Goal: Task Accomplishment & Management: Manage account settings

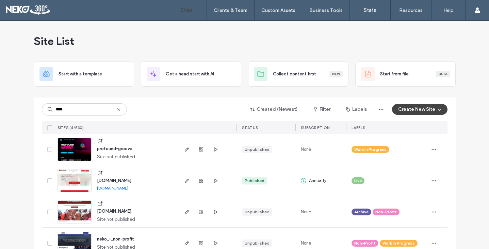
type input "****"
click at [77, 144] on img at bounding box center [74, 161] width 33 height 46
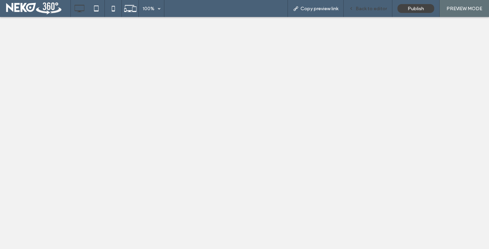
click at [328, 8] on span "Copy preview link" at bounding box center [319, 9] width 38 height 6
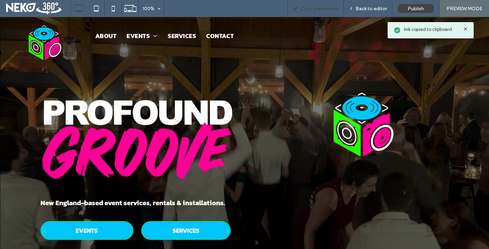
click at [320, 4] on div "Copy preview link" at bounding box center [315, 8] width 56 height 17
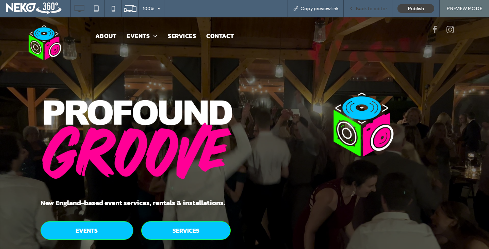
click at [378, 12] on div "Back to editor" at bounding box center [368, 8] width 49 height 17
click at [373, 10] on span "Back to editor" at bounding box center [371, 9] width 31 height 6
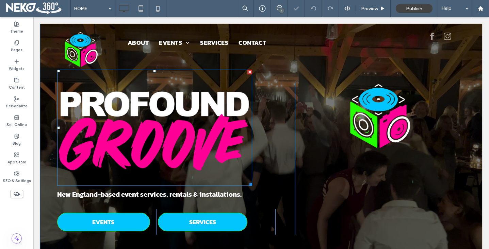
scroll to position [20, 0]
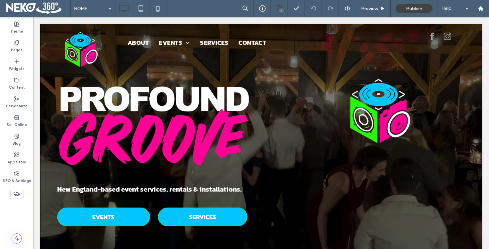
click at [279, 7] on icon at bounding box center [279, 7] width 5 height 5
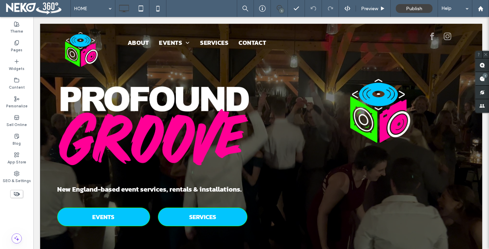
click at [486, 78] on span at bounding box center [482, 78] width 14 height 13
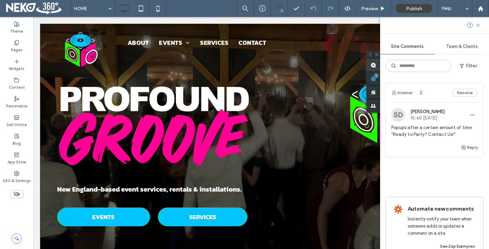
click at [373, 66] on span at bounding box center [373, 65] width 14 height 13
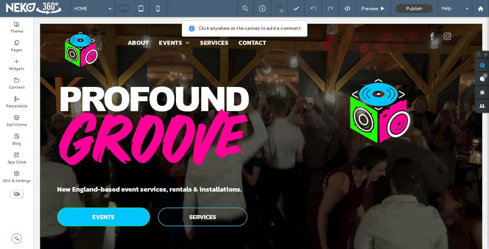
click at [179, 216] on link "SERVICES" at bounding box center [202, 217] width 89 height 19
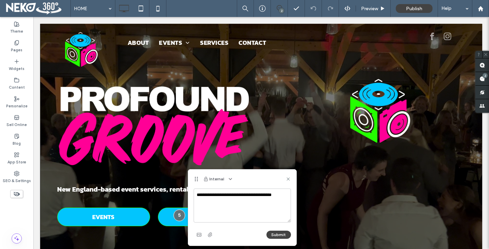
click at [221, 196] on textarea "**********" at bounding box center [242, 206] width 97 height 34
click at [233, 206] on textarea "**********" at bounding box center [242, 206] width 97 height 34
type textarea "**********"
click at [272, 233] on button "Submit" at bounding box center [278, 235] width 24 height 8
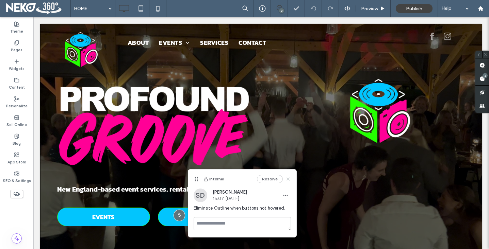
drag, startPoint x: 288, startPoint y: 179, endPoint x: 268, endPoint y: 126, distance: 56.9
click at [288, 179] on use at bounding box center [287, 179] width 3 height 3
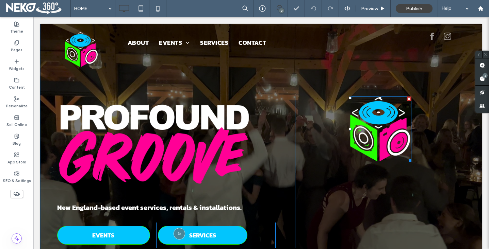
scroll to position [0, 0]
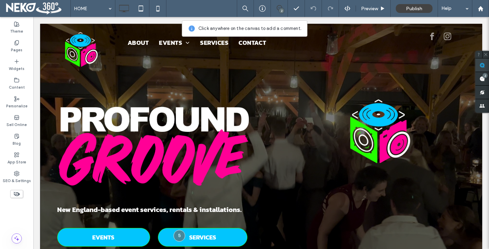
click at [483, 65] on use at bounding box center [481, 65] width 5 height 5
click at [373, 133] on img at bounding box center [380, 132] width 63 height 66
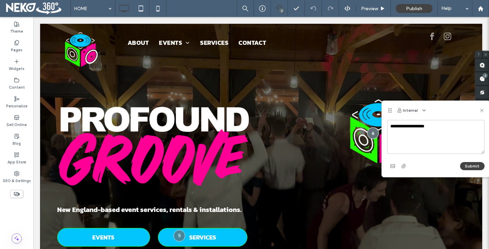
click at [414, 126] on textarea "**********" at bounding box center [435, 137] width 97 height 34
click at [429, 127] on textarea "**********" at bounding box center [435, 137] width 97 height 34
type textarea "**********"
click at [470, 168] on button "Submit" at bounding box center [472, 166] width 24 height 8
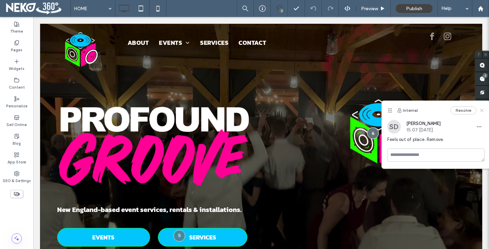
click at [480, 109] on use at bounding box center [481, 110] width 3 height 3
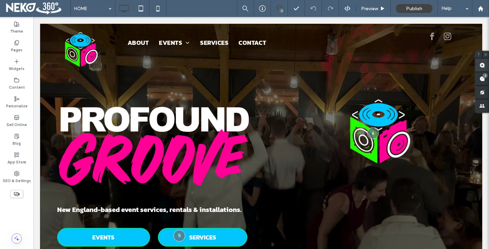
drag, startPoint x: 486, startPoint y: 54, endPoint x: 476, endPoint y: 59, distance: 11.1
click at [486, 54] on icon at bounding box center [485, 54] width 4 height 4
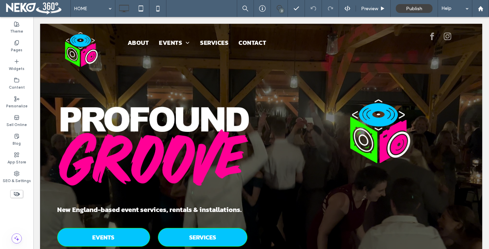
click at [283, 7] on span at bounding box center [279, 7] width 17 height 5
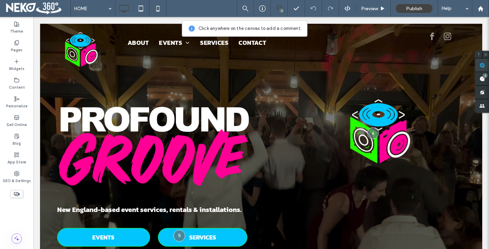
click at [482, 64] on use at bounding box center [481, 65] width 5 height 5
click at [153, 123] on img at bounding box center [154, 143] width 195 height 116
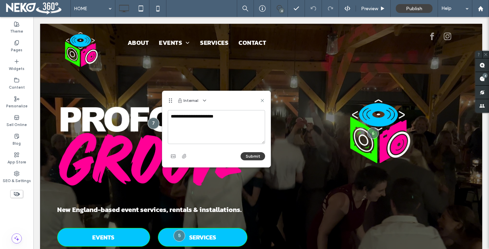
type textarea "**********"
click at [249, 158] on button "Submit" at bounding box center [253, 156] width 24 height 8
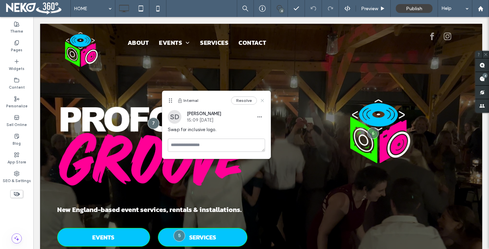
click at [261, 100] on use at bounding box center [262, 100] width 3 height 3
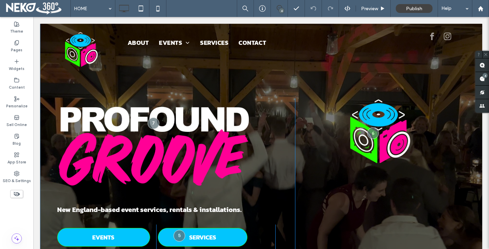
scroll to position [14, 0]
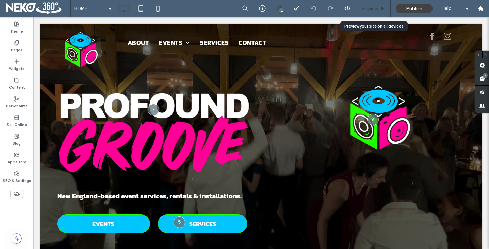
click at [373, 10] on span "Preview" at bounding box center [369, 9] width 17 height 6
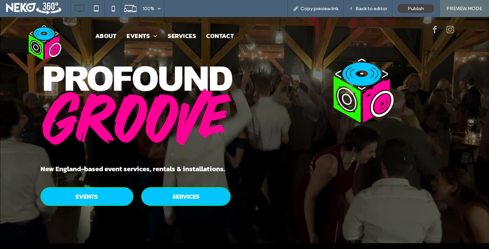
scroll to position [20, 0]
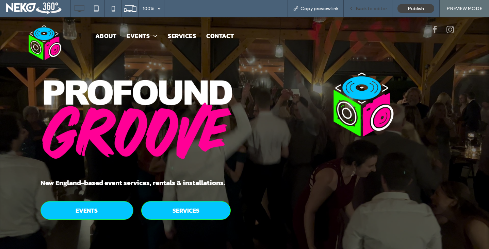
click at [365, 7] on span "Back to editor" at bounding box center [371, 9] width 31 height 6
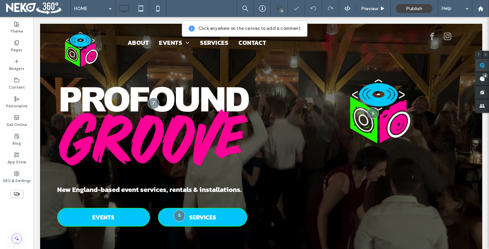
click at [479, 64] on span at bounding box center [482, 65] width 14 height 13
click at [433, 33] on span "facebook" at bounding box center [431, 36] width 11 height 11
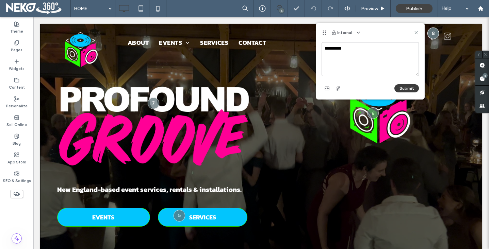
type textarea "**********"
click at [405, 91] on button "Submit" at bounding box center [406, 88] width 24 height 8
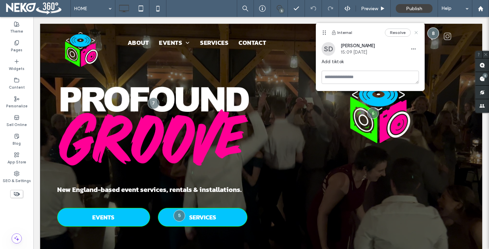
click at [416, 32] on icon at bounding box center [415, 32] width 5 height 5
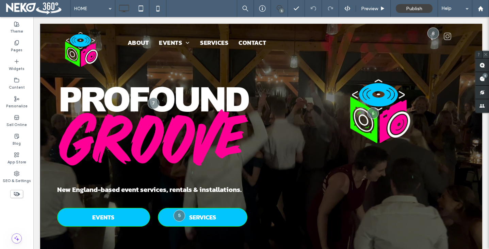
click at [487, 54] on icon at bounding box center [485, 54] width 4 height 4
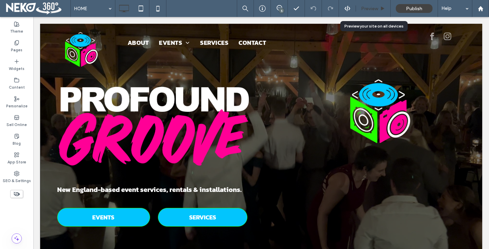
click at [370, 6] on span "Preview" at bounding box center [369, 9] width 17 height 6
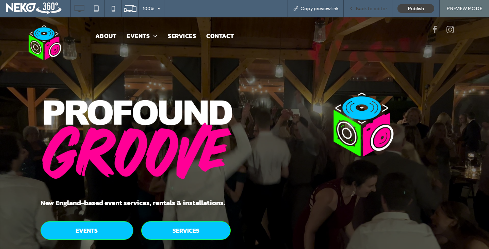
click at [366, 10] on span "Back to editor" at bounding box center [371, 9] width 31 height 6
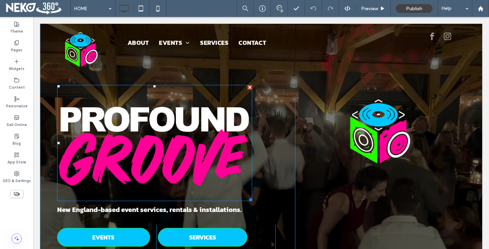
scroll to position [0, 0]
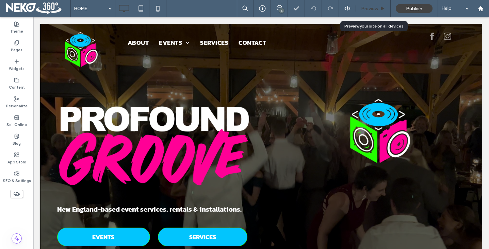
click at [367, 6] on span "Preview" at bounding box center [369, 9] width 17 height 6
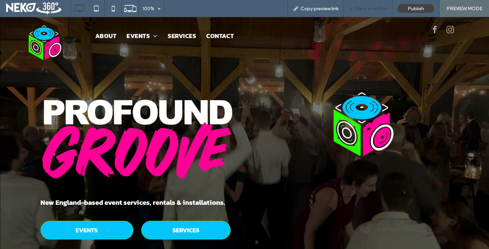
click at [360, 10] on span "Back to editor" at bounding box center [371, 9] width 31 height 6
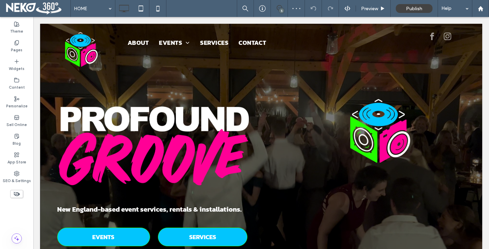
click at [282, 5] on span at bounding box center [279, 7] width 17 height 5
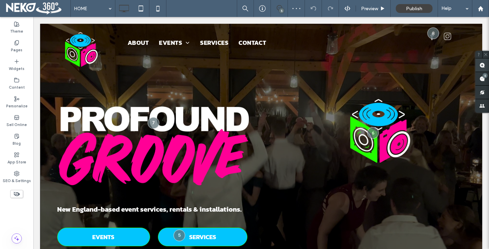
drag, startPoint x: 483, startPoint y: 66, endPoint x: 476, endPoint y: 66, distance: 6.5
click at [483, 66] on use at bounding box center [481, 65] width 5 height 5
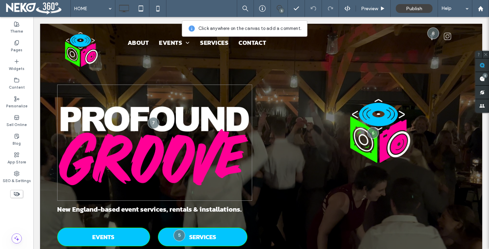
click at [161, 93] on img at bounding box center [154, 143] width 195 height 116
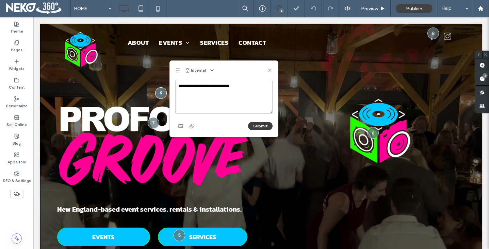
type textarea "**********"
click at [263, 124] on button "Submit" at bounding box center [260, 126] width 24 height 8
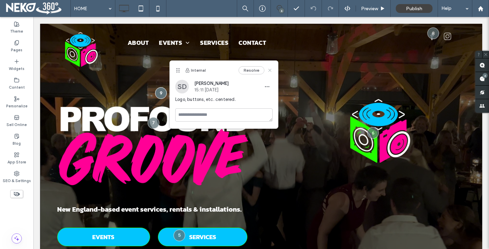
click at [270, 68] on icon at bounding box center [269, 70] width 5 height 5
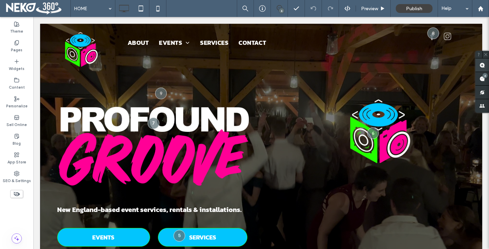
click at [483, 64] on use at bounding box center [481, 65] width 5 height 5
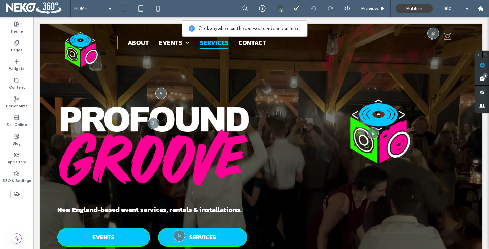
click at [233, 44] on link "SERVICES" at bounding box center [214, 42] width 38 height 13
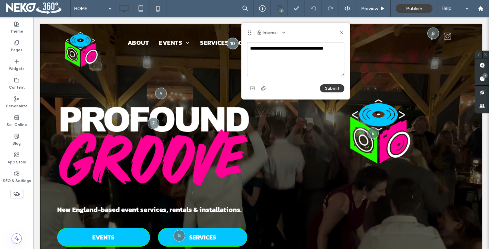
type textarea "**********"
click at [328, 87] on button "Submit" at bounding box center [332, 88] width 24 height 8
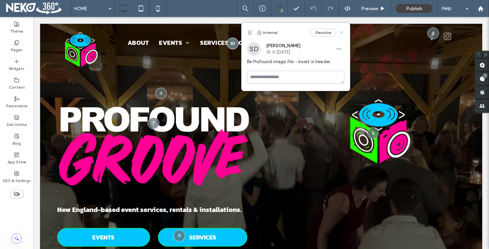
click at [341, 33] on use at bounding box center [341, 32] width 3 height 3
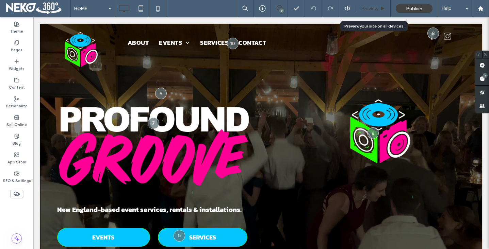
click at [370, 9] on span "Preview" at bounding box center [369, 9] width 17 height 6
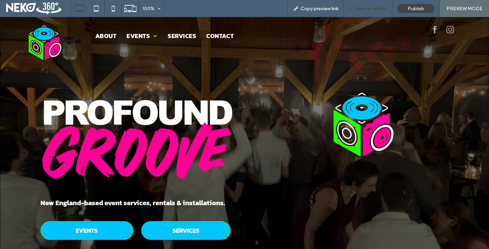
click at [358, 7] on span "Back to editor" at bounding box center [371, 9] width 31 height 6
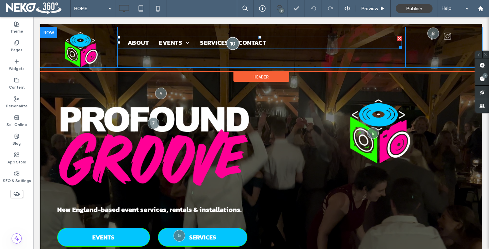
click at [235, 44] on div at bounding box center [232, 43] width 13 height 13
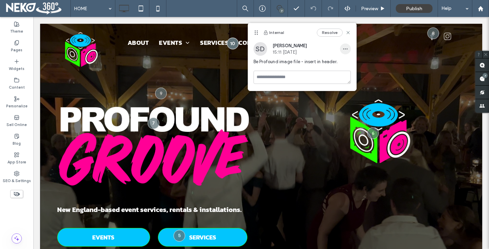
click at [348, 49] on span "button" at bounding box center [345, 49] width 11 height 11
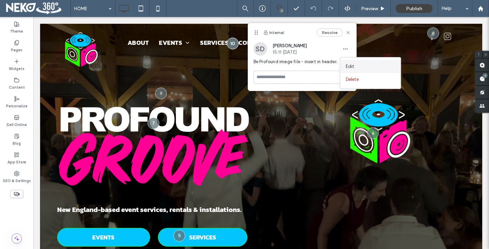
click at [349, 66] on span "Edit" at bounding box center [350, 66] width 9 height 7
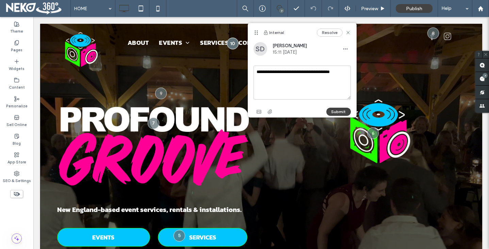
click at [342, 72] on textarea "**********" at bounding box center [301, 83] width 97 height 34
type textarea "**********"
click at [332, 114] on button "Submit" at bounding box center [338, 112] width 24 height 8
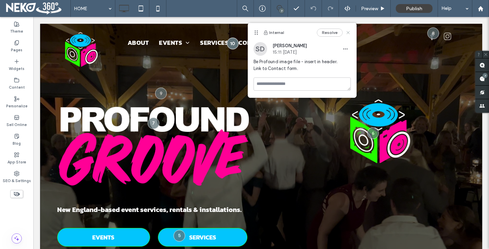
click at [348, 35] on icon at bounding box center [347, 32] width 5 height 5
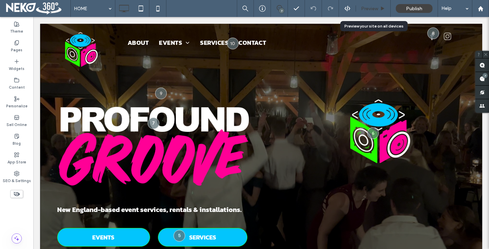
click at [370, 9] on span "Preview" at bounding box center [369, 9] width 17 height 6
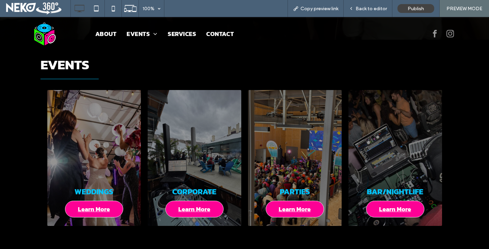
scroll to position [235, 0]
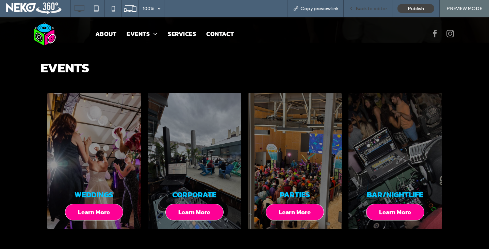
click at [360, 10] on span "Back to editor" at bounding box center [371, 9] width 31 height 6
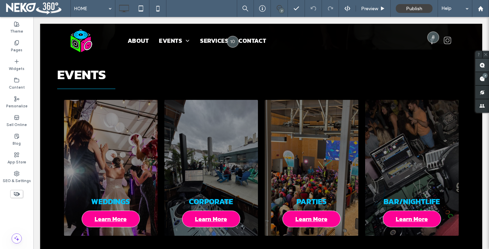
click at [483, 64] on use at bounding box center [481, 65] width 5 height 5
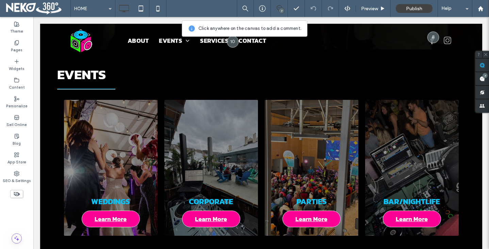
click at [83, 89] on hr at bounding box center [86, 89] width 58 height 1
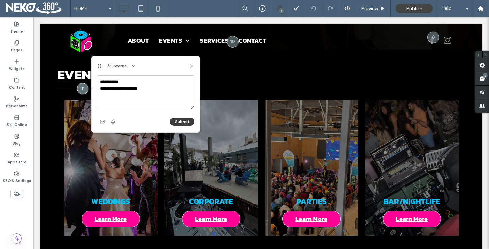
type textarea "**********"
click at [182, 120] on button "Submit" at bounding box center [182, 122] width 24 height 8
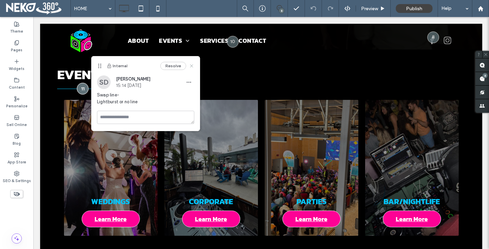
click at [192, 65] on use at bounding box center [191, 66] width 3 height 3
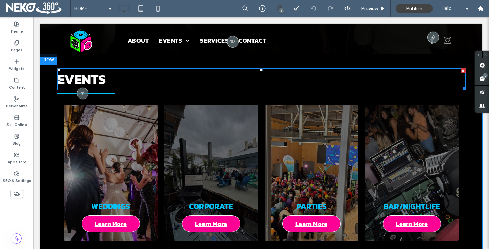
scroll to position [228, 0]
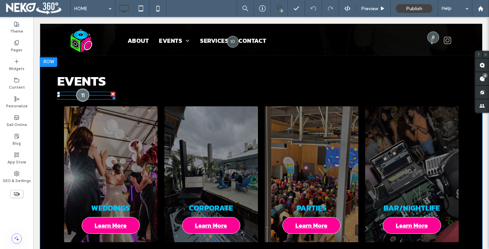
click at [81, 95] on div at bounding box center [82, 95] width 13 height 13
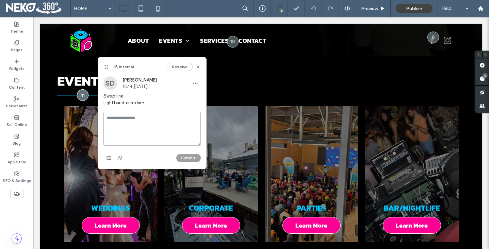
click at [136, 119] on textarea at bounding box center [151, 129] width 97 height 34
type textarea "*********"
drag, startPoint x: 180, startPoint y: 156, endPoint x: 184, endPoint y: 151, distance: 6.5
click at [180, 156] on button "Submit" at bounding box center [188, 158] width 24 height 8
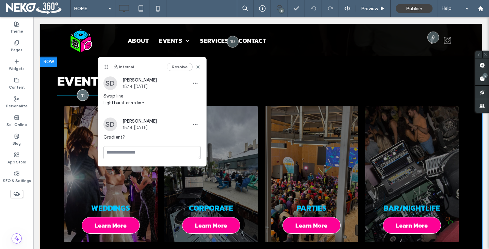
click at [218, 70] on div "EVENTS WEDDINGS Learn More CORPORATE Learn More PARTIES Learn More BAR/NIGHTLIF…" at bounding box center [261, 164] width 408 height 217
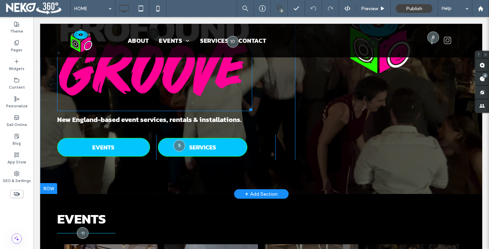
scroll to position [155, 0]
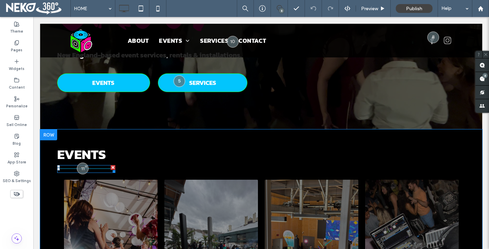
click at [69, 171] on div at bounding box center [86, 169] width 58 height 8
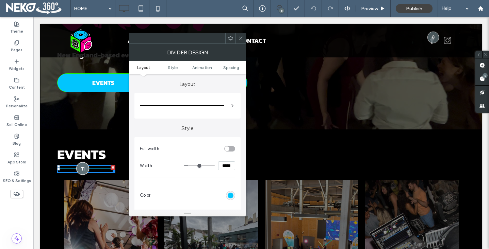
click at [86, 169] on div at bounding box center [82, 168] width 13 height 13
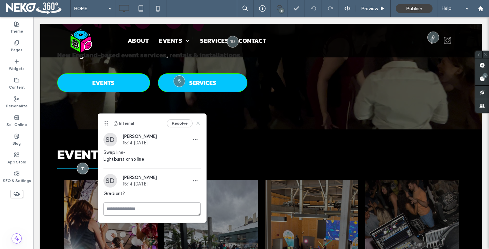
click at [132, 204] on textarea at bounding box center [151, 209] width 97 height 13
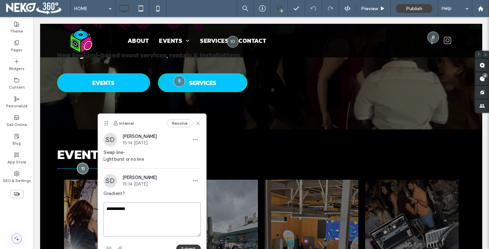
type textarea "**********"
click at [191, 247] on button "Submit" at bounding box center [188, 249] width 24 height 8
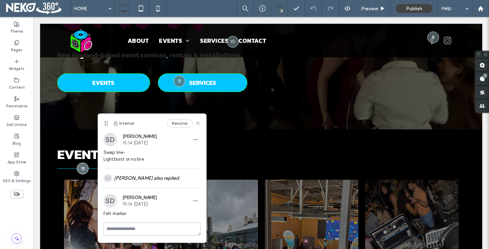
click at [201, 121] on div "Internal Resolve" at bounding box center [152, 123] width 108 height 19
drag, startPoint x: 198, startPoint y: 124, endPoint x: 178, endPoint y: 138, distance: 23.9
click at [198, 124] on use at bounding box center [197, 123] width 3 height 3
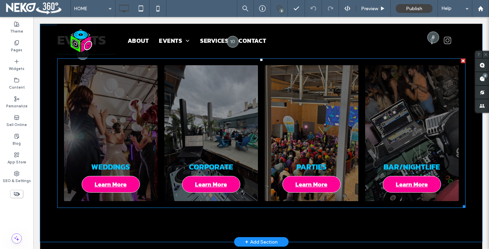
scroll to position [262, 0]
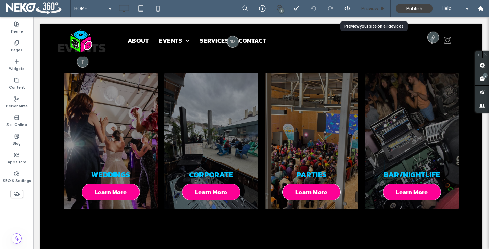
click at [372, 9] on span "Preview" at bounding box center [369, 9] width 17 height 6
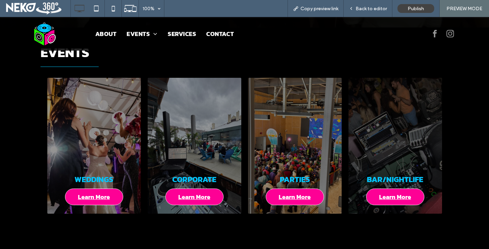
scroll to position [247, 0]
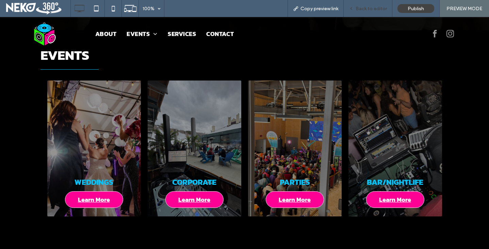
click at [366, 9] on span "Back to editor" at bounding box center [371, 9] width 31 height 6
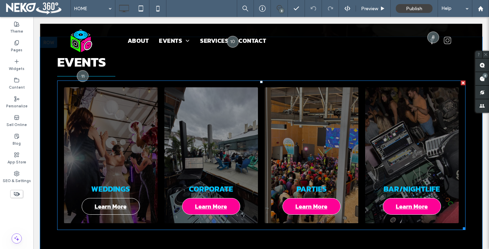
click at [106, 202] on span "Learn More" at bounding box center [111, 207] width 46 height 16
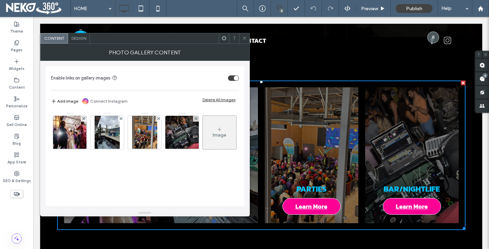
click at [244, 39] on icon at bounding box center [244, 38] width 5 height 5
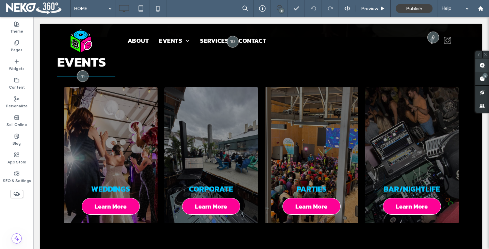
click at [480, 66] on use at bounding box center [481, 65] width 5 height 5
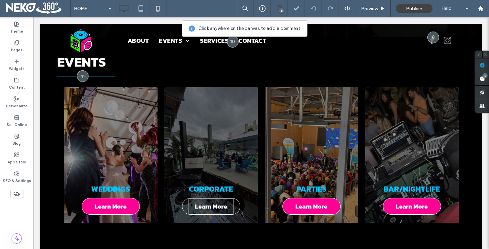
click at [202, 207] on span "Learn More" at bounding box center [211, 207] width 46 height 16
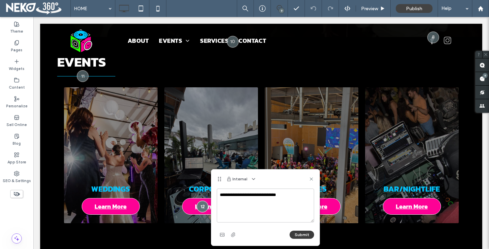
type textarea "**********"
click at [302, 233] on button "Submit" at bounding box center [302, 235] width 24 height 8
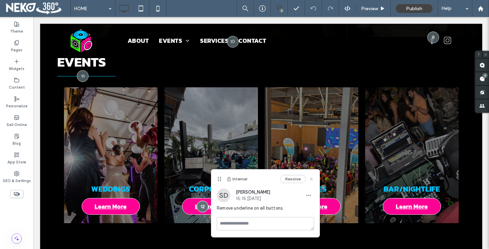
click at [312, 179] on icon at bounding box center [311, 179] width 5 height 5
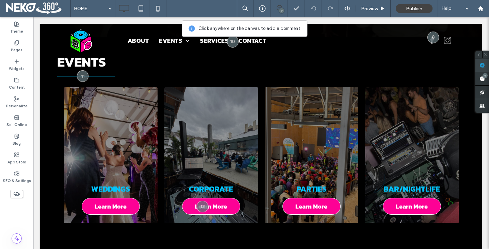
click at [484, 61] on span at bounding box center [482, 65] width 14 height 13
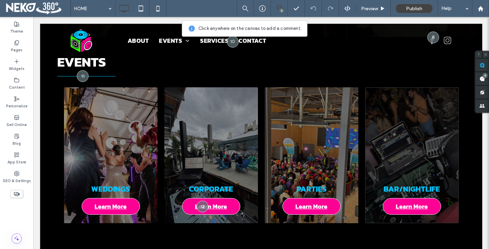
click at [402, 136] on link at bounding box center [412, 155] width 94 height 136
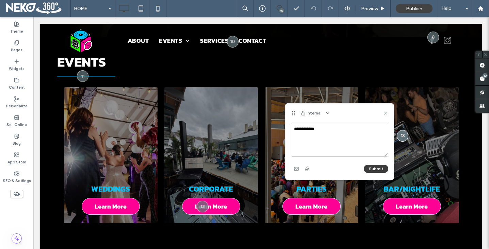
type textarea "**********"
click at [364, 168] on button "Submit" at bounding box center [376, 169] width 24 height 8
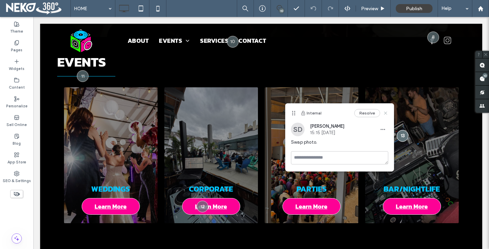
click at [388, 112] on icon at bounding box center [385, 113] width 5 height 5
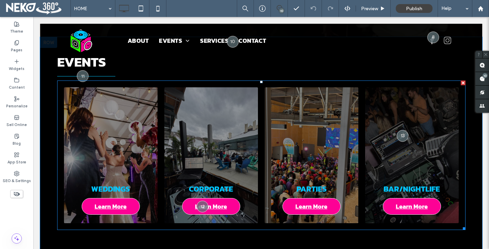
scroll to position [260, 0]
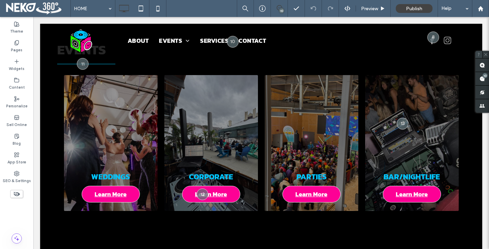
drag, startPoint x: 486, startPoint y: 54, endPoint x: 476, endPoint y: 58, distance: 11.6
click at [486, 54] on use at bounding box center [485, 54] width 3 height 3
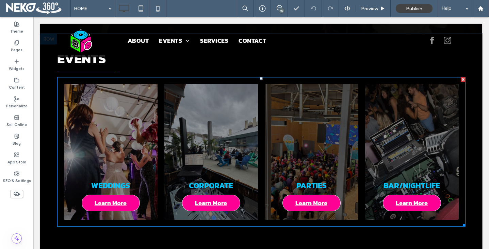
scroll to position [248, 0]
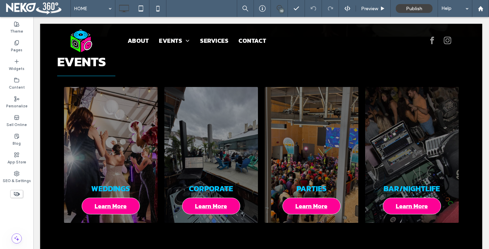
click at [280, 7] on icon at bounding box center [279, 7] width 5 height 5
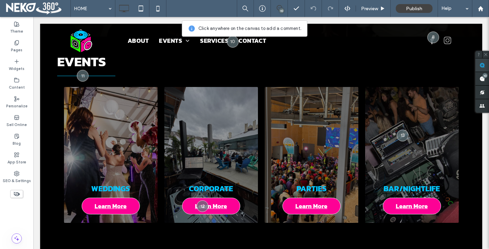
click at [480, 63] on use at bounding box center [481, 65] width 5 height 5
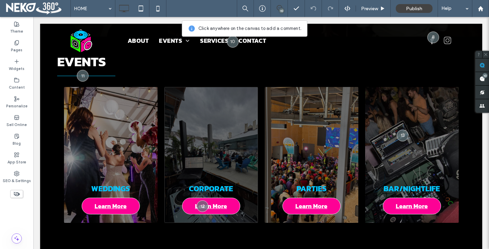
click at [210, 147] on link at bounding box center [211, 155] width 94 height 136
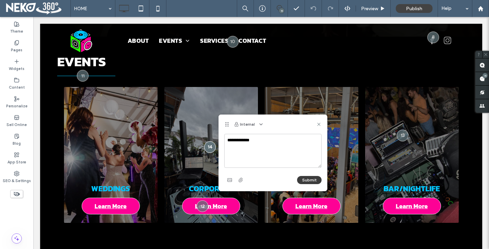
type textarea "**********"
click at [312, 180] on button "Submit" at bounding box center [309, 180] width 24 height 8
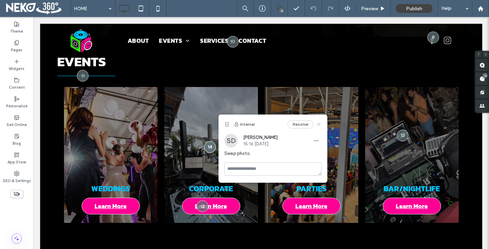
click at [317, 124] on icon at bounding box center [318, 124] width 5 height 5
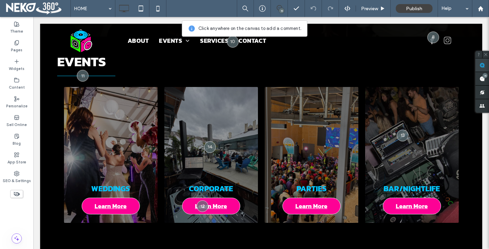
click at [482, 64] on use at bounding box center [481, 65] width 5 height 5
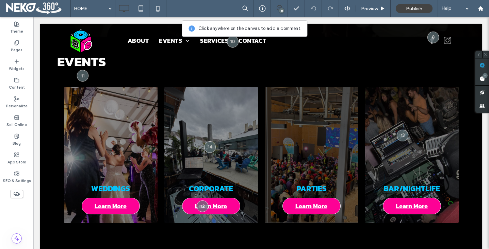
click at [309, 146] on link at bounding box center [312, 155] width 94 height 136
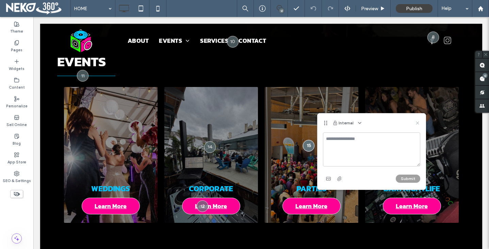
click at [417, 123] on use at bounding box center [417, 123] width 3 height 3
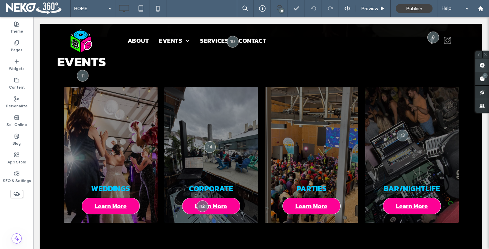
click at [482, 66] on use at bounding box center [481, 65] width 5 height 5
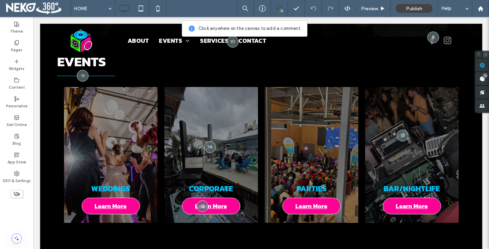
click at [486, 55] on icon at bounding box center [485, 54] width 4 height 4
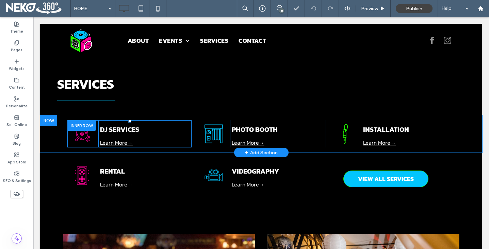
scroll to position [473, 0]
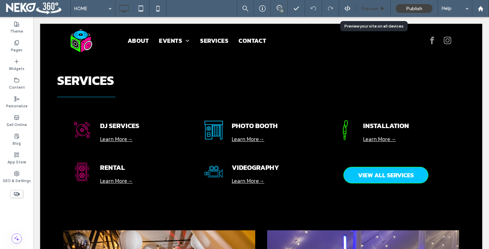
click at [372, 9] on span "Preview" at bounding box center [369, 9] width 17 height 6
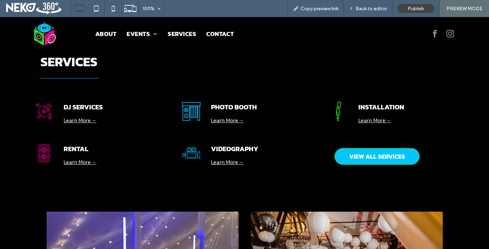
scroll to position [483, 0]
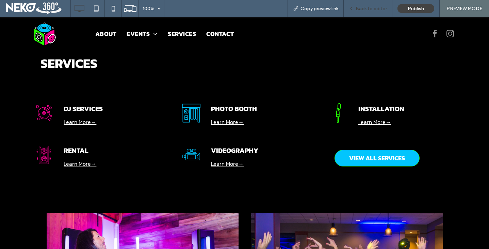
click at [359, 9] on span "Back to editor" at bounding box center [371, 9] width 31 height 6
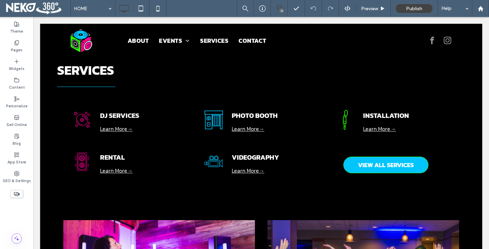
click at [278, 10] on use at bounding box center [279, 7] width 5 height 5
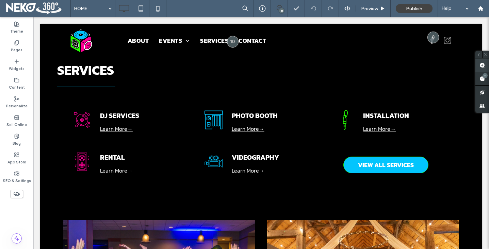
click at [482, 66] on use at bounding box center [481, 65] width 5 height 5
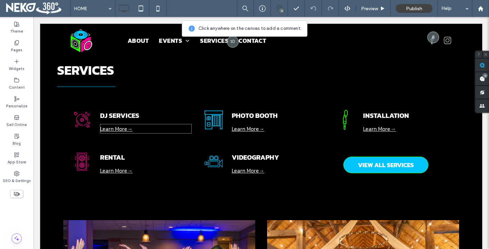
click at [126, 132] on link "Learn More→" at bounding box center [116, 129] width 33 height 8
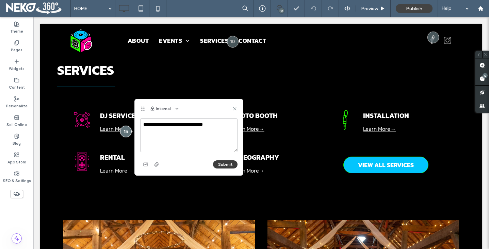
type textarea "**********"
drag, startPoint x: 229, startPoint y: 165, endPoint x: 237, endPoint y: 163, distance: 7.8
click at [229, 165] on button "Submit" at bounding box center [225, 165] width 24 height 8
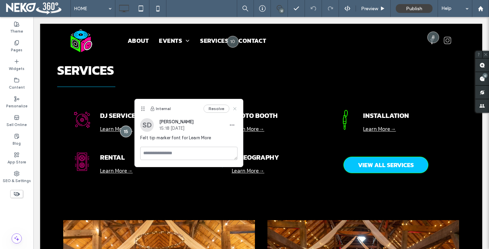
click at [236, 109] on icon at bounding box center [234, 108] width 5 height 5
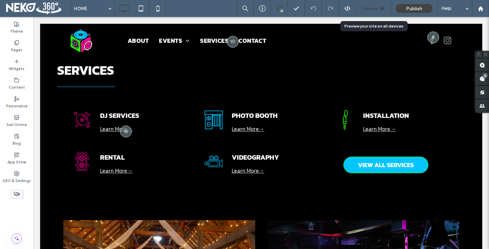
click at [372, 9] on span "Preview" at bounding box center [369, 9] width 17 height 6
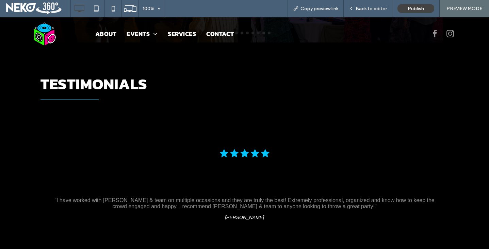
scroll to position [797, 0]
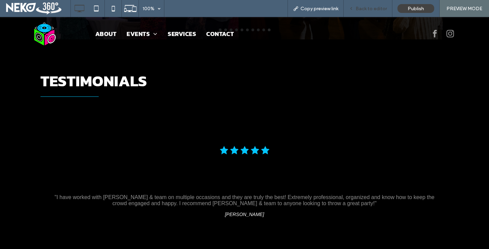
click at [362, 10] on span "Back to editor" at bounding box center [371, 9] width 31 height 6
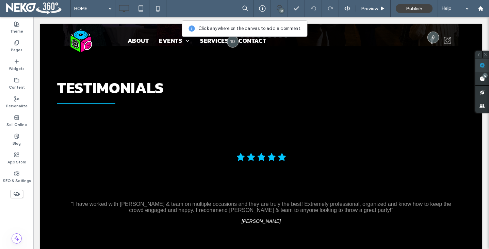
click at [480, 63] on use at bounding box center [481, 65] width 5 height 5
click at [229, 205] on div ""I have worked with Joshua & team on multiple occasions and they are truly the …" at bounding box center [261, 207] width 382 height 12
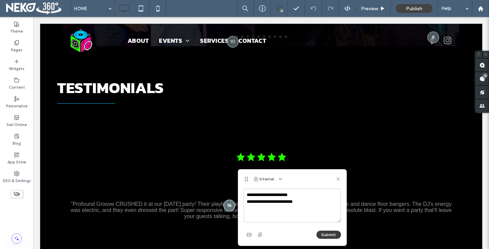
type textarea "**********"
click at [324, 235] on button "Submit" at bounding box center [328, 235] width 24 height 8
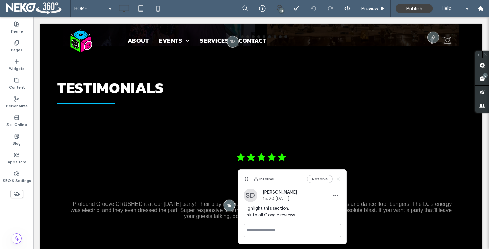
click at [337, 179] on icon at bounding box center [337, 179] width 5 height 5
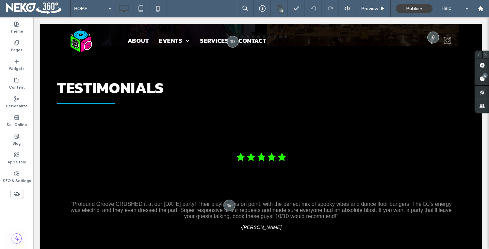
click at [485, 53] on icon at bounding box center [485, 54] width 4 height 4
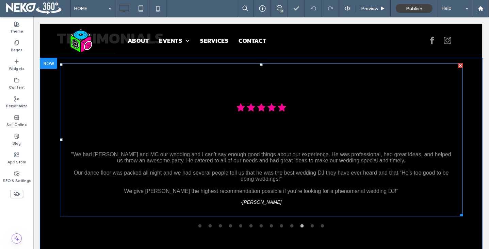
scroll to position [847, 0]
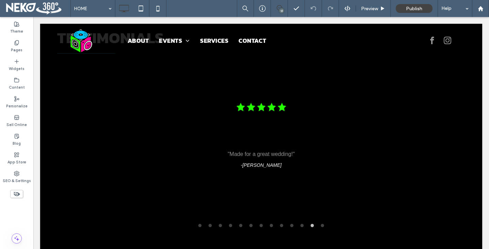
click at [281, 8] on icon at bounding box center [279, 7] width 5 height 5
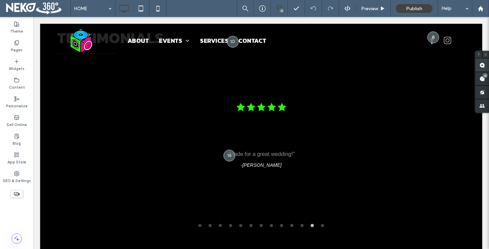
click at [481, 66] on use at bounding box center [481, 65] width 5 height 5
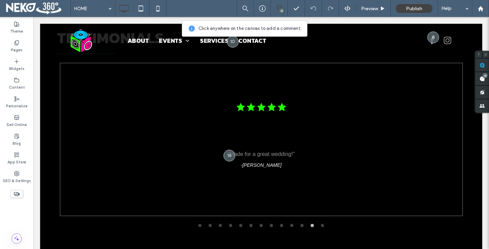
click at [262, 139] on div at bounding box center [261, 107] width 389 height 75
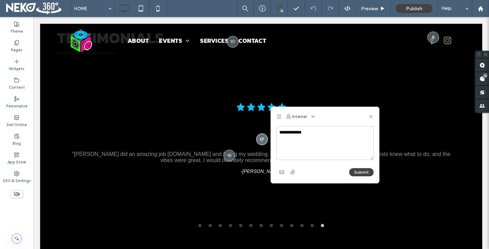
click at [281, 132] on textarea "**********" at bounding box center [324, 143] width 97 height 34
click at [330, 132] on textarea "**********" at bounding box center [324, 143] width 97 height 34
type textarea "**********"
click at [363, 170] on button "Submit" at bounding box center [361, 172] width 24 height 8
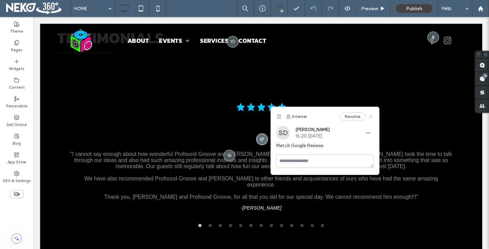
click at [374, 117] on div "Internal Resolve" at bounding box center [325, 116] width 108 height 19
click at [371, 117] on use at bounding box center [370, 116] width 3 height 3
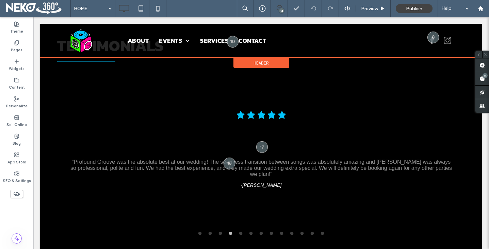
scroll to position [838, 0]
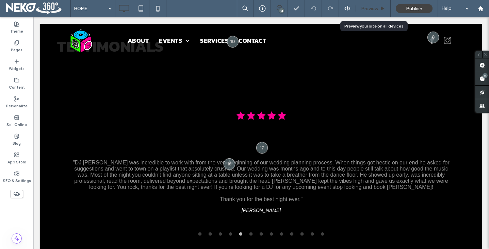
click at [373, 12] on div "Preview" at bounding box center [373, 8] width 35 height 17
click at [370, 7] on span "Preview" at bounding box center [369, 9] width 17 height 6
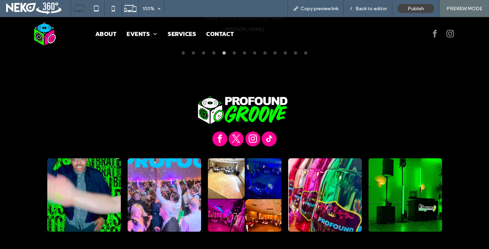
scroll to position [1015, 0]
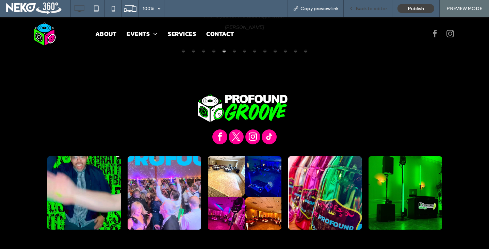
click at [370, 14] on div "Back to editor" at bounding box center [368, 8] width 49 height 17
click at [367, 9] on span "Back to editor" at bounding box center [371, 9] width 31 height 6
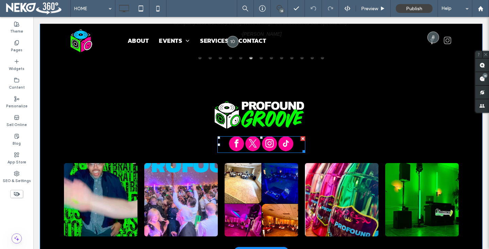
click at [252, 140] on span "twitter" at bounding box center [252, 143] width 15 height 15
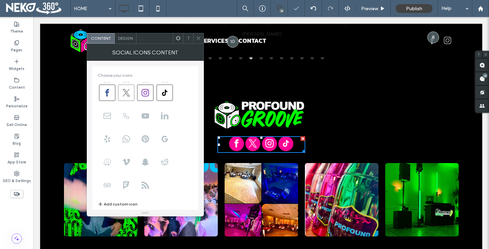
drag, startPoint x: 128, startPoint y: 96, endPoint x: 183, endPoint y: 92, distance: 55.3
click at [128, 96] on use at bounding box center [125, 92] width 7 height 7
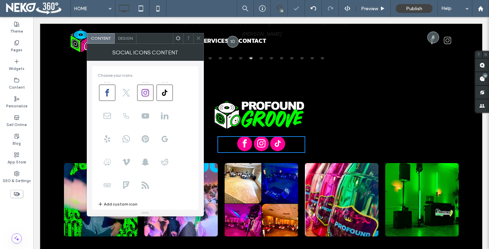
drag, startPoint x: 163, startPoint y: 91, endPoint x: 193, endPoint y: 38, distance: 60.6
click at [163, 91] on icon at bounding box center [164, 92] width 7 height 7
click at [200, 36] on icon at bounding box center [198, 38] width 5 height 5
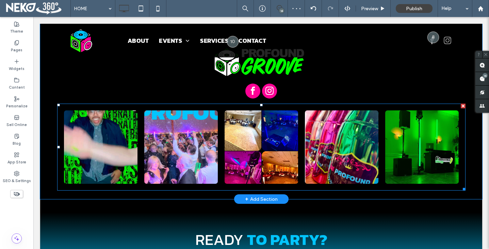
scroll to position [1058, 0]
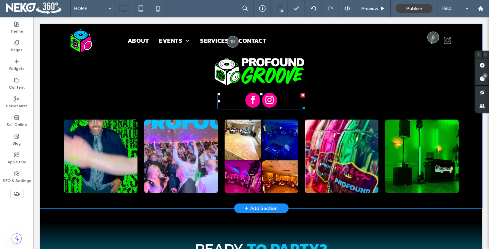
click at [262, 101] on span "instagram" at bounding box center [269, 100] width 15 height 15
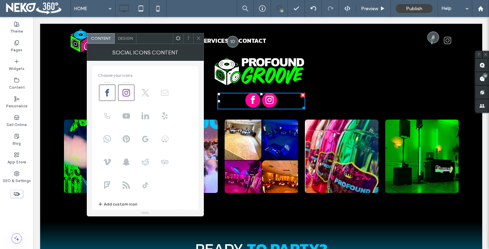
click at [165, 95] on use at bounding box center [164, 93] width 7 height 6
click at [200, 39] on icon at bounding box center [198, 38] width 5 height 5
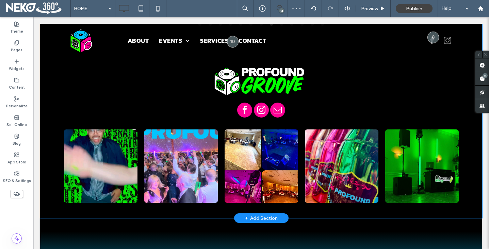
scroll to position [1047, 0]
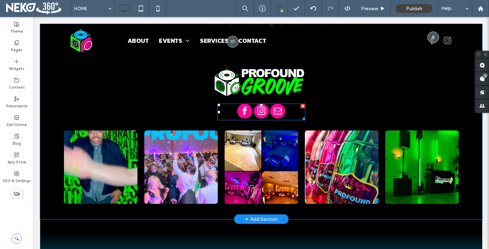
click at [255, 105] on link "instagram" at bounding box center [261, 112] width 15 height 17
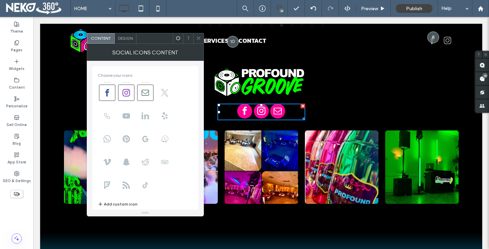
scroll to position [13, 0]
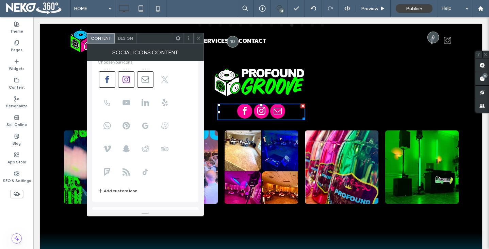
click at [194, 40] on div at bounding box center [198, 38] width 10 height 10
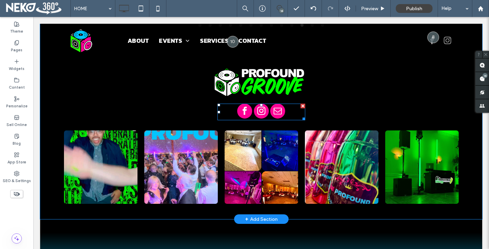
click at [270, 112] on span "email" at bounding box center [277, 111] width 15 height 15
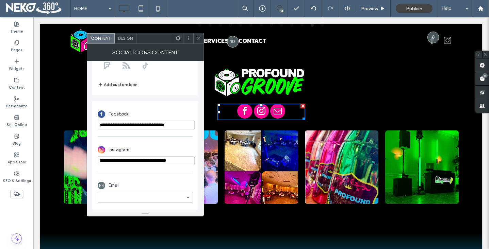
scroll to position [121, 0]
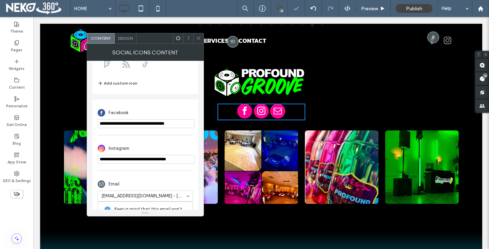
click at [199, 179] on div "**********" at bounding box center [145, 135] width 117 height 149
click at [194, 177] on div "**********" at bounding box center [145, 180] width 106 height 161
click at [199, 35] on span at bounding box center [198, 38] width 5 height 10
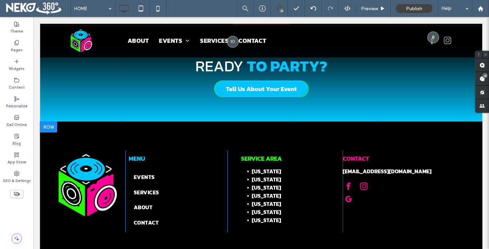
scroll to position [1260, 0]
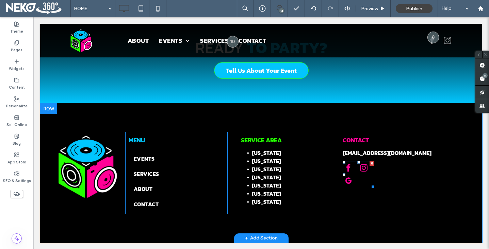
click at [360, 178] on div at bounding box center [359, 176] width 32 height 26
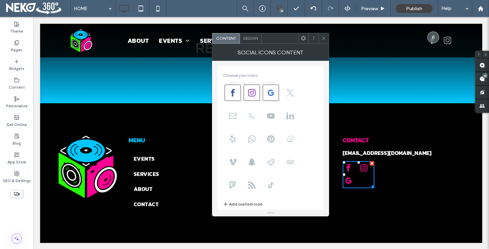
click at [323, 40] on icon at bounding box center [323, 38] width 5 height 5
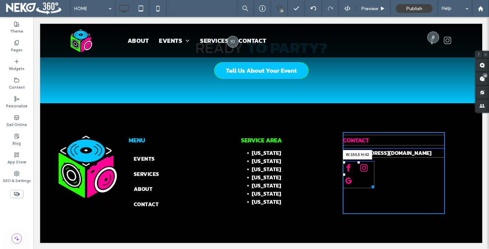
drag, startPoint x: 373, startPoint y: 186, endPoint x: 395, endPoint y: 186, distance: 21.4
click at [395, 186] on div "CONTACT info@profoundgroove.com W:154.5 H:42 Click To Paste" at bounding box center [394, 173] width 102 height 82
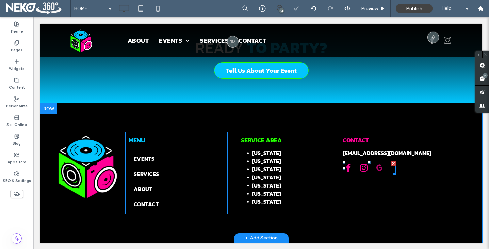
click at [378, 170] on span "google_my_business" at bounding box center [379, 168] width 11 height 11
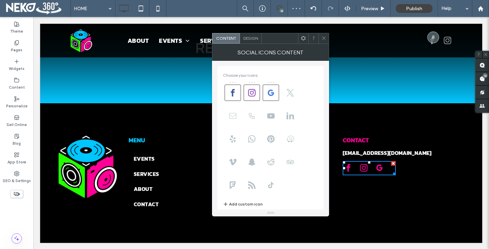
click at [232, 115] on icon at bounding box center [232, 115] width 7 height 7
click at [326, 36] on icon at bounding box center [323, 38] width 5 height 5
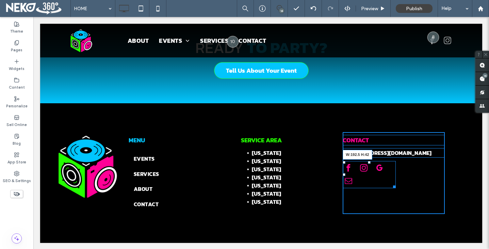
drag, startPoint x: 394, startPoint y: 185, endPoint x: 397, endPoint y: 180, distance: 5.4
click at [407, 185] on div "CONTACT info@profoundgroove.com W:192.5 H:42 Click To Paste" at bounding box center [394, 173] width 102 height 82
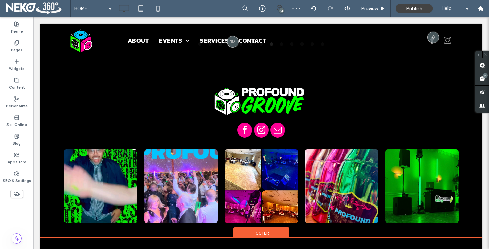
scroll to position [1010, 0]
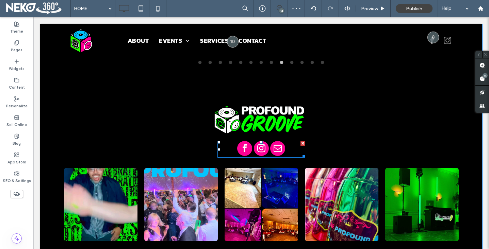
click at [263, 149] on span "instagram" at bounding box center [261, 148] width 15 height 15
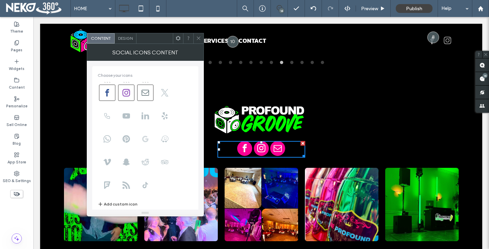
click at [143, 139] on use at bounding box center [145, 139] width 6 height 6
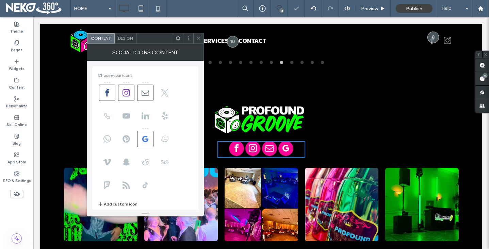
click at [197, 39] on use at bounding box center [198, 38] width 3 height 3
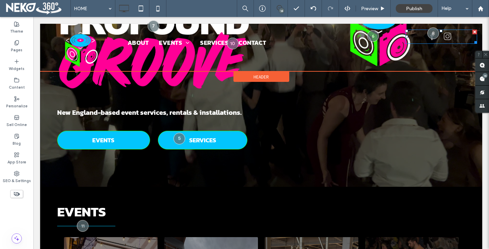
scroll to position [0, 0]
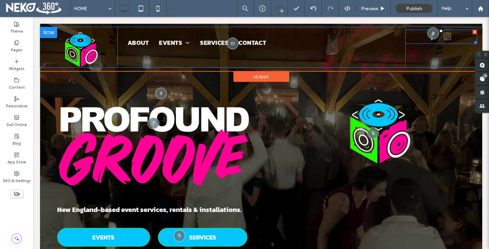
click at [452, 40] on span "instagram" at bounding box center [447, 36] width 11 height 11
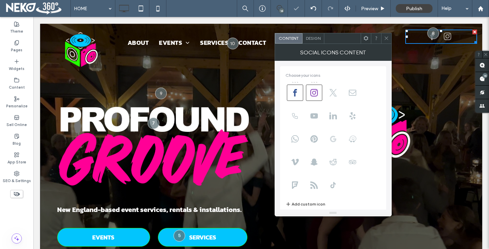
click at [333, 137] on icon at bounding box center [332, 138] width 7 height 7
click at [356, 88] on span at bounding box center [352, 93] width 16 height 16
drag, startPoint x: 384, startPoint y: 42, endPoint x: 390, endPoint y: 40, distance: 5.9
click at [384, 42] on span at bounding box center [386, 38] width 5 height 10
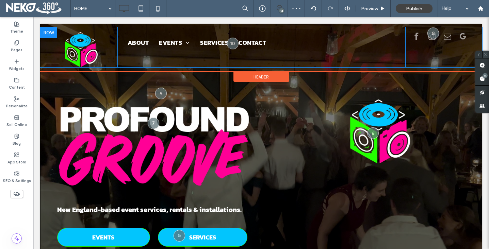
click at [487, 55] on icon at bounding box center [485, 54] width 4 height 4
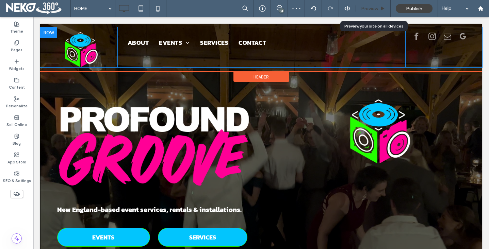
click at [374, 8] on span "Preview" at bounding box center [369, 9] width 17 height 6
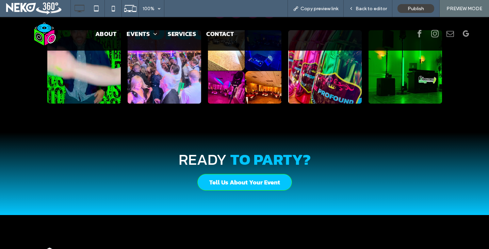
scroll to position [1150, 0]
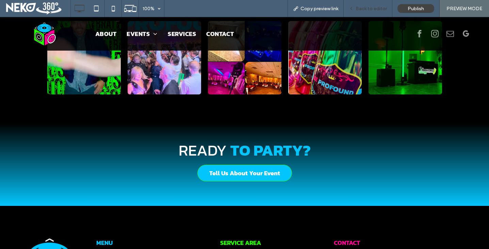
click at [364, 9] on span "Back to editor" at bounding box center [371, 9] width 31 height 6
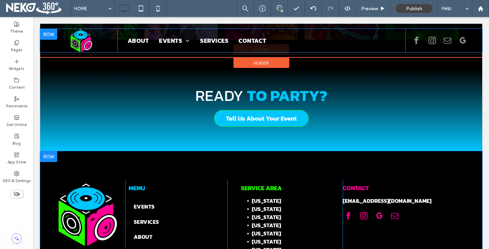
scroll to position [1213, 0]
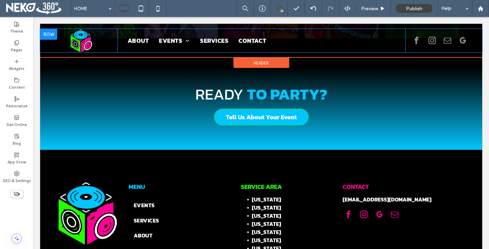
click at [282, 8] on span at bounding box center [279, 7] width 17 height 5
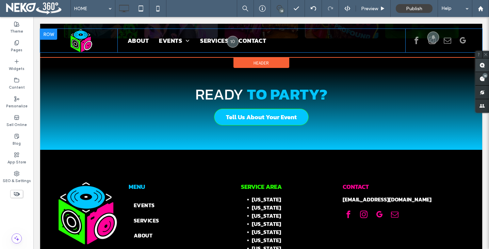
click at [484, 67] on use at bounding box center [481, 65] width 5 height 5
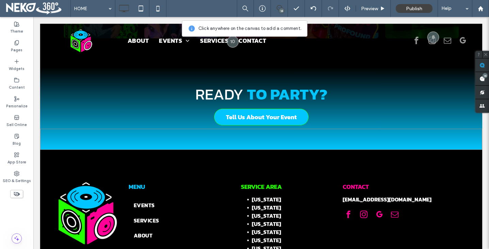
click at [253, 143] on div at bounding box center [261, 139] width 442 height 21
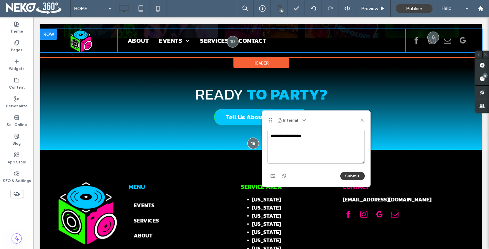
type textarea "**********"
drag, startPoint x: 348, startPoint y: 173, endPoint x: 353, endPoint y: 170, distance: 5.5
click at [348, 172] on button "Submit" at bounding box center [352, 176] width 24 height 8
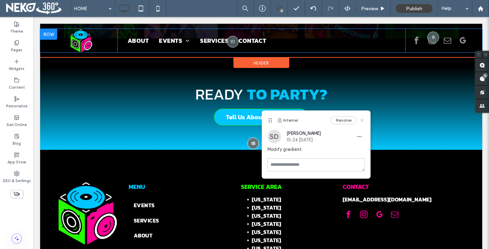
click at [362, 119] on icon at bounding box center [361, 120] width 5 height 5
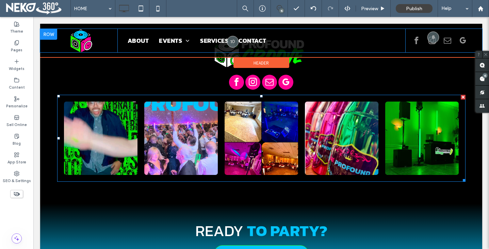
scroll to position [1077, 0]
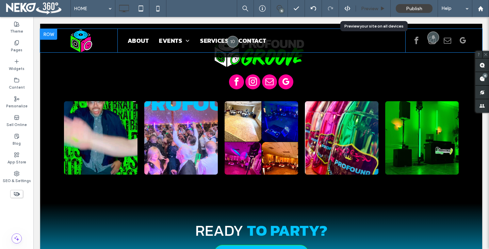
click at [370, 9] on span "Preview" at bounding box center [369, 9] width 17 height 6
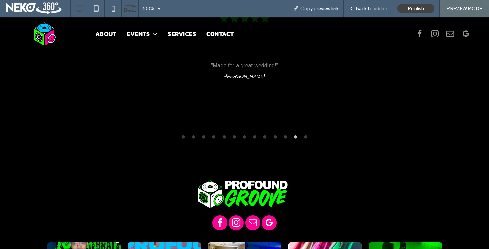
scroll to position [931, 0]
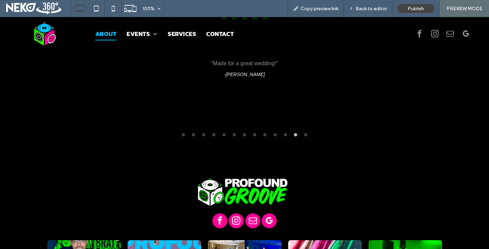
click at [104, 34] on span "ABOUT" at bounding box center [105, 33] width 21 height 13
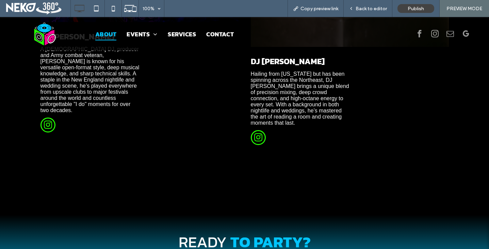
scroll to position [376, 0]
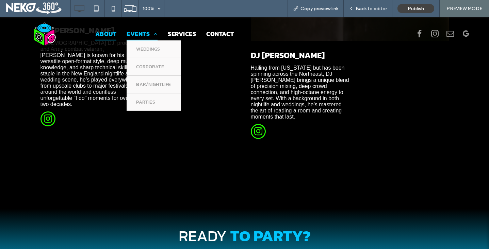
click at [134, 32] on span "EVENTS" at bounding box center [142, 33] width 31 height 13
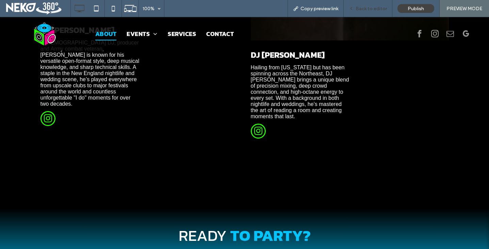
click at [375, 12] on div "Back to editor" at bounding box center [368, 8] width 49 height 17
click at [365, 6] on span "Back to editor" at bounding box center [371, 9] width 31 height 6
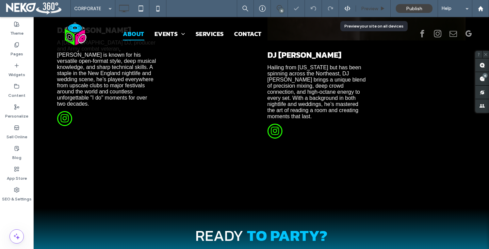
click at [369, 10] on span "Preview" at bounding box center [369, 9] width 17 height 6
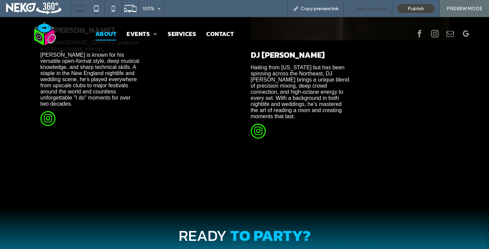
click at [365, 11] on span "Back to editor" at bounding box center [371, 9] width 31 height 6
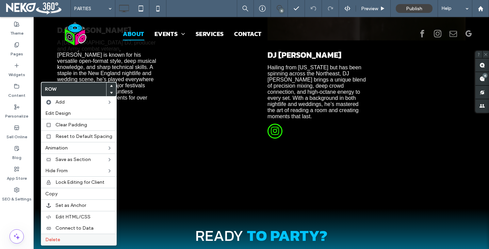
click at [60, 240] on span "Delete" at bounding box center [52, 240] width 15 height 6
drag, startPoint x: 74, startPoint y: 236, endPoint x: 107, endPoint y: 159, distance: 84.5
click at [74, 236] on div "Delete" at bounding box center [78, 240] width 75 height 12
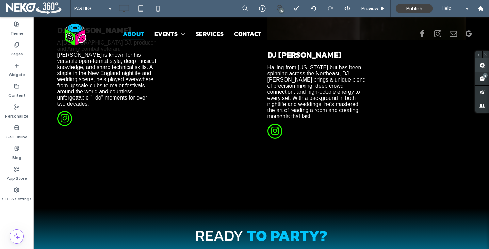
click at [478, 63] on span at bounding box center [482, 65] width 14 height 13
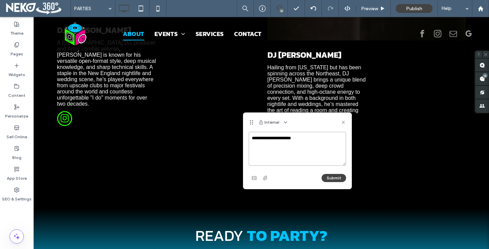
click at [264, 138] on textarea "**********" at bounding box center [297, 149] width 97 height 34
click at [307, 136] on textarea "**********" at bounding box center [297, 149] width 97 height 34
type textarea "**********"
click at [327, 180] on button "Submit" at bounding box center [333, 178] width 24 height 8
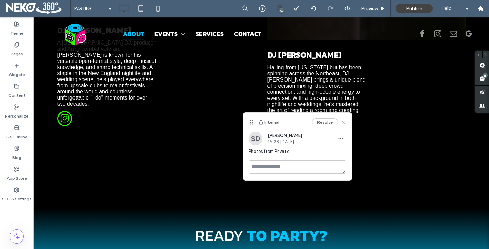
click at [344, 123] on use at bounding box center [343, 122] width 3 height 3
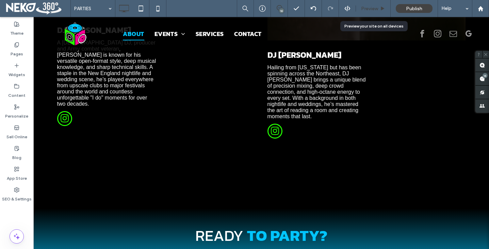
click at [374, 8] on span "Preview" at bounding box center [369, 9] width 17 height 6
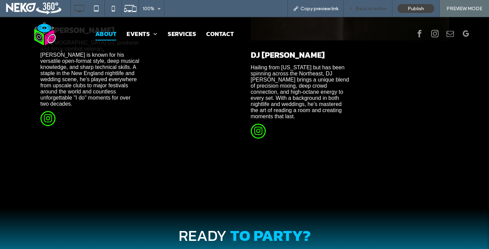
click at [370, 11] on span "Back to editor" at bounding box center [371, 9] width 31 height 6
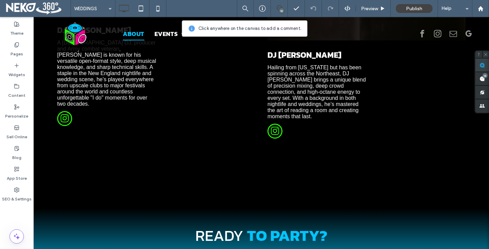
click at [482, 64] on use at bounding box center [481, 65] width 5 height 5
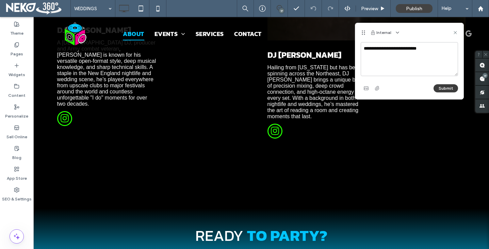
type textarea "**********"
click at [441, 87] on button "Submit" at bounding box center [445, 88] width 24 height 8
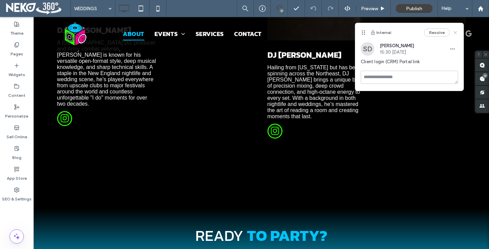
click at [458, 32] on icon at bounding box center [454, 32] width 5 height 5
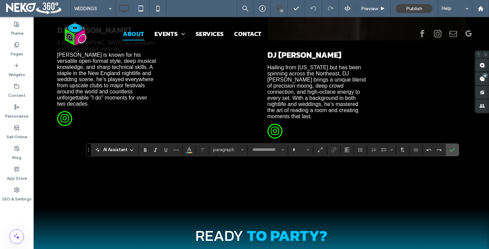
type input "*****"
type input "**"
click at [451, 153] on span "Confirm" at bounding box center [450, 150] width 3 height 12
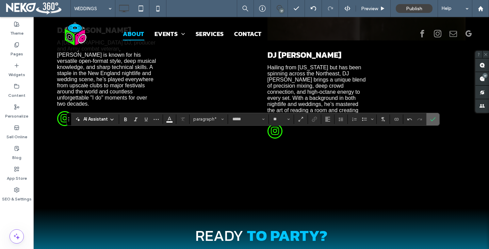
click at [431, 122] on span "Confirm" at bounding box center [431, 119] width 3 height 12
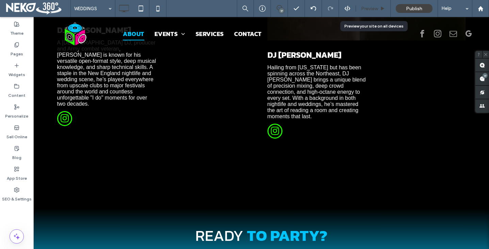
click at [374, 10] on span "Preview" at bounding box center [369, 9] width 17 height 6
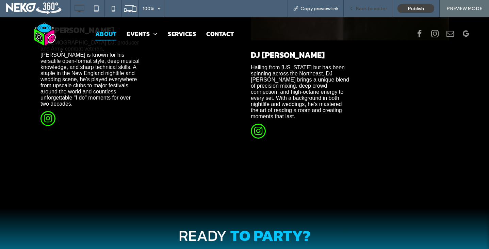
click at [370, 7] on span "Back to editor" at bounding box center [371, 9] width 31 height 6
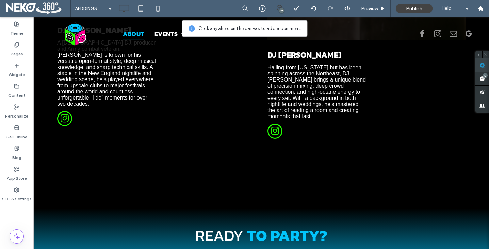
click at [483, 66] on use at bounding box center [481, 65] width 5 height 5
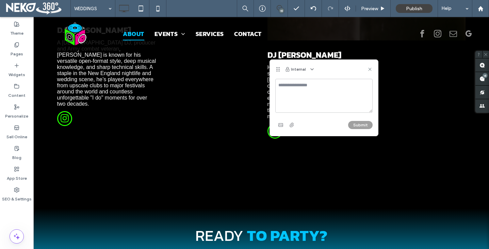
click at [310, 87] on textarea at bounding box center [323, 96] width 97 height 34
type textarea "**********"
click at [356, 124] on button "Submit" at bounding box center [360, 125] width 24 height 8
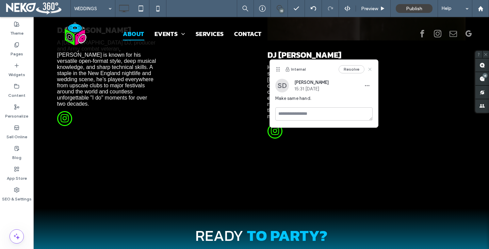
click at [368, 67] on icon at bounding box center [369, 69] width 5 height 5
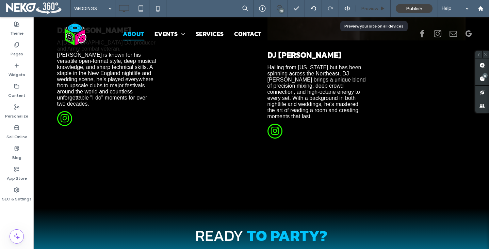
click at [371, 7] on span "Preview" at bounding box center [369, 9] width 17 height 6
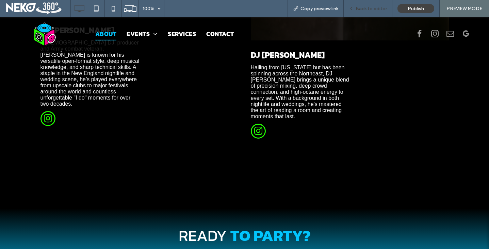
click at [361, 11] on div "Back to editor" at bounding box center [368, 8] width 49 height 17
click at [378, 6] on span "Back to editor" at bounding box center [371, 9] width 31 height 6
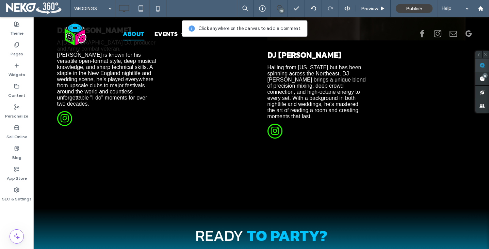
click at [479, 63] on use at bounding box center [481, 65] width 5 height 5
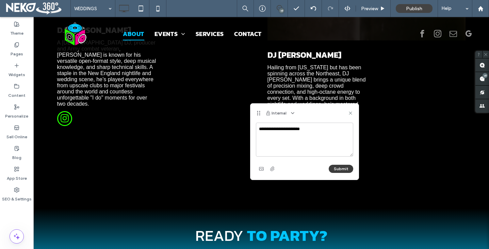
type textarea "**********"
click at [343, 168] on button "Submit" at bounding box center [341, 169] width 24 height 8
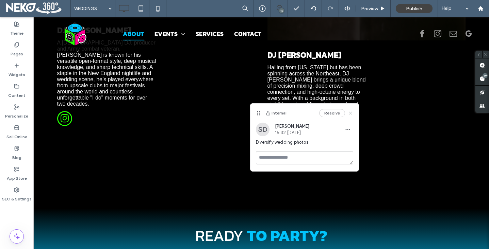
click at [350, 113] on use at bounding box center [350, 113] width 3 height 3
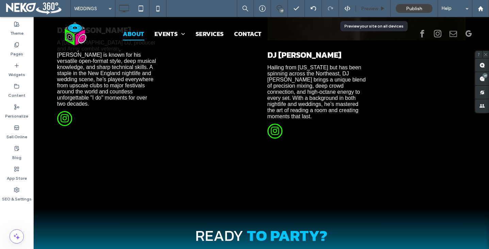
click at [367, 11] on div "Preview" at bounding box center [373, 8] width 35 height 17
click at [372, 9] on span "Preview" at bounding box center [369, 9] width 17 height 6
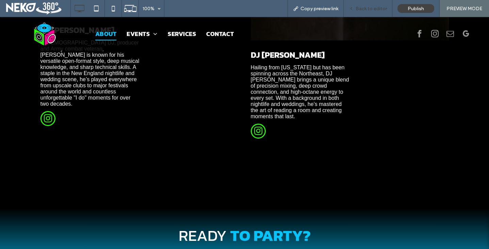
click at [370, 10] on span "Back to editor" at bounding box center [371, 9] width 31 height 6
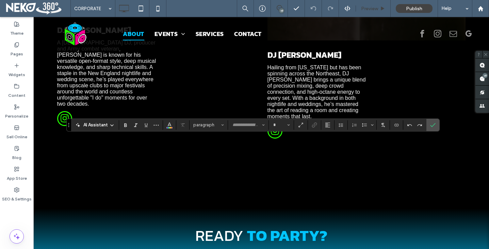
type input "*****"
type input "**"
click at [430, 127] on icon "Confirm" at bounding box center [432, 124] width 5 height 5
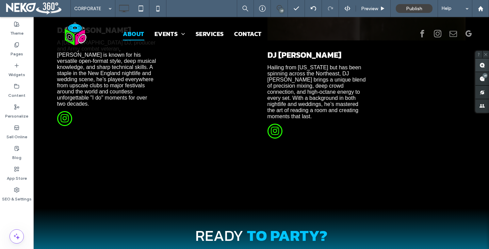
click at [486, 65] on span at bounding box center [482, 65] width 14 height 13
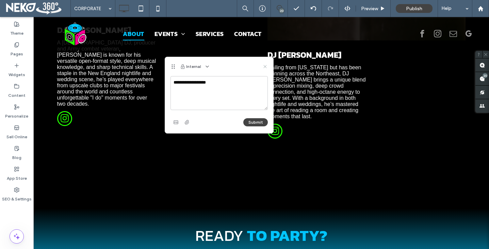
type textarea "**********"
click at [265, 67] on use at bounding box center [264, 66] width 3 height 3
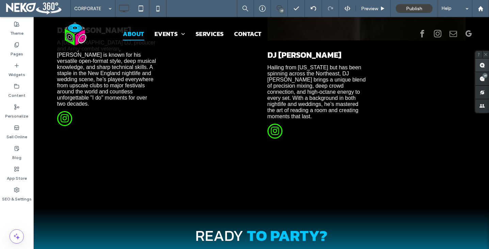
click at [480, 67] on use at bounding box center [481, 65] width 5 height 5
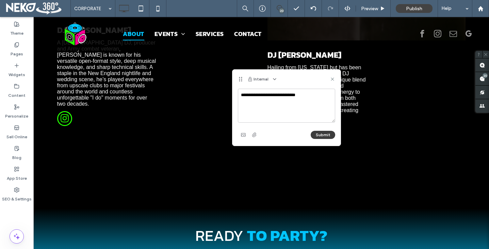
type textarea "**********"
click at [321, 133] on button "Submit" at bounding box center [323, 135] width 24 height 8
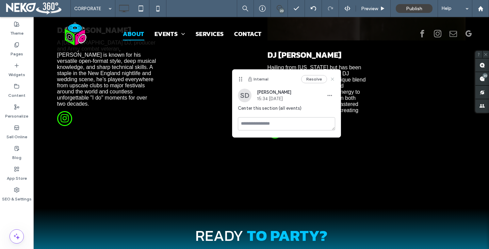
click at [333, 80] on icon at bounding box center [332, 79] width 5 height 5
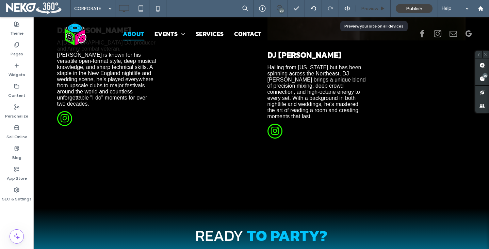
click at [370, 7] on span "Preview" at bounding box center [369, 9] width 17 height 6
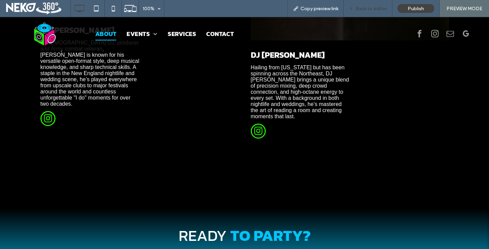
click at [357, 7] on span "Back to editor" at bounding box center [371, 9] width 31 height 6
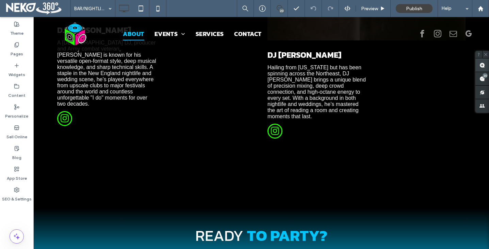
click at [483, 68] on span at bounding box center [482, 65] width 14 height 13
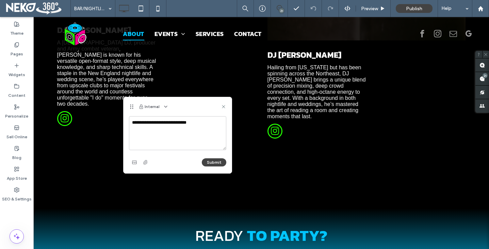
click at [175, 123] on textarea "**********" at bounding box center [177, 133] width 97 height 34
click at [217, 123] on textarea "**********" at bounding box center [177, 133] width 97 height 34
click at [183, 123] on textarea "**********" at bounding box center [177, 133] width 97 height 34
click at [196, 122] on textarea "**********" at bounding box center [177, 133] width 97 height 34
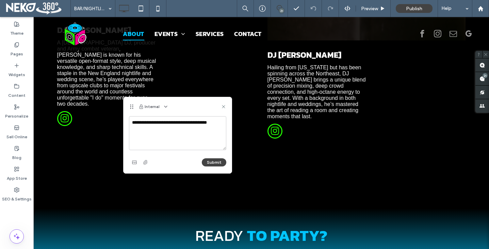
click at [187, 122] on textarea "**********" at bounding box center [177, 133] width 97 height 34
click at [193, 124] on textarea "**********" at bounding box center [177, 133] width 97 height 34
type textarea "**********"
click at [207, 161] on button "Submit" at bounding box center [214, 163] width 24 height 8
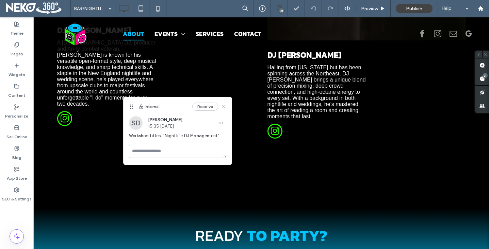
click at [223, 106] on icon at bounding box center [223, 106] width 5 height 5
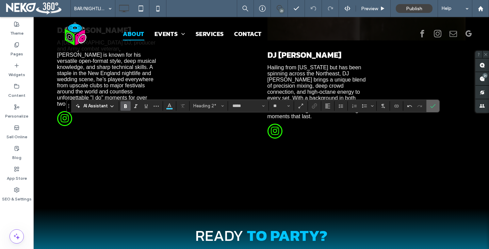
click at [429, 106] on label "Confirm" at bounding box center [433, 106] width 10 height 12
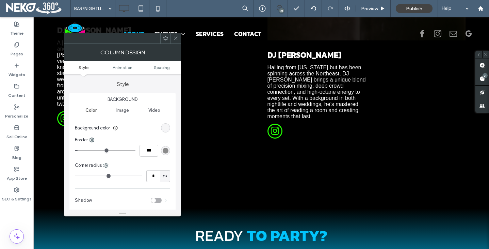
type input "*"
click at [174, 37] on icon at bounding box center [175, 38] width 5 height 5
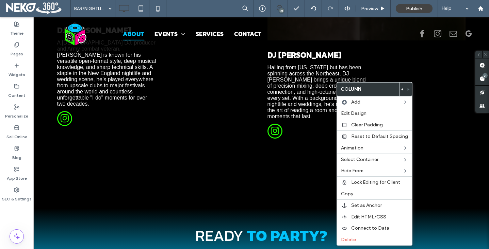
click at [401, 90] on icon at bounding box center [402, 89] width 3 height 3
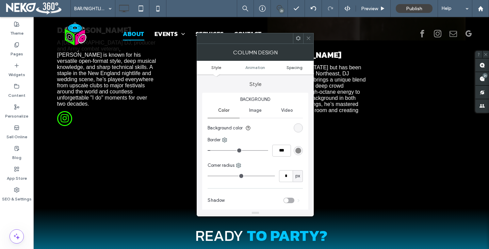
click at [296, 68] on span "Spacing" at bounding box center [294, 67] width 16 height 5
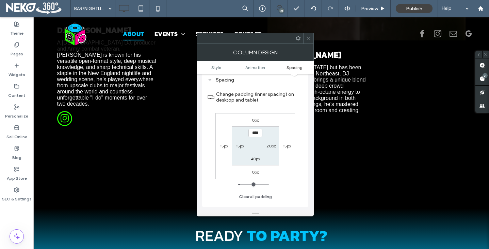
scroll to position [168, 0]
click at [310, 37] on icon at bounding box center [308, 38] width 5 height 5
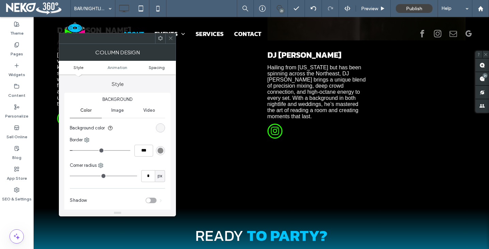
click at [156, 68] on span "Spacing" at bounding box center [157, 67] width 16 height 5
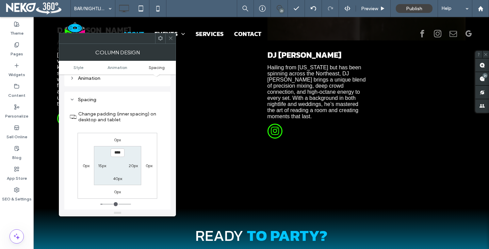
scroll to position [160, 0]
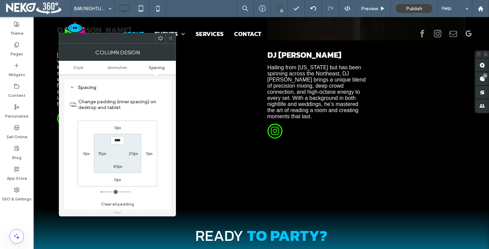
click at [87, 153] on label "0px" at bounding box center [86, 153] width 7 height 5
type input "*"
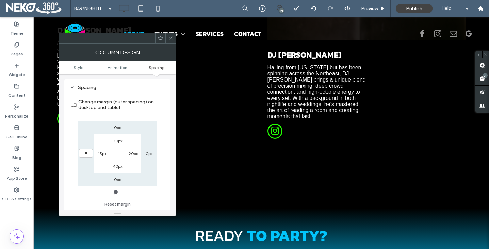
type input "**"
type input "****"
click at [170, 40] on icon at bounding box center [170, 38] width 5 height 5
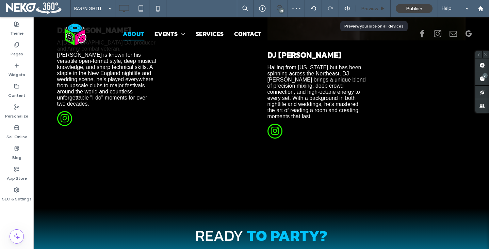
click at [366, 11] on span "Preview" at bounding box center [369, 9] width 17 height 6
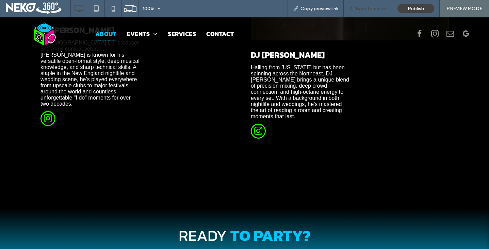
click at [366, 7] on span "Back to editor" at bounding box center [371, 9] width 31 height 6
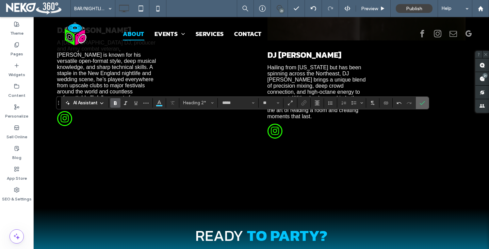
click at [424, 101] on icon "Confirm" at bounding box center [421, 102] width 5 height 5
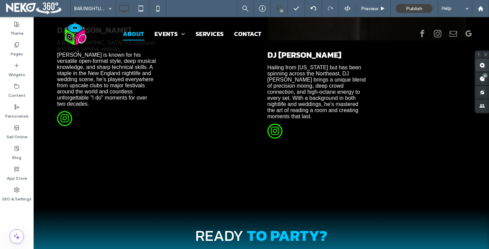
click at [483, 64] on use at bounding box center [481, 65] width 5 height 5
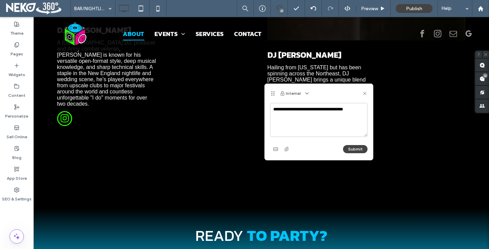
click at [274, 110] on textarea "**********" at bounding box center [318, 120] width 97 height 34
type textarea "**********"
click at [358, 147] on button "Submit" at bounding box center [355, 149] width 24 height 8
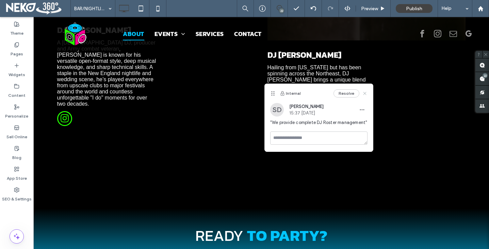
click at [366, 92] on use at bounding box center [364, 93] width 3 height 3
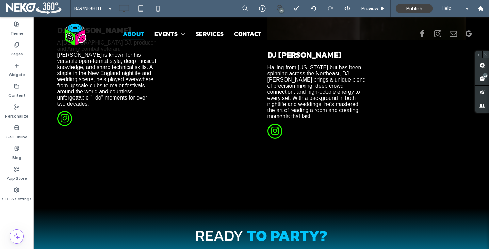
click at [487, 53] on use at bounding box center [485, 54] width 3 height 3
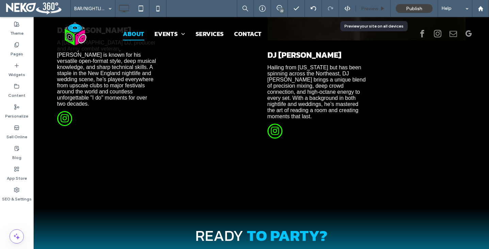
click at [370, 11] on span "Preview" at bounding box center [369, 9] width 17 height 6
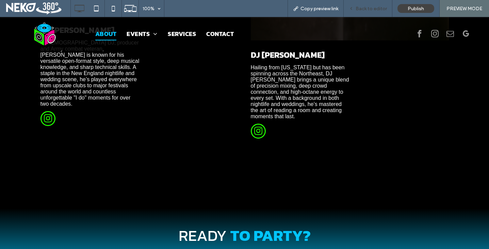
click at [361, 8] on span "Back to editor" at bounding box center [371, 9] width 31 height 6
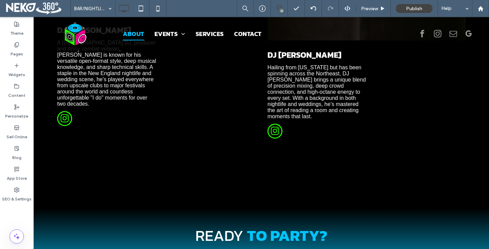
click at [282, 7] on use at bounding box center [279, 7] width 5 height 5
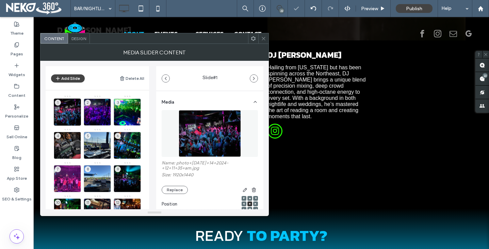
click at [263, 38] on use at bounding box center [263, 38] width 3 height 3
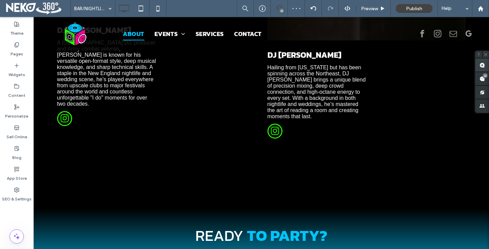
click at [482, 60] on span at bounding box center [482, 65] width 14 height 13
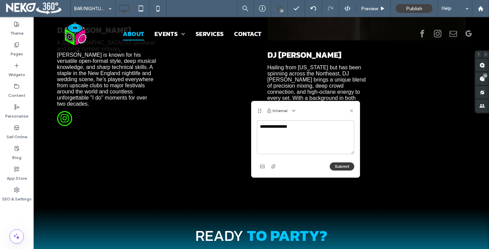
type textarea "**********"
click at [341, 166] on button "Submit" at bounding box center [342, 167] width 24 height 8
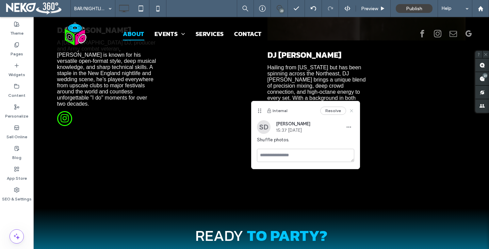
click at [351, 110] on use at bounding box center [351, 111] width 3 height 3
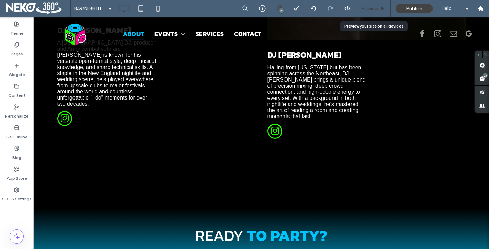
click at [374, 9] on span "Preview" at bounding box center [369, 9] width 17 height 6
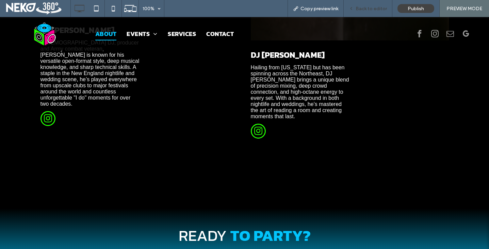
click at [370, 8] on span "Back to editor" at bounding box center [371, 9] width 31 height 6
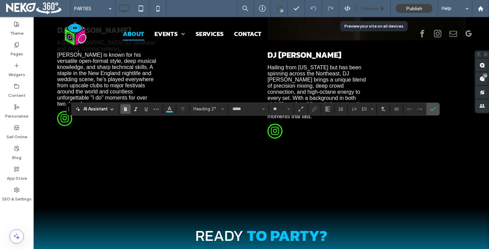
click at [374, 10] on span "Preview" at bounding box center [369, 9] width 17 height 6
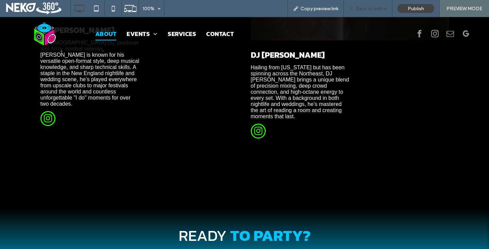
click at [379, 11] on span "Back to editor" at bounding box center [371, 9] width 31 height 6
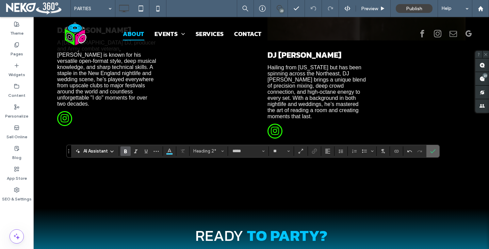
click at [432, 155] on span "Confirm" at bounding box center [431, 151] width 3 height 12
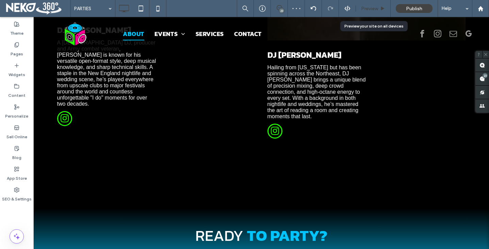
click at [366, 7] on span "Preview" at bounding box center [369, 9] width 17 height 6
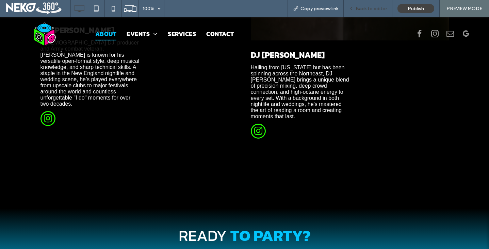
click at [362, 7] on span "Back to editor" at bounding box center [371, 9] width 31 height 6
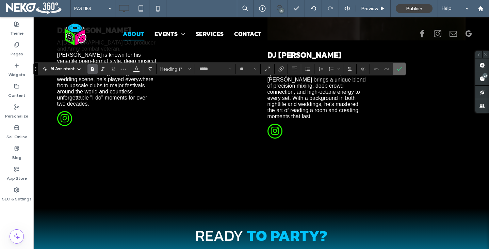
click at [405, 66] on section at bounding box center [399, 69] width 13 height 12
click at [402, 68] on label "Confirm" at bounding box center [399, 69] width 10 height 12
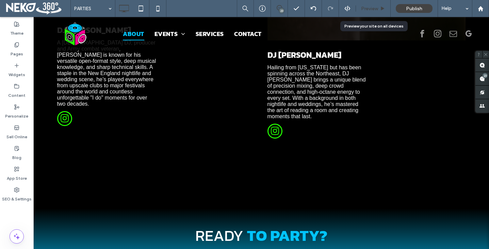
click at [372, 7] on span "Preview" at bounding box center [369, 9] width 17 height 6
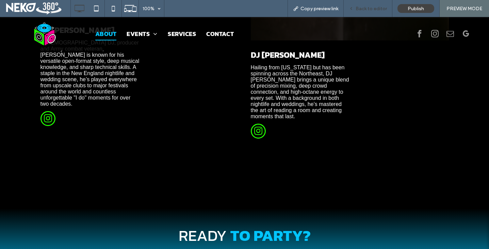
click at [381, 9] on span "Back to editor" at bounding box center [371, 9] width 31 height 6
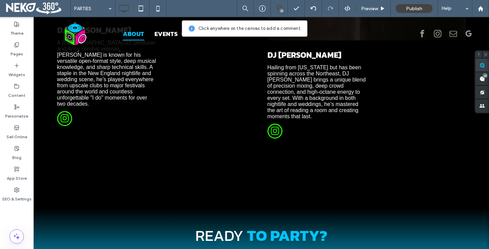
drag, startPoint x: 484, startPoint y: 64, endPoint x: 479, endPoint y: 65, distance: 5.5
click at [484, 64] on use at bounding box center [481, 65] width 5 height 5
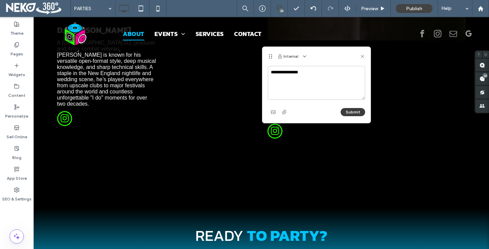
type textarea "**********"
click at [357, 113] on button "Submit" at bounding box center [353, 112] width 24 height 8
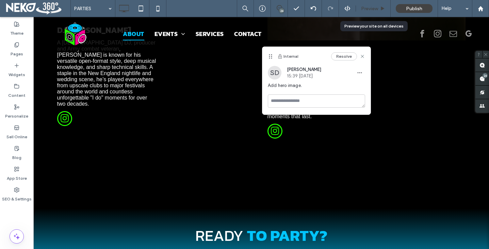
click at [373, 10] on span "Preview" at bounding box center [369, 9] width 17 height 6
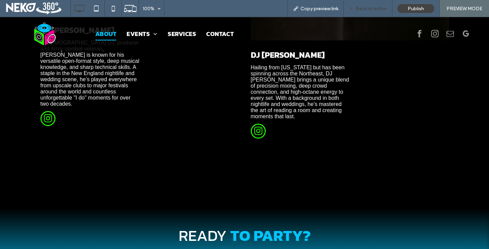
click at [358, 10] on span "Back to editor" at bounding box center [371, 9] width 31 height 6
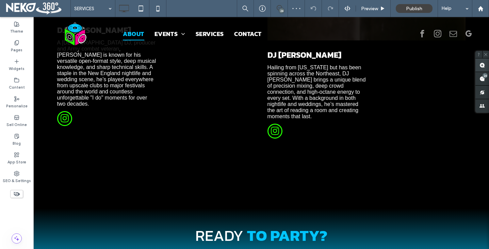
click at [481, 64] on use at bounding box center [481, 65] width 5 height 5
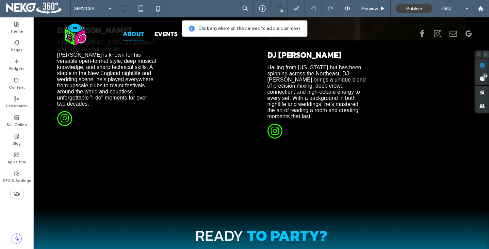
click at [484, 53] on icon at bounding box center [485, 54] width 4 height 4
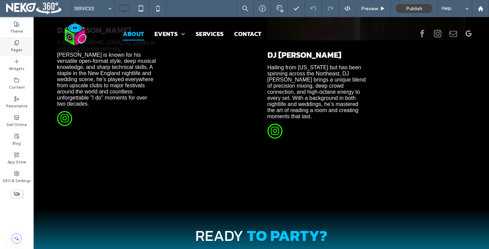
click at [12, 43] on div "Pages" at bounding box center [16, 46] width 33 height 19
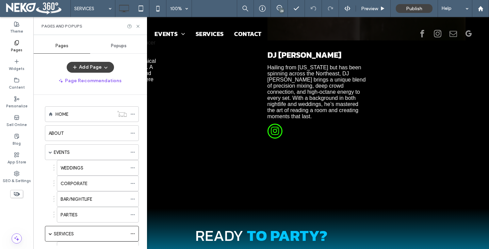
click at [122, 43] on span "Popups" at bounding box center [119, 45] width 16 height 5
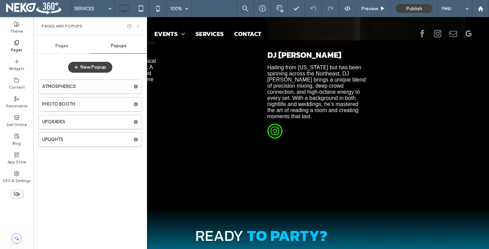
click at [137, 26] on icon at bounding box center [137, 26] width 5 height 5
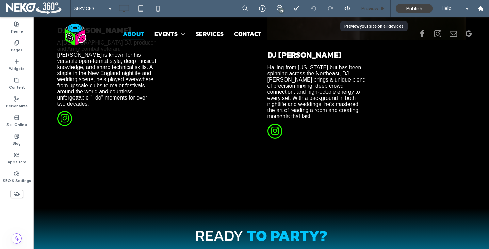
click at [373, 8] on span "Preview" at bounding box center [369, 9] width 17 height 6
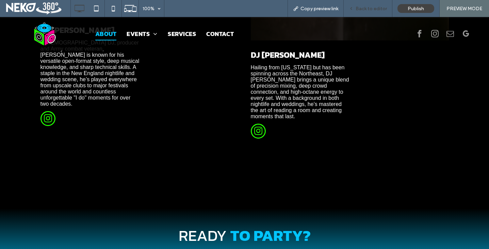
click at [373, 11] on span "Back to editor" at bounding box center [371, 9] width 31 height 6
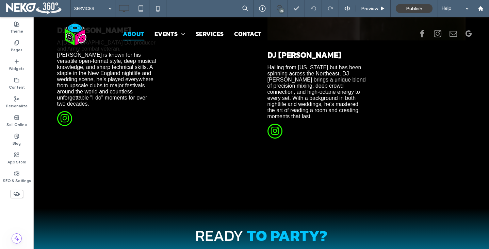
click at [283, 8] on span at bounding box center [279, 7] width 17 height 5
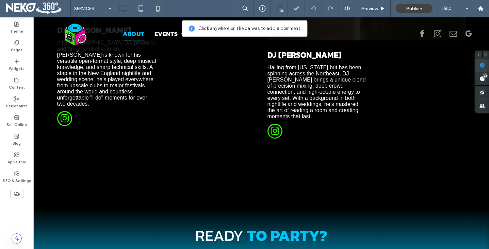
click at [481, 63] on use at bounding box center [481, 65] width 5 height 5
click at [484, 54] on icon at bounding box center [485, 54] width 4 height 4
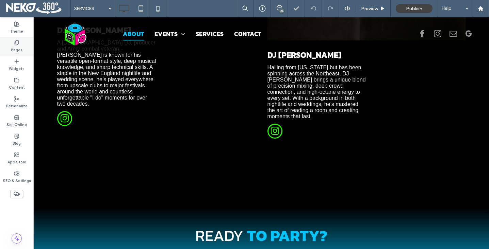
click at [7, 40] on div "Pages" at bounding box center [16, 46] width 33 height 19
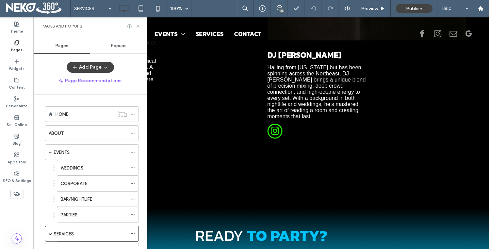
click at [118, 41] on div "Popups" at bounding box center [118, 45] width 57 height 15
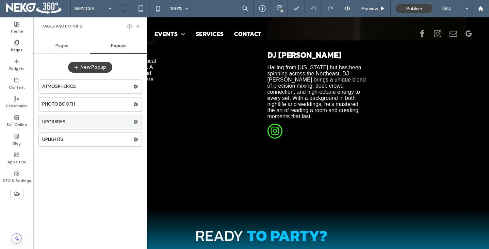
click at [72, 121] on label "UPGRADES" at bounding box center [87, 122] width 91 height 14
click at [138, 27] on icon at bounding box center [137, 26] width 5 height 5
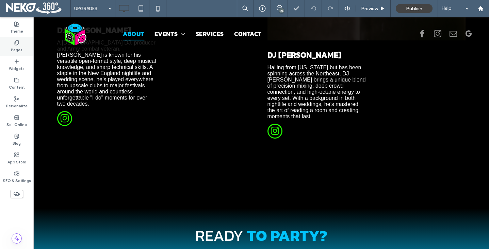
click at [16, 48] on label "Pages" at bounding box center [17, 49] width 12 height 7
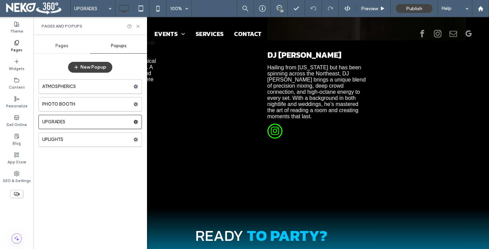
click at [64, 46] on span "Pages" at bounding box center [61, 45] width 13 height 5
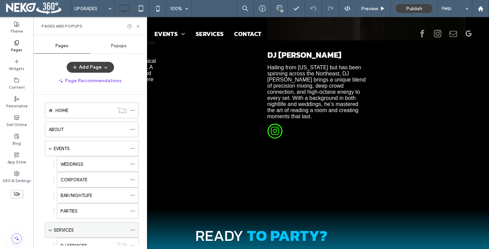
scroll to position [6, 0]
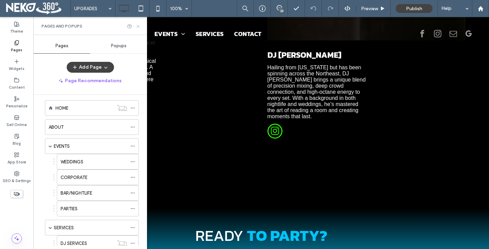
click at [138, 26] on icon at bounding box center [137, 26] width 5 height 5
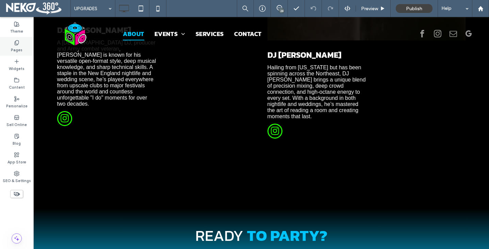
click at [15, 50] on label "Pages" at bounding box center [17, 49] width 12 height 7
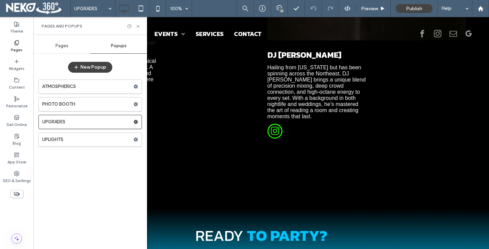
click at [59, 43] on span "Pages" at bounding box center [61, 45] width 13 height 5
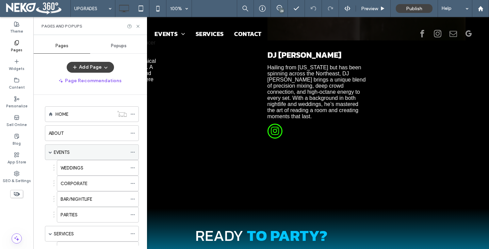
drag, startPoint x: 51, startPoint y: 149, endPoint x: 62, endPoint y: 158, distance: 14.1
click at [51, 149] on span at bounding box center [50, 152] width 3 height 15
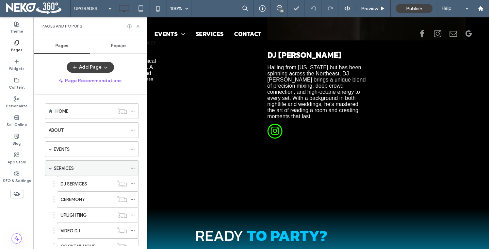
click at [77, 169] on div "SERVICES" at bounding box center [90, 168] width 73 height 7
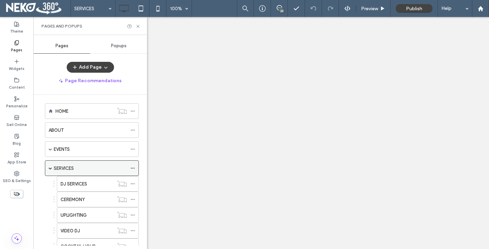
scroll to position [3, 0]
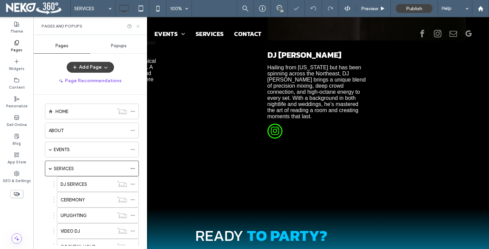
click at [138, 25] on icon at bounding box center [137, 26] width 5 height 5
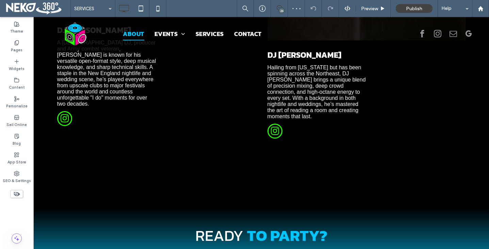
click at [279, 5] on use at bounding box center [279, 7] width 5 height 5
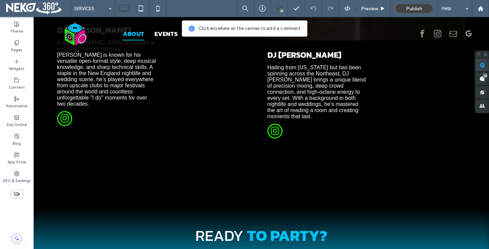
click at [486, 67] on span at bounding box center [482, 65] width 14 height 13
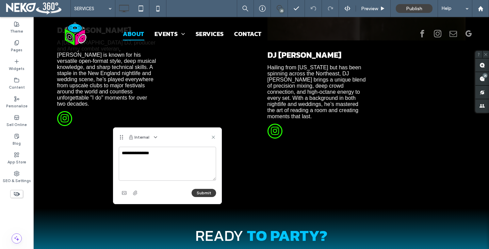
type textarea "**********"
click at [211, 194] on button "Submit" at bounding box center [204, 193] width 24 height 8
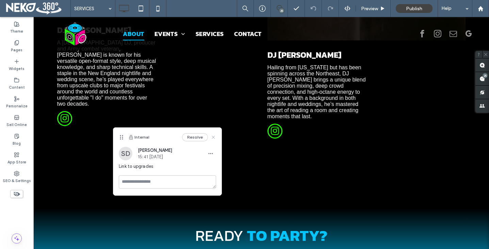
click at [213, 138] on use at bounding box center [213, 137] width 3 height 3
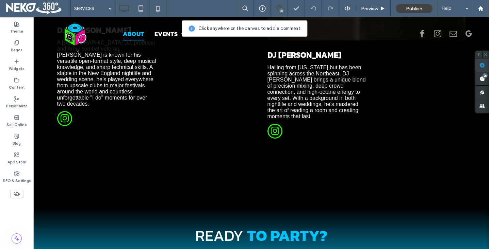
click at [484, 68] on span at bounding box center [482, 65] width 14 height 13
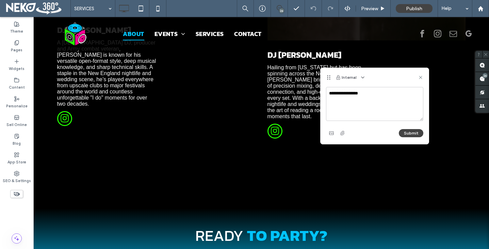
click at [330, 93] on textarea "**********" at bounding box center [374, 104] width 97 height 34
type textarea "**********"
click at [405, 130] on button "Submit" at bounding box center [411, 133] width 24 height 8
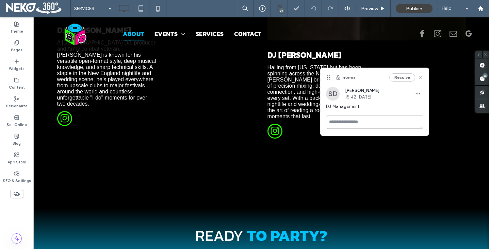
click at [420, 78] on use at bounding box center [420, 77] width 3 height 3
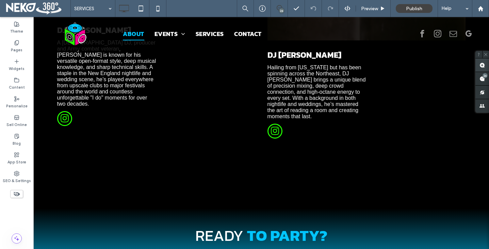
click at [486, 62] on span at bounding box center [482, 65] width 14 height 13
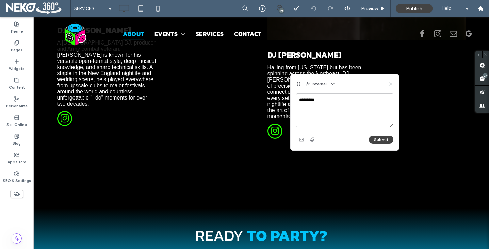
click at [307, 100] on textarea "********" at bounding box center [344, 111] width 97 height 34
click at [320, 100] on textarea "*******" at bounding box center [344, 111] width 97 height 34
type textarea "**********"
click at [385, 142] on button "Submit" at bounding box center [381, 140] width 24 height 8
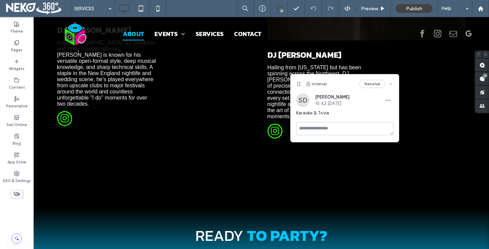
click at [390, 81] on div "Resolve" at bounding box center [376, 84] width 34 height 8
click at [388, 84] on icon at bounding box center [390, 83] width 5 height 5
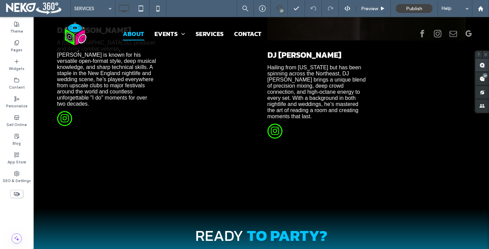
click at [485, 67] on span at bounding box center [482, 65] width 14 height 13
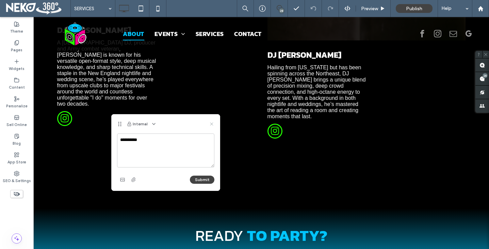
type textarea "**********"
click at [211, 124] on icon at bounding box center [211, 123] width 5 height 5
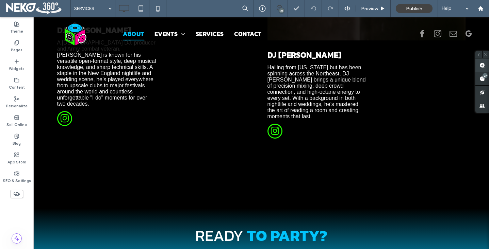
drag, startPoint x: 484, startPoint y: 62, endPoint x: 480, endPoint y: 64, distance: 5.3
click at [484, 62] on span at bounding box center [482, 65] width 14 height 13
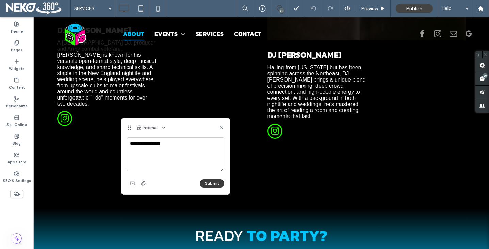
type textarea "**********"
click at [208, 182] on button "Submit" at bounding box center [212, 184] width 24 height 8
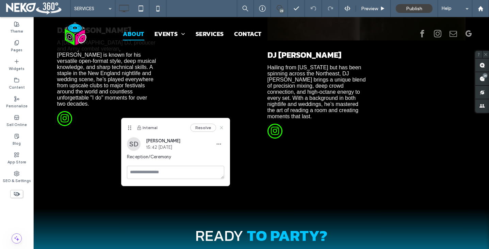
click at [224, 128] on icon at bounding box center [221, 127] width 5 height 5
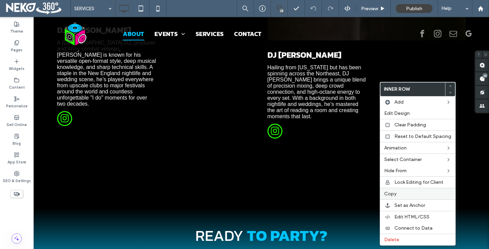
click at [400, 196] on label "Copy" at bounding box center [417, 194] width 67 height 6
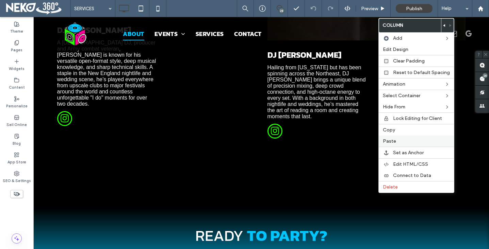
click at [390, 140] on span "Paste" at bounding box center [389, 141] width 13 height 6
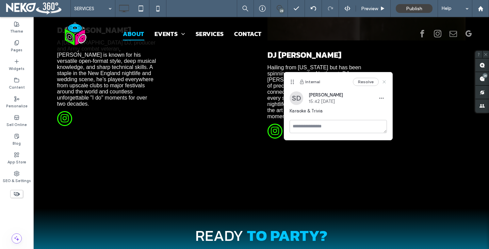
click at [384, 83] on icon at bounding box center [383, 81] width 5 height 5
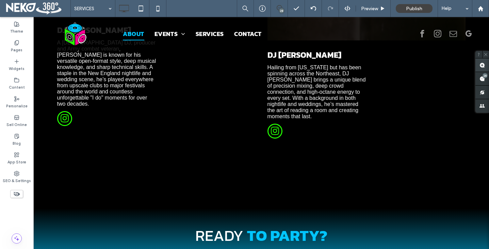
click at [482, 65] on use at bounding box center [481, 65] width 5 height 5
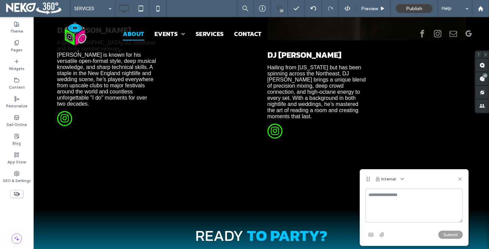
click at [411, 194] on textarea at bounding box center [413, 206] width 97 height 34
click at [386, 212] on textarea "**********" at bounding box center [413, 206] width 97 height 34
drag, startPoint x: 392, startPoint y: 212, endPoint x: 407, endPoint y: 210, distance: 15.4
click at [392, 212] on textarea "**********" at bounding box center [413, 206] width 97 height 34
click at [407, 210] on textarea "**********" at bounding box center [413, 206] width 97 height 34
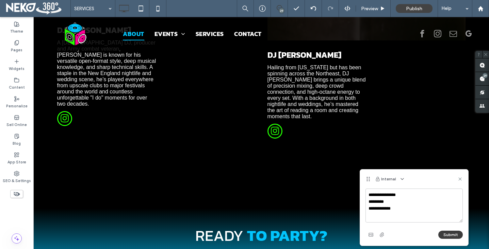
type textarea "**********"
click at [455, 237] on button "Submit" at bounding box center [450, 235] width 24 height 8
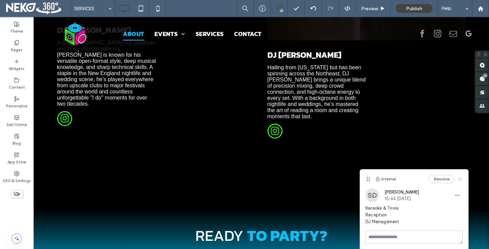
click at [459, 181] on icon at bounding box center [459, 179] width 5 height 5
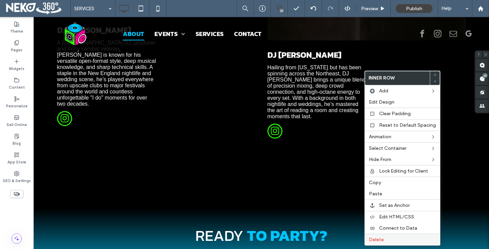
click at [386, 240] on label "Delete" at bounding box center [402, 240] width 67 height 6
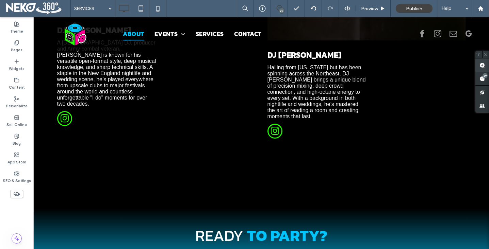
click at [486, 64] on span at bounding box center [482, 65] width 14 height 13
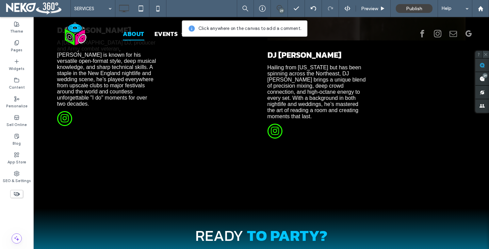
click at [487, 56] on icon at bounding box center [485, 54] width 4 height 4
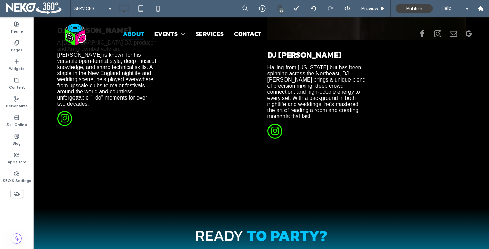
click at [275, 7] on span at bounding box center [279, 7] width 17 height 5
click at [482, 78] on use at bounding box center [481, 78] width 5 height 5
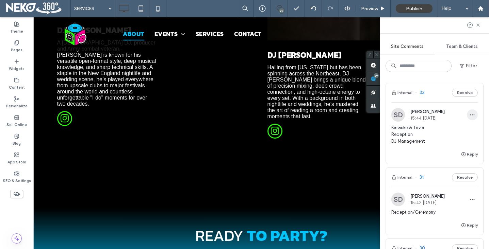
click at [470, 113] on icon "button" at bounding box center [471, 114] width 5 height 5
click at [442, 130] on div "Edit" at bounding box center [447, 132] width 61 height 13
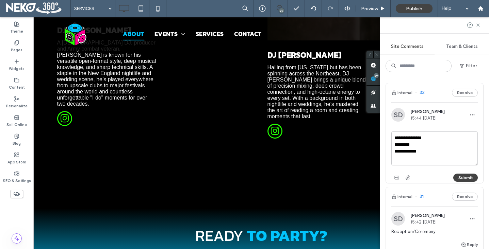
click at [435, 152] on textarea "**********" at bounding box center [434, 149] width 86 height 34
type textarea "**********"
click at [474, 215] on span "button" at bounding box center [472, 219] width 11 height 11
click at [444, 203] on div "Delete" at bounding box center [447, 201] width 61 height 13
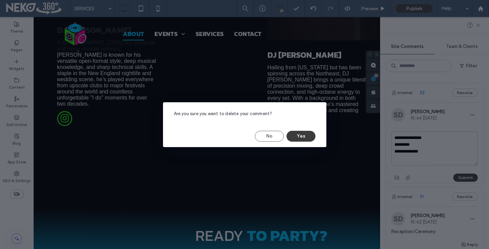
click at [305, 137] on button "Yes" at bounding box center [300, 136] width 29 height 11
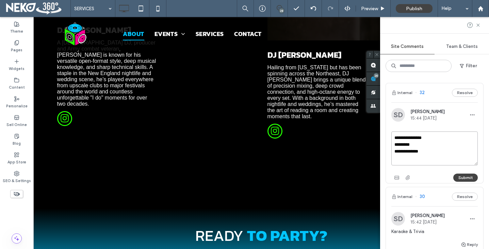
click at [439, 153] on textarea "**********" at bounding box center [434, 149] width 86 height 34
click at [461, 178] on button "Submit" at bounding box center [465, 178] width 24 height 8
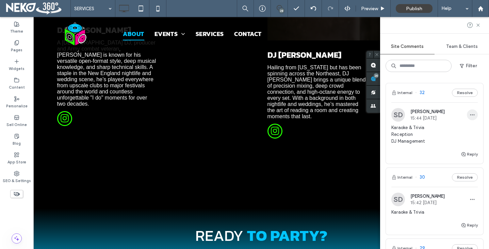
click at [472, 113] on icon "button" at bounding box center [471, 114] width 5 height 5
click at [434, 132] on div "Edit" at bounding box center [447, 132] width 61 height 13
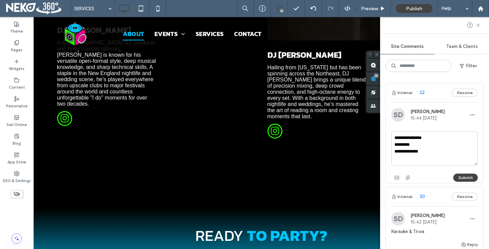
click at [432, 150] on textarea "**********" at bounding box center [434, 149] width 86 height 34
type textarea "**********"
click at [463, 177] on button "Submit" at bounding box center [465, 178] width 24 height 8
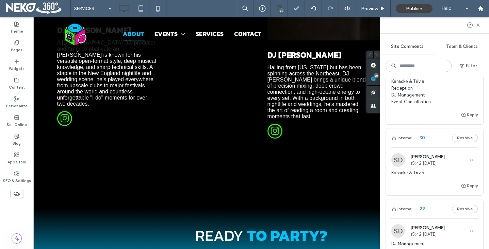
scroll to position [61, 0]
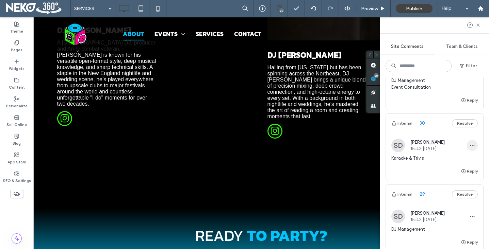
click at [474, 147] on icon "button" at bounding box center [471, 145] width 5 height 5
click at [446, 176] on div "Delete" at bounding box center [447, 176] width 61 height 13
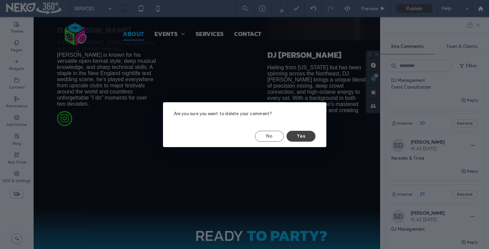
drag, startPoint x: 308, startPoint y: 135, endPoint x: 395, endPoint y: 146, distance: 87.1
click at [308, 135] on button "Yes" at bounding box center [300, 136] width 29 height 11
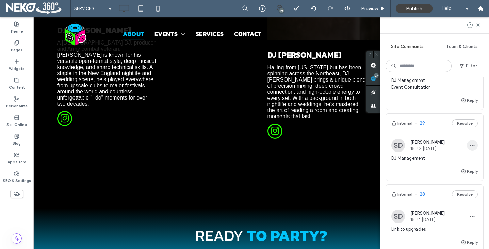
click at [475, 147] on span "button" at bounding box center [472, 145] width 11 height 11
click at [435, 176] on span "Delete" at bounding box center [428, 176] width 13 height 7
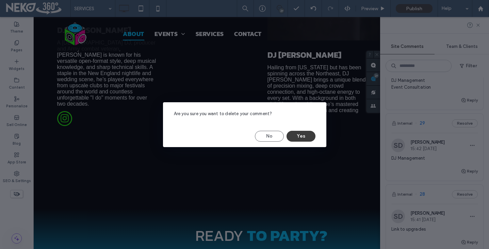
click at [306, 135] on button "Yes" at bounding box center [300, 136] width 29 height 11
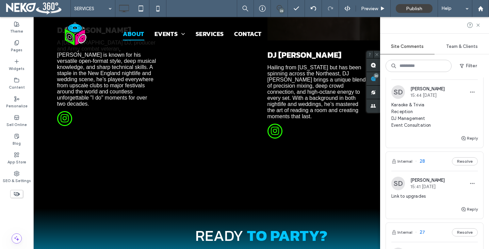
scroll to position [44, 0]
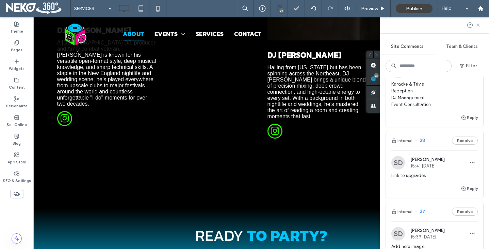
click at [480, 23] on icon at bounding box center [477, 24] width 5 height 5
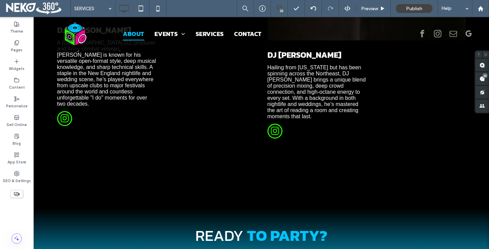
scroll to position [0, 0]
click at [369, 9] on span "Preview" at bounding box center [369, 9] width 17 height 6
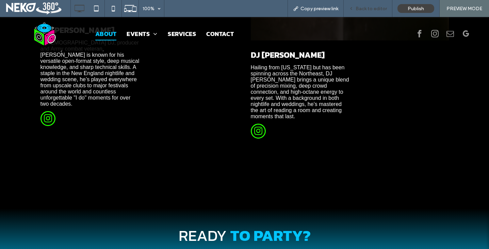
click at [371, 10] on span "Back to editor" at bounding box center [371, 9] width 31 height 6
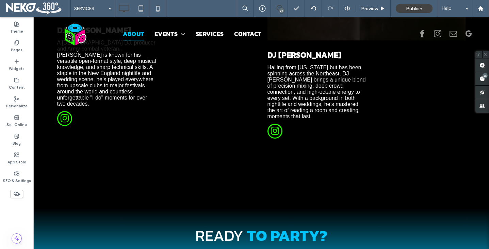
type input "*****"
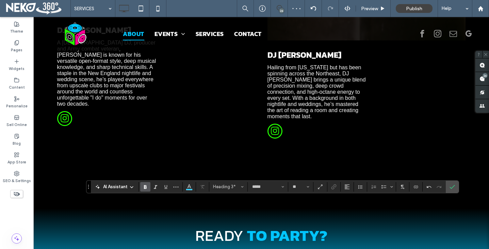
type input "**"
click at [453, 187] on icon "Confirm" at bounding box center [451, 186] width 5 height 5
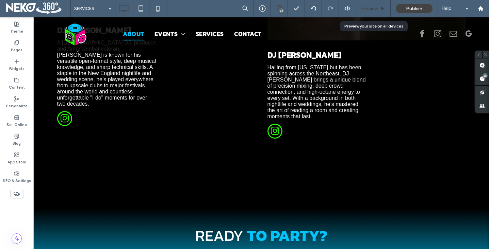
click at [376, 10] on span "Preview" at bounding box center [369, 9] width 17 height 6
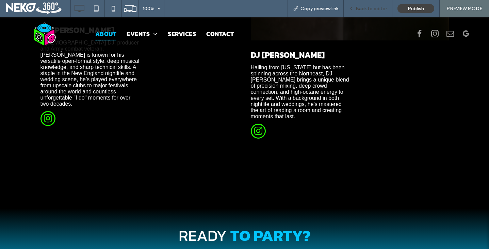
click at [359, 9] on span "Back to editor" at bounding box center [371, 9] width 31 height 6
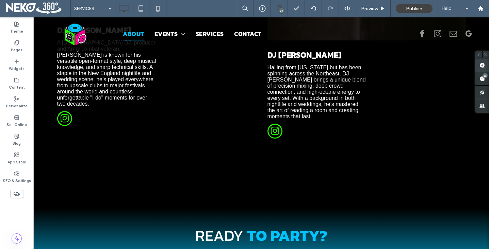
click at [481, 67] on use at bounding box center [481, 65] width 5 height 5
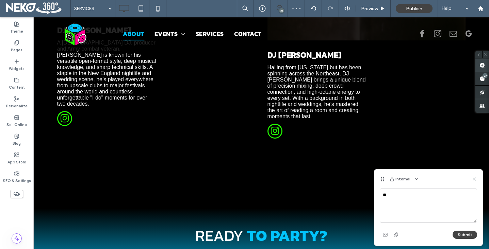
type textarea "*"
click at [477, 180] on icon at bounding box center [474, 179] width 5 height 5
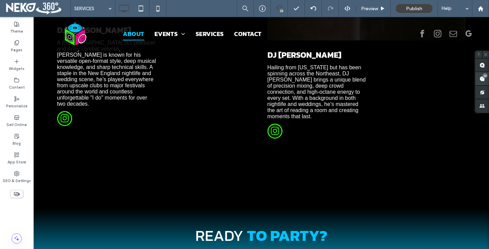
click at [486, 75] on div "26" at bounding box center [484, 75] width 5 height 5
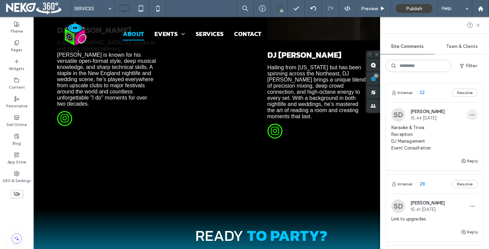
click at [471, 112] on icon "button" at bounding box center [471, 114] width 5 height 5
click at [448, 135] on div "Edit" at bounding box center [447, 132] width 61 height 13
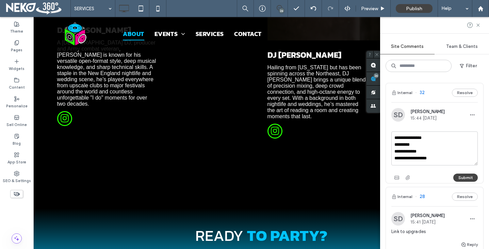
click at [444, 155] on textarea "**********" at bounding box center [434, 149] width 86 height 34
click at [426, 156] on textarea "**********" at bounding box center [434, 149] width 86 height 34
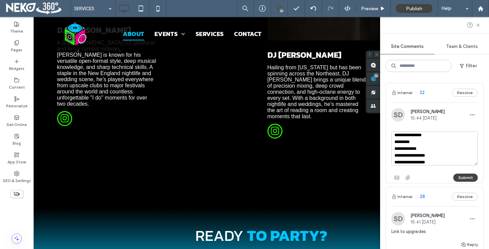
click at [419, 158] on textarea "**********" at bounding box center [434, 149] width 86 height 34
click at [441, 162] on textarea "**********" at bounding box center [434, 149] width 86 height 34
type textarea "**********"
click at [470, 175] on button "Submit" at bounding box center [465, 178] width 24 height 8
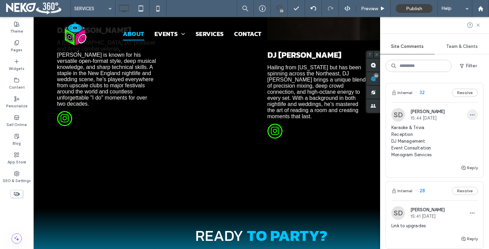
click at [471, 114] on icon "button" at bounding box center [471, 114] width 5 height 5
click at [434, 137] on div "Edit" at bounding box center [447, 132] width 61 height 13
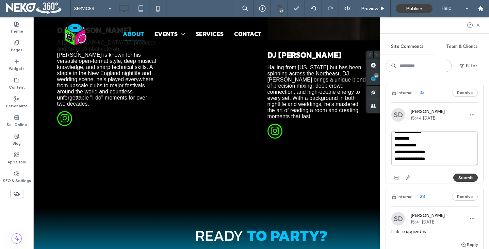
click at [440, 154] on textarea "**********" at bounding box center [434, 149] width 86 height 34
type textarea "**********"
click at [458, 180] on button "Submit" at bounding box center [465, 178] width 24 height 8
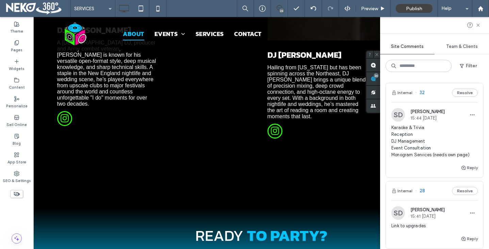
drag, startPoint x: 480, startPoint y: 23, endPoint x: 451, endPoint y: 21, distance: 29.7
click at [480, 23] on icon at bounding box center [477, 24] width 5 height 5
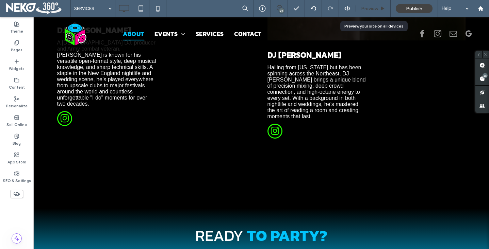
click at [364, 8] on span "Preview" at bounding box center [369, 9] width 17 height 6
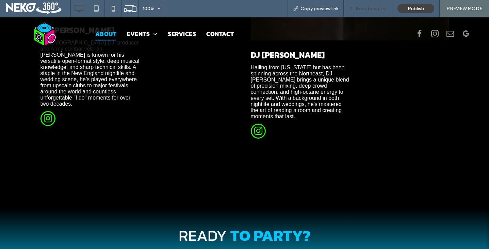
click at [358, 6] on span "Back to editor" at bounding box center [371, 9] width 31 height 6
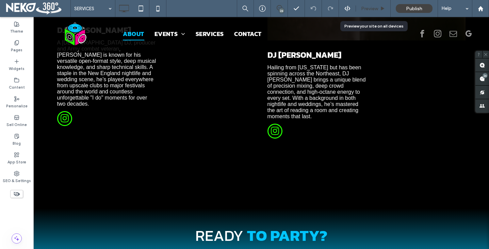
click at [369, 8] on span "Preview" at bounding box center [369, 9] width 17 height 6
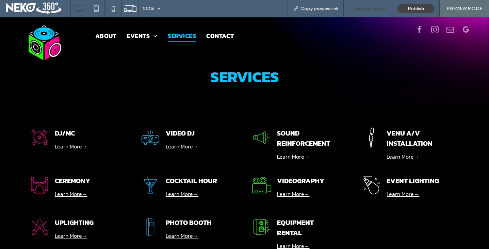
scroll to position [4, 0]
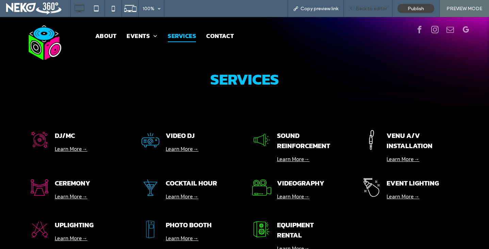
click at [363, 8] on span "Back to editor" at bounding box center [371, 9] width 31 height 6
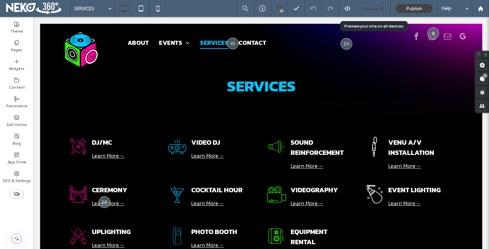
click at [374, 10] on span "Preview" at bounding box center [369, 9] width 17 height 6
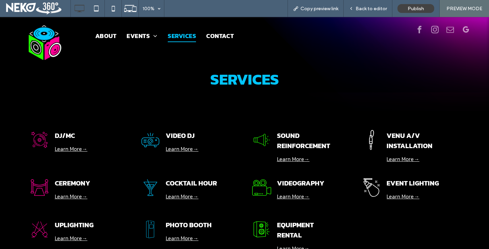
scroll to position [30, 0]
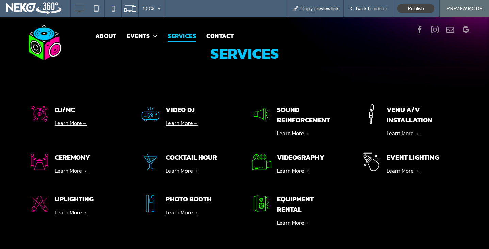
click at [286, 132] on link "Learn More→" at bounding box center [293, 133] width 33 height 8
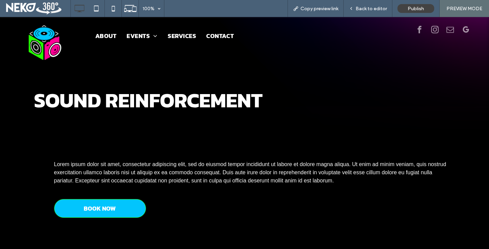
scroll to position [18, 0]
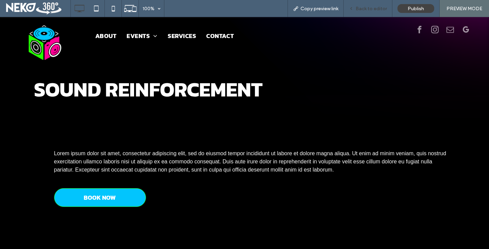
click at [353, 9] on icon at bounding box center [351, 8] width 5 height 5
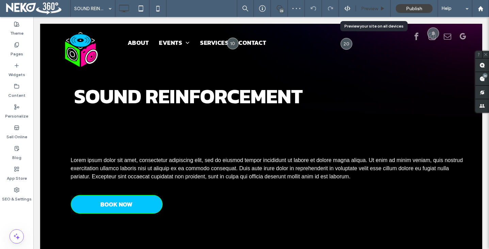
click at [361, 7] on span "Preview" at bounding box center [369, 9] width 17 height 6
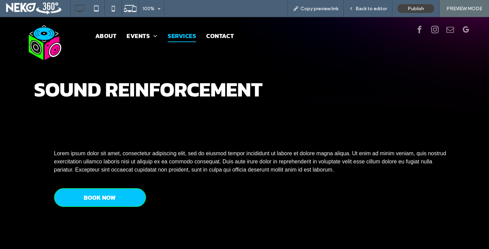
click at [180, 33] on span "SERVICES" at bounding box center [182, 35] width 28 height 13
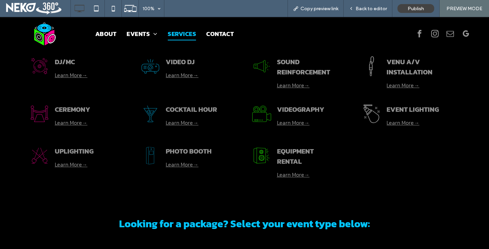
scroll to position [90, 0]
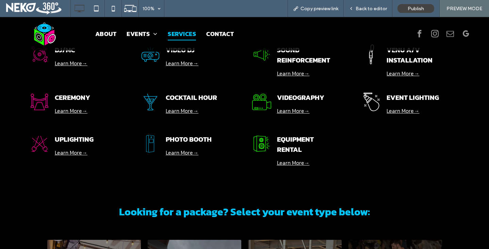
click at [290, 139] on span "EQUIPMENT" at bounding box center [295, 139] width 37 height 10
click at [288, 164] on link "Learn More→" at bounding box center [293, 163] width 33 height 8
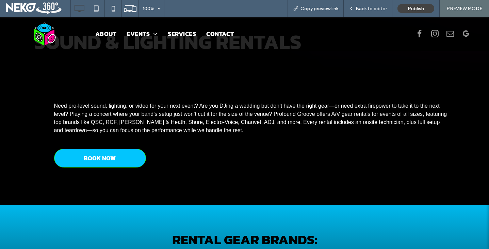
scroll to position [66, 0]
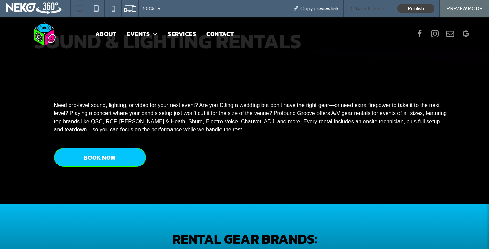
click at [370, 12] on div "Back to editor" at bounding box center [368, 8] width 49 height 17
click at [365, 9] on span "Back to editor" at bounding box center [371, 9] width 31 height 6
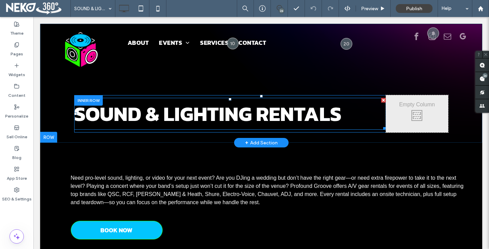
click at [193, 115] on span "SOUND & LIGHTING RENTALS" at bounding box center [207, 114] width 267 height 31
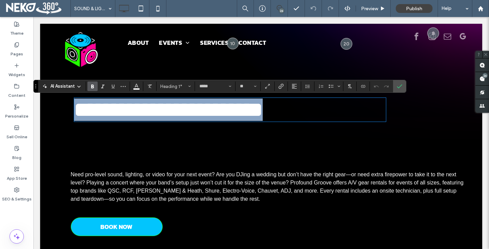
click at [188, 115] on span "**********" at bounding box center [168, 110] width 188 height 20
drag, startPoint x: 252, startPoint y: 112, endPoint x: 81, endPoint y: 114, distance: 170.8
click at [79, 116] on span "**********" at bounding box center [168, 110] width 188 height 20
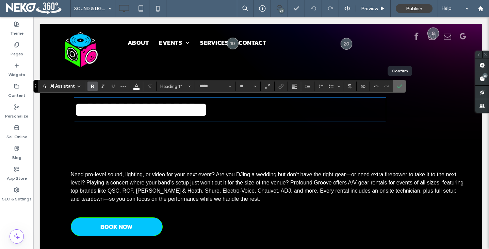
click at [397, 86] on icon "Confirm" at bounding box center [399, 86] width 5 height 5
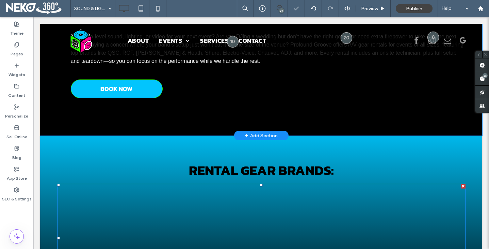
scroll to position [144, 0]
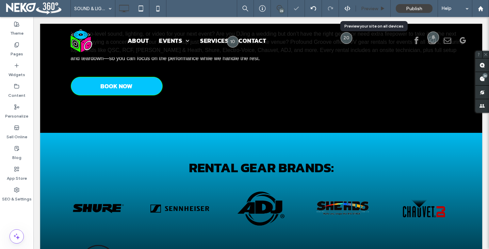
click at [367, 6] on span "Preview" at bounding box center [369, 9] width 17 height 6
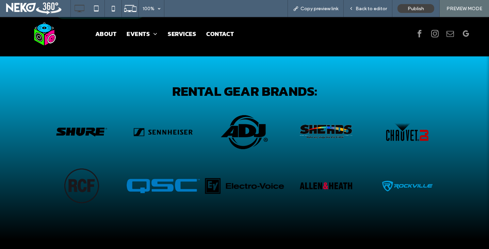
scroll to position [216, 0]
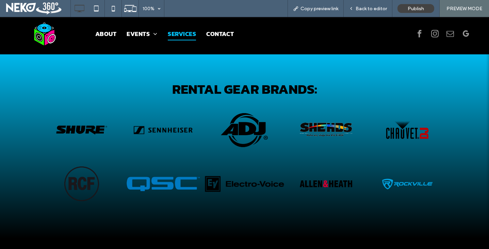
click at [178, 32] on span "SERVICES" at bounding box center [182, 33] width 28 height 13
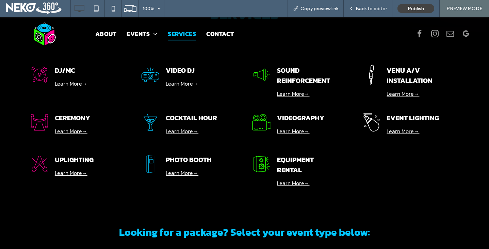
scroll to position [55, 0]
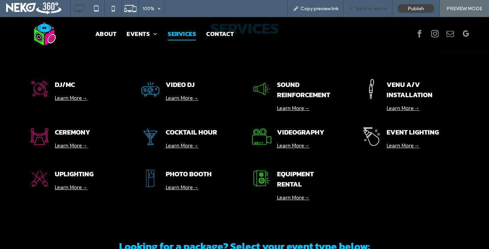
click at [358, 11] on span "Back to editor" at bounding box center [371, 9] width 31 height 6
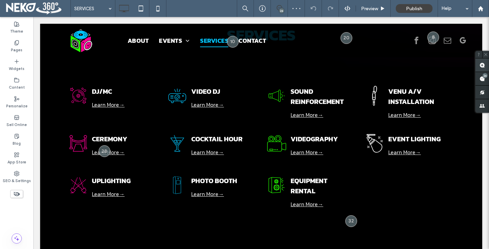
click at [484, 65] on use at bounding box center [481, 65] width 5 height 5
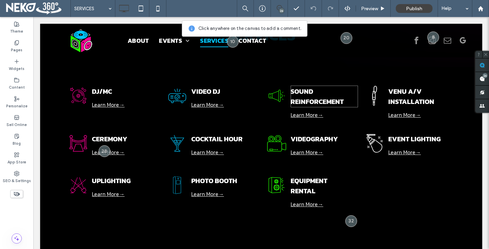
click at [304, 94] on span "SOUND" at bounding box center [302, 91] width 22 height 10
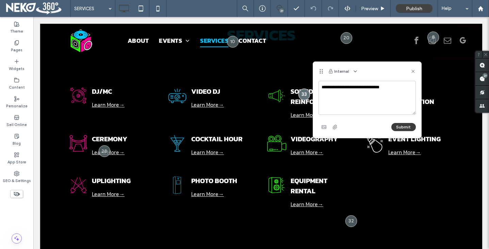
type textarea "**********"
click at [406, 125] on button "Submit" at bounding box center [403, 127] width 24 height 8
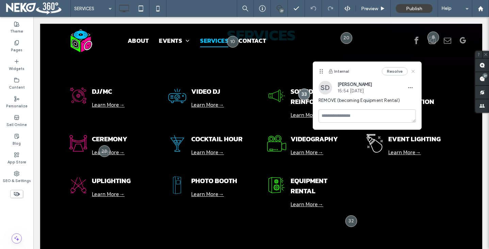
click at [413, 69] on icon at bounding box center [412, 71] width 5 height 5
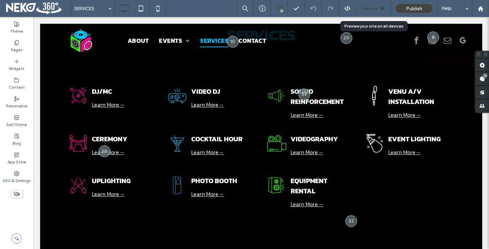
click at [374, 7] on span "Preview" at bounding box center [369, 9] width 17 height 6
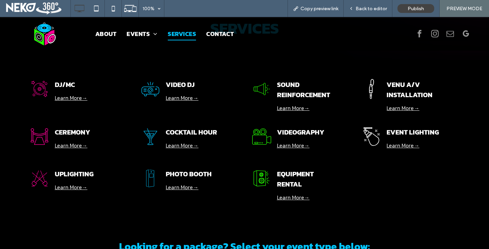
drag, startPoint x: 397, startPoint y: 105, endPoint x: 397, endPoint y: 122, distance: 17.0
click at [397, 105] on link "Learn More→" at bounding box center [402, 108] width 33 height 8
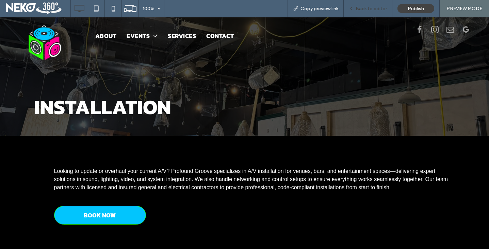
click at [367, 11] on span "Back to editor" at bounding box center [371, 9] width 31 height 6
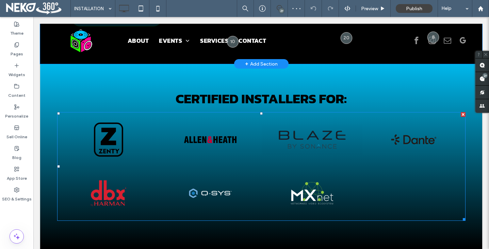
scroll to position [211, 0]
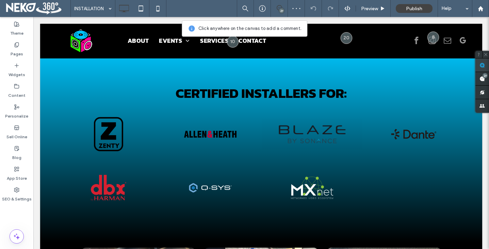
click at [480, 65] on use at bounding box center [481, 65] width 5 height 5
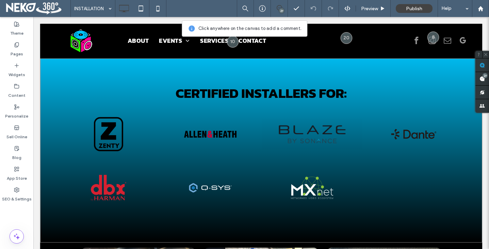
click at [253, 71] on div "CERTIFIED INSTALLERS FOR: Button Button Button Button Button Button Button Clic…" at bounding box center [261, 151] width 442 height 184
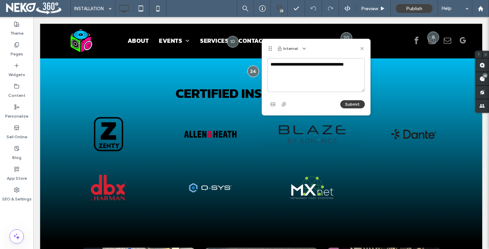
type textarea "**********"
drag, startPoint x: 345, startPoint y: 102, endPoint x: 348, endPoint y: 92, distance: 10.5
click at [345, 102] on button "Submit" at bounding box center [352, 104] width 24 height 8
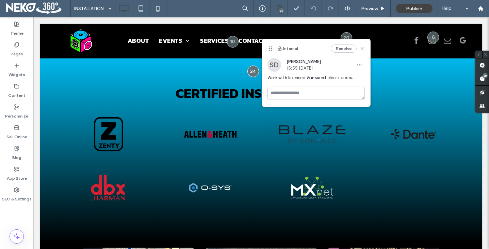
click at [361, 46] on div "Resolve" at bounding box center [348, 49] width 34 height 8
click at [363, 48] on icon at bounding box center [361, 48] width 5 height 5
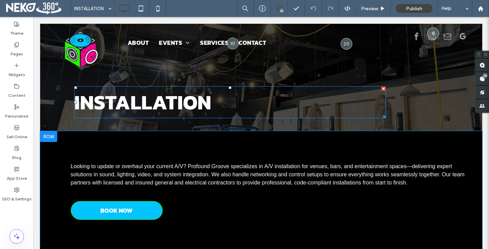
scroll to position [0, 0]
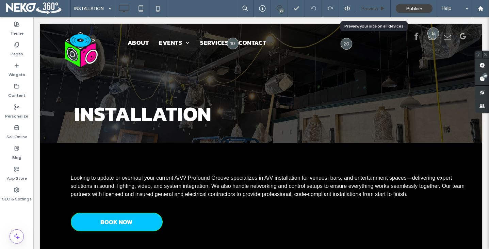
click at [374, 8] on span "Preview" at bounding box center [369, 9] width 17 height 6
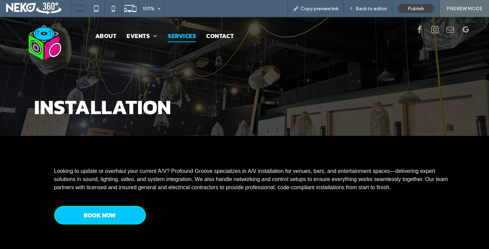
click at [178, 34] on span "SERVICES" at bounding box center [182, 35] width 28 height 13
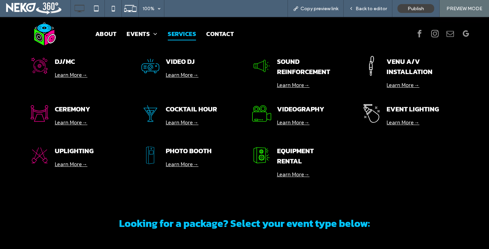
scroll to position [79, 0]
click at [292, 124] on link "Learn More→" at bounding box center [293, 122] width 33 height 8
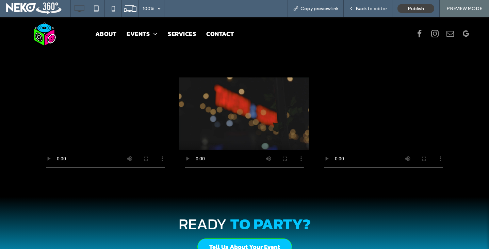
scroll to position [154, 0]
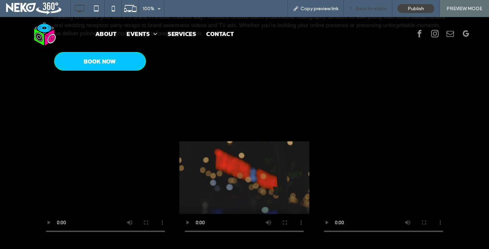
click at [355, 8] on div "Back to editor" at bounding box center [368, 9] width 48 height 6
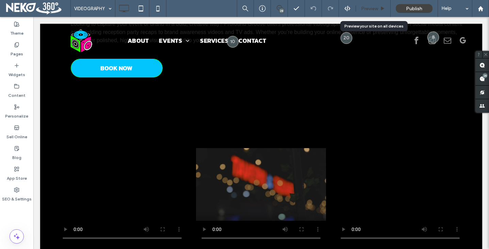
click at [369, 9] on span "Preview" at bounding box center [369, 9] width 17 height 6
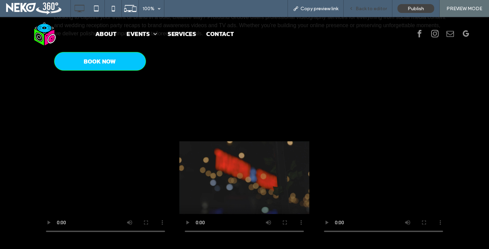
click at [357, 4] on div "Back to editor" at bounding box center [368, 8] width 49 height 17
click at [360, 9] on span "Back to editor" at bounding box center [371, 9] width 31 height 6
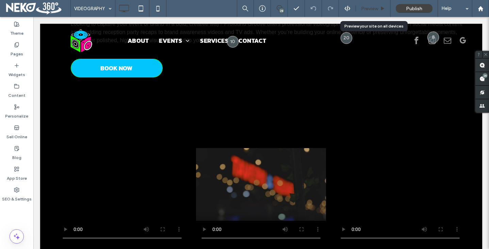
click at [369, 9] on span "Preview" at bounding box center [369, 9] width 17 height 6
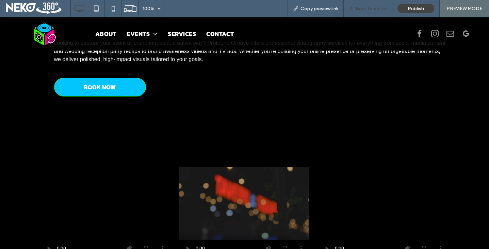
scroll to position [128, 0]
click at [368, 12] on div "Back to editor" at bounding box center [368, 8] width 49 height 17
click at [374, 8] on span "Back to editor" at bounding box center [371, 9] width 31 height 6
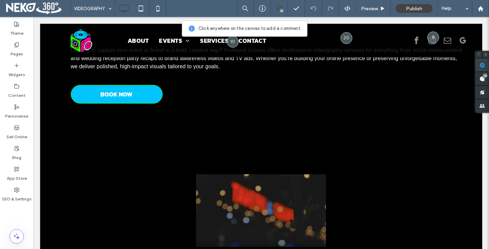
drag, startPoint x: 479, startPoint y: 63, endPoint x: 413, endPoint y: 60, distance: 66.1
click at [479, 63] on use at bounding box center [481, 65] width 5 height 5
drag, startPoint x: 226, startPoint y: 187, endPoint x: 222, endPoint y: 186, distance: 4.2
click at [225, 187] on video at bounding box center [261, 211] width 130 height 122
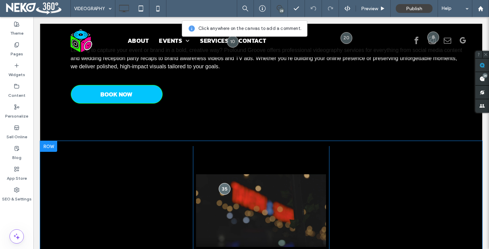
scroll to position [130, 0]
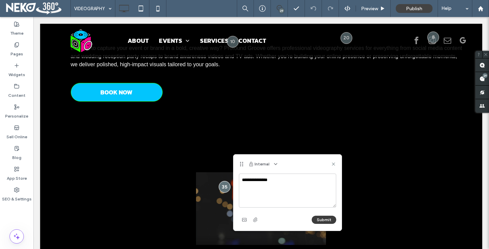
type textarea "**********"
click at [322, 220] on button "Submit" at bounding box center [324, 220] width 24 height 8
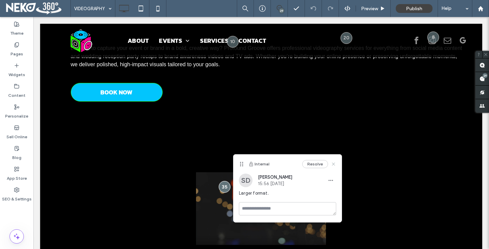
drag, startPoint x: 335, startPoint y: 164, endPoint x: 302, endPoint y: 147, distance: 37.4
click at [335, 164] on icon at bounding box center [333, 164] width 5 height 5
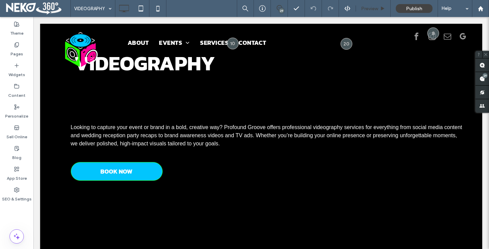
scroll to position [48, 0]
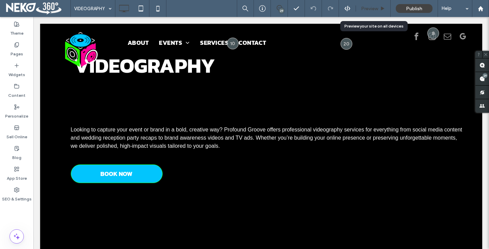
click at [364, 7] on span "Preview" at bounding box center [369, 9] width 17 height 6
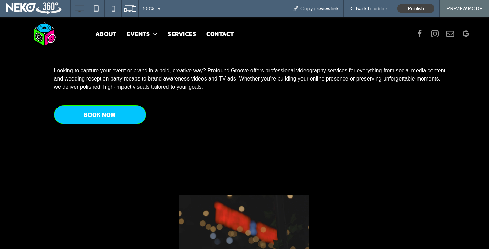
scroll to position [215, 0]
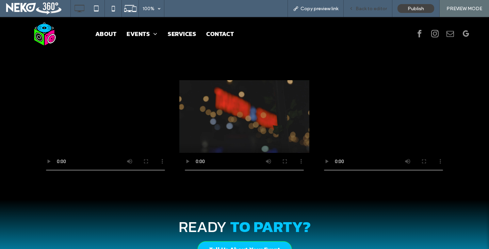
click at [369, 6] on span "Back to editor" at bounding box center [371, 9] width 31 height 6
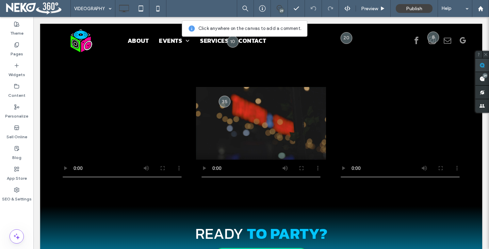
click at [483, 63] on use at bounding box center [481, 65] width 5 height 5
click at [103, 131] on video at bounding box center [122, 123] width 130 height 122
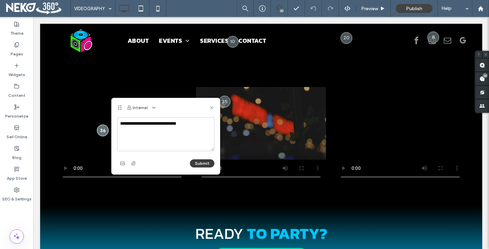
type textarea "**********"
click at [205, 163] on button "Submit" at bounding box center [202, 164] width 24 height 8
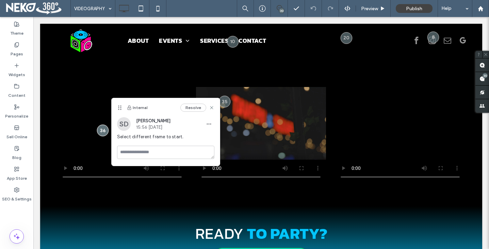
click at [207, 108] on div "Resolve" at bounding box center [197, 108] width 34 height 8
click at [213, 107] on icon at bounding box center [211, 107] width 5 height 5
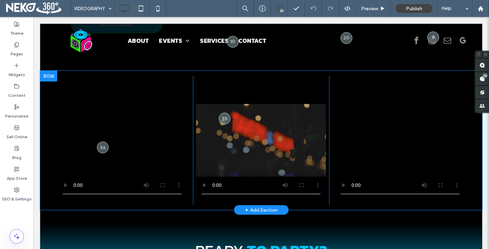
scroll to position [182, 0]
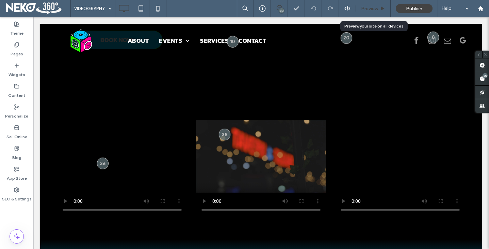
click at [370, 6] on span "Preview" at bounding box center [369, 9] width 17 height 6
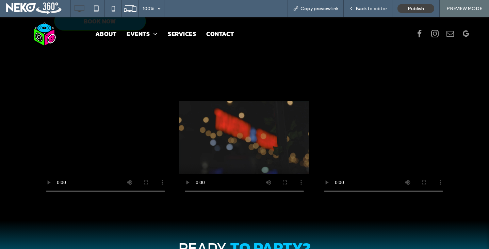
scroll to position [197, 0]
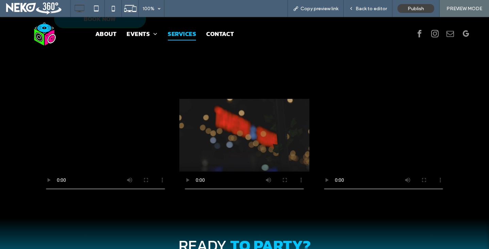
click at [168, 34] on span "SERVICES" at bounding box center [182, 33] width 28 height 13
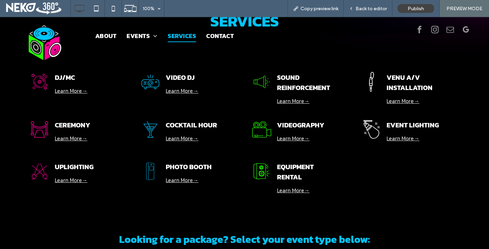
scroll to position [69, 0]
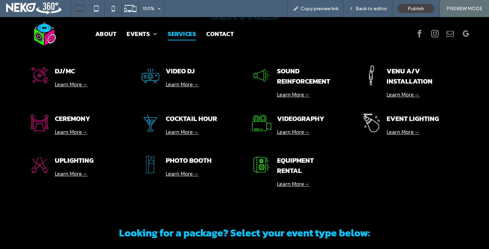
click at [398, 132] on link "Learn More→" at bounding box center [402, 132] width 33 height 8
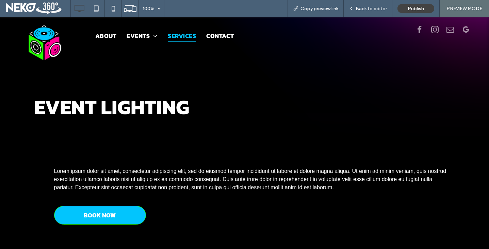
click at [183, 35] on span "SERVICES" at bounding box center [182, 35] width 28 height 13
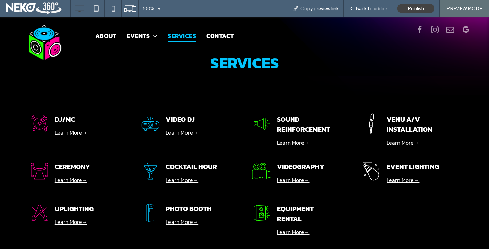
scroll to position [30, 0]
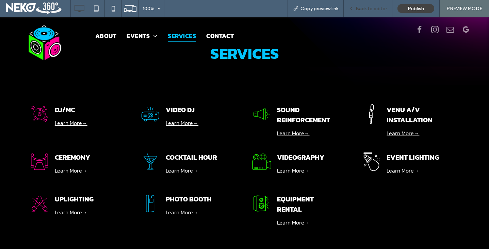
click at [369, 6] on span "Back to editor" at bounding box center [371, 9] width 31 height 6
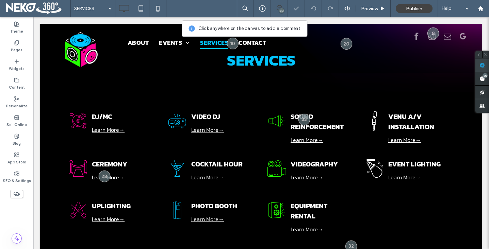
drag, startPoint x: 481, startPoint y: 63, endPoint x: 477, endPoint y: 69, distance: 8.0
click at [481, 63] on use at bounding box center [481, 65] width 5 height 5
click at [403, 166] on span "EVENT LIGHTING" at bounding box center [414, 164] width 52 height 10
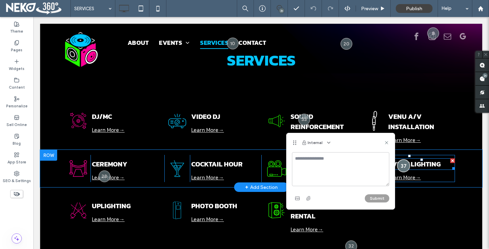
type textarea "*"
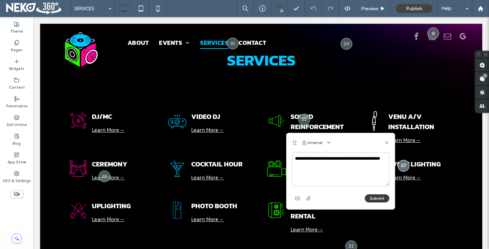
type textarea "**********"
click at [365, 199] on button "Submit" at bounding box center [377, 199] width 24 height 8
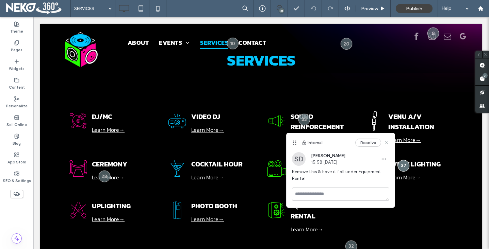
click at [386, 142] on icon at bounding box center [386, 142] width 5 height 5
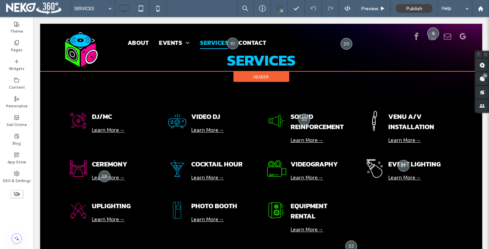
scroll to position [76, 0]
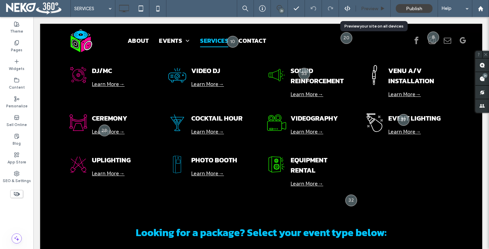
click at [372, 4] on div "Preview" at bounding box center [373, 8] width 35 height 17
drag, startPoint x: 371, startPoint y: 10, endPoint x: 292, endPoint y: 21, distance: 79.5
click at [371, 10] on span "Preview" at bounding box center [369, 9] width 17 height 6
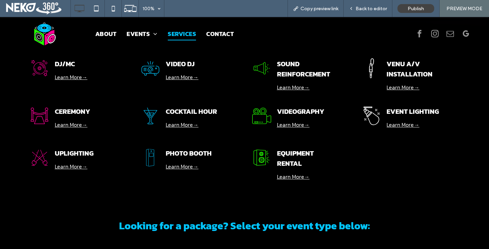
click at [59, 168] on link "Learn More→" at bounding box center [71, 167] width 33 height 8
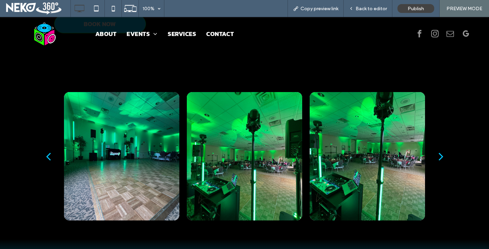
scroll to position [186, 0]
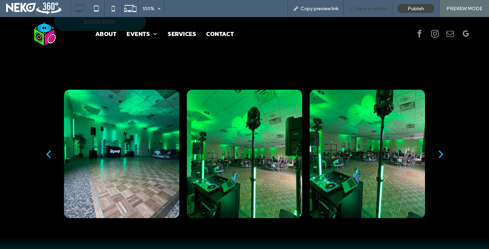
click at [378, 11] on span "Back to editor" at bounding box center [371, 9] width 31 height 6
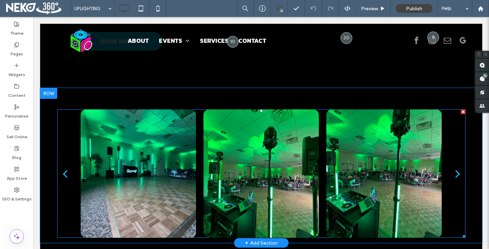
scroll to position [166, 0]
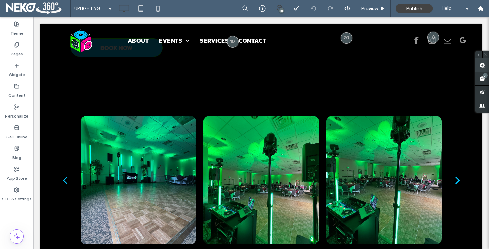
drag, startPoint x: 482, startPoint y: 68, endPoint x: 475, endPoint y: 68, distance: 7.2
click at [482, 67] on use at bounding box center [481, 65] width 5 height 5
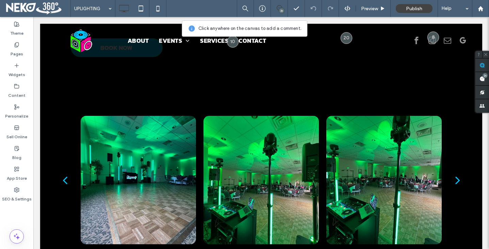
click at [251, 169] on div at bounding box center [260, 180] width 115 height 129
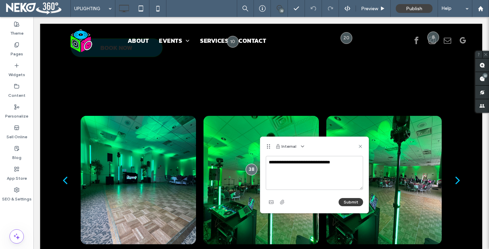
type textarea "**********"
click at [349, 201] on button "Submit" at bounding box center [351, 202] width 24 height 8
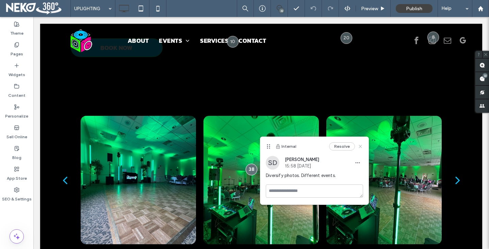
click at [361, 145] on icon at bounding box center [360, 146] width 5 height 5
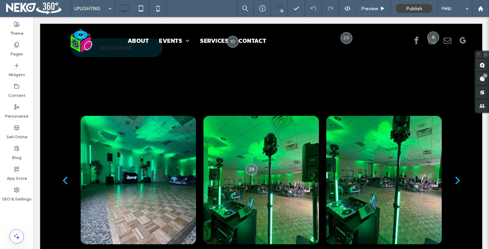
click at [484, 54] on icon at bounding box center [485, 54] width 4 height 4
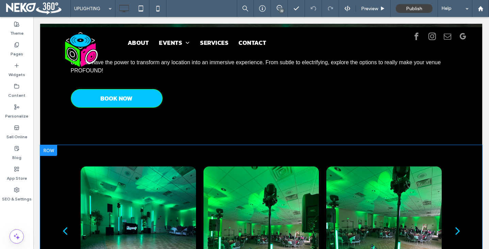
scroll to position [0, 0]
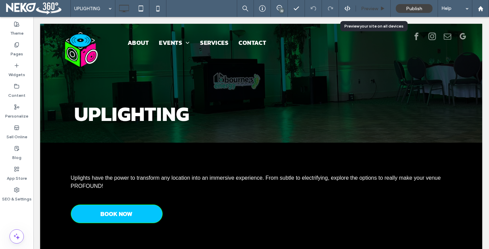
click at [375, 8] on span "Preview" at bounding box center [369, 9] width 17 height 6
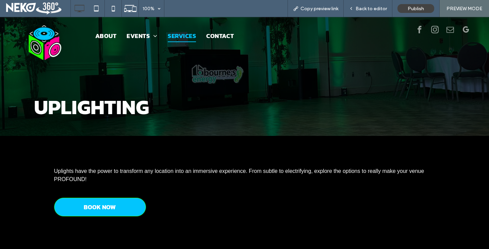
click at [191, 36] on span "SERVICES" at bounding box center [182, 35] width 28 height 13
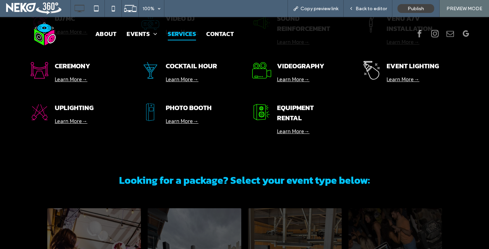
scroll to position [107, 0]
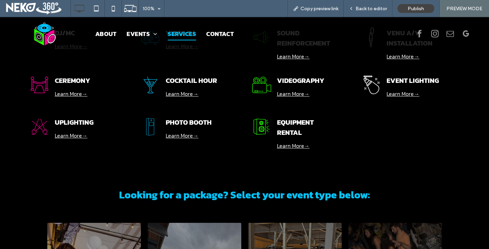
click at [177, 135] on link "Learn More→" at bounding box center [182, 136] width 33 height 8
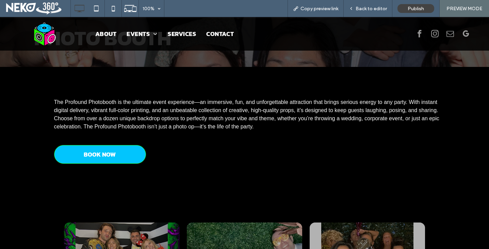
scroll to position [73, 0]
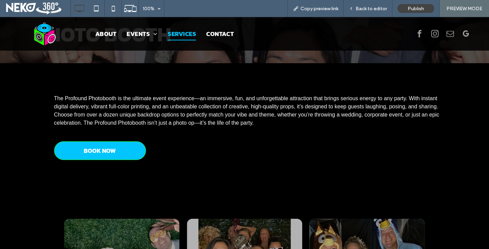
click at [175, 34] on span "SERVICES" at bounding box center [182, 33] width 28 height 13
click at [365, 9] on span "Back to editor" at bounding box center [371, 9] width 31 height 6
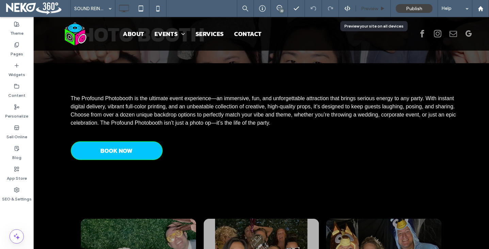
click at [364, 7] on span "Preview" at bounding box center [369, 9] width 17 height 6
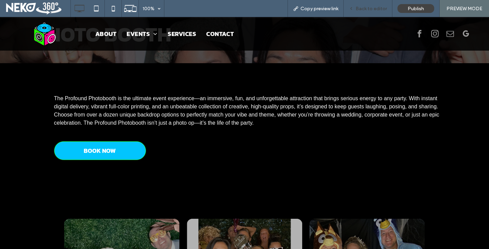
click at [367, 12] on div "Back to editor" at bounding box center [368, 8] width 49 height 17
click at [368, 7] on span "Back to editor" at bounding box center [371, 9] width 31 height 6
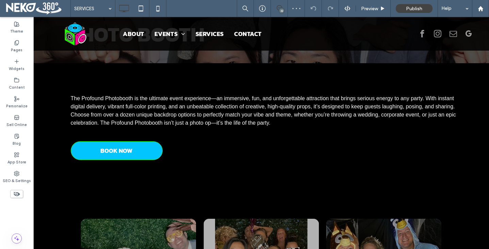
click at [281, 7] on icon at bounding box center [279, 7] width 5 height 5
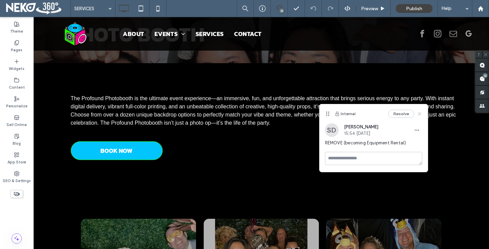
click at [419, 111] on icon at bounding box center [419, 113] width 5 height 5
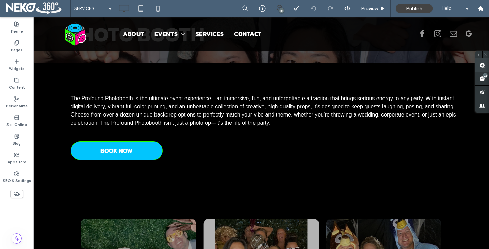
click at [485, 68] on span at bounding box center [482, 65] width 14 height 13
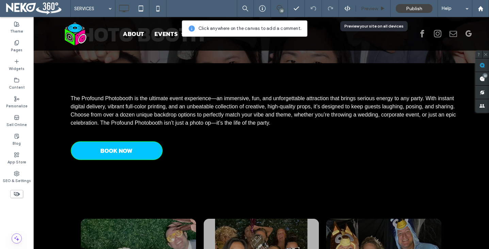
click at [375, 7] on span "Preview" at bounding box center [369, 9] width 17 height 6
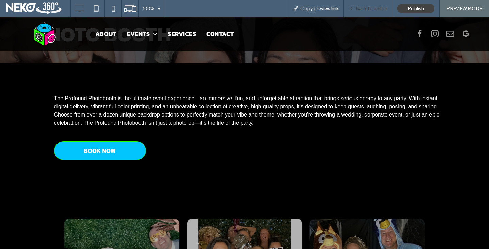
click at [364, 8] on span "Back to editor" at bounding box center [371, 9] width 31 height 6
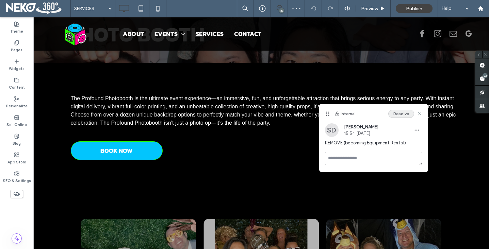
click at [409, 113] on button "Resolve" at bounding box center [401, 114] width 26 height 8
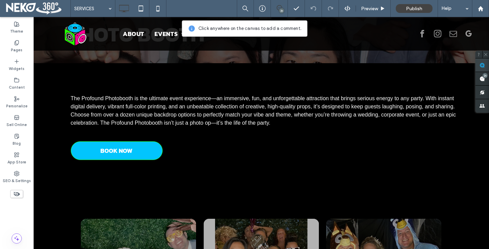
click at [484, 69] on span at bounding box center [482, 65] width 14 height 13
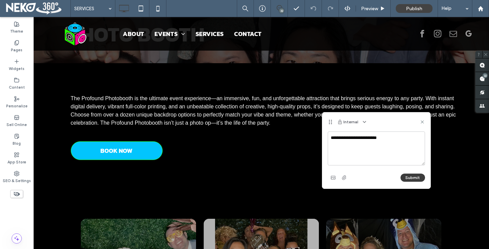
type textarea "**********"
click at [415, 176] on button "Submit" at bounding box center [412, 178] width 24 height 8
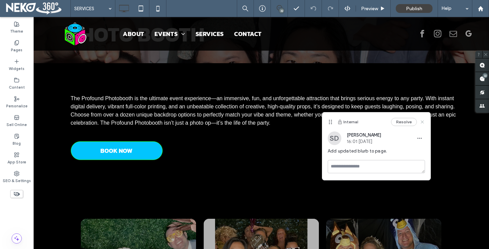
click at [422, 120] on icon at bounding box center [421, 121] width 5 height 5
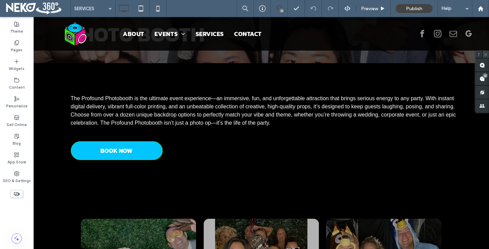
click at [486, 52] on icon at bounding box center [485, 54] width 4 height 4
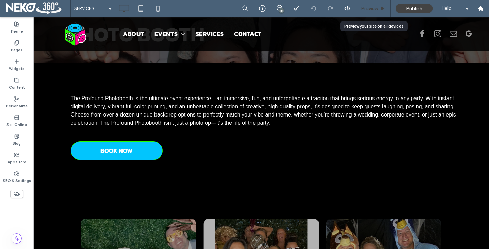
click at [377, 8] on span "Preview" at bounding box center [369, 9] width 17 height 6
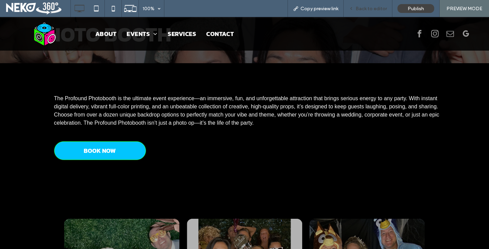
click at [364, 10] on span "Back to editor" at bounding box center [371, 9] width 31 height 6
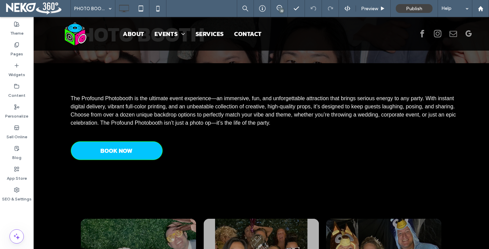
click at [280, 10] on div "32" at bounding box center [281, 10] width 5 height 5
click at [479, 65] on span at bounding box center [482, 65] width 14 height 13
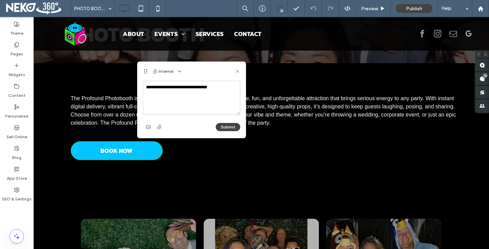
type textarea "**********"
click at [230, 126] on button "Submit" at bounding box center [228, 127] width 24 height 8
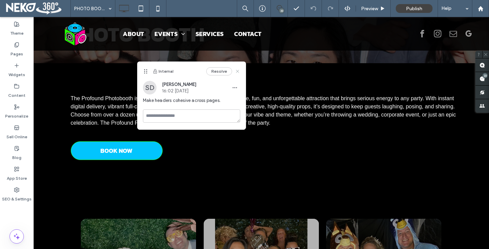
click at [238, 70] on use at bounding box center [237, 71] width 3 height 3
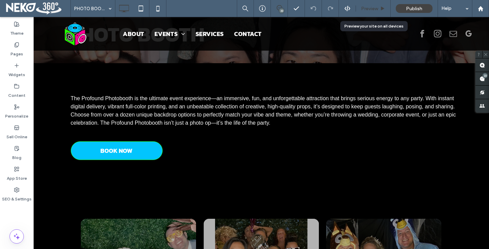
click at [375, 9] on span "Preview" at bounding box center [369, 9] width 17 height 6
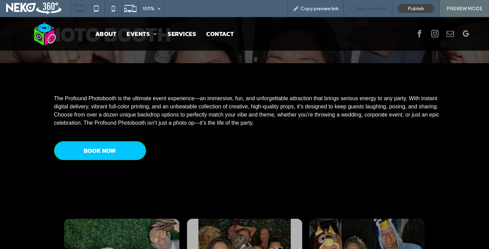
click at [367, 8] on span "Back to editor" at bounding box center [371, 9] width 31 height 6
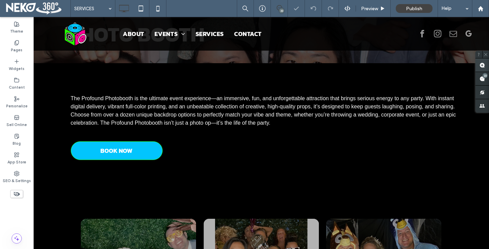
click at [484, 68] on use at bounding box center [481, 65] width 5 height 5
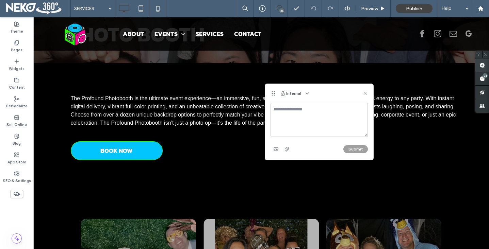
type textarea "*"
type textarea "**********"
click at [351, 148] on button "Submit" at bounding box center [355, 149] width 24 height 8
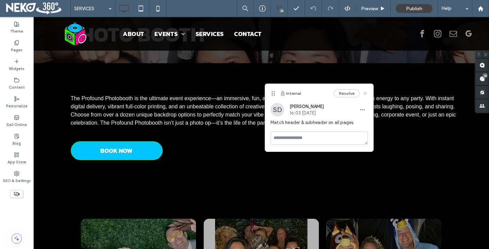
click at [365, 93] on use at bounding box center [364, 93] width 3 height 3
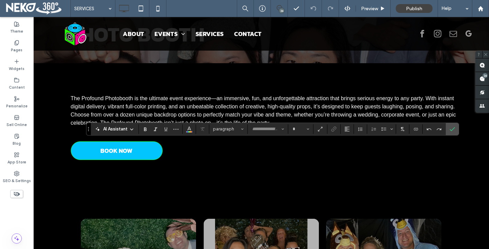
type input "*****"
type input "**"
click at [455, 126] on label "Confirm" at bounding box center [452, 129] width 10 height 12
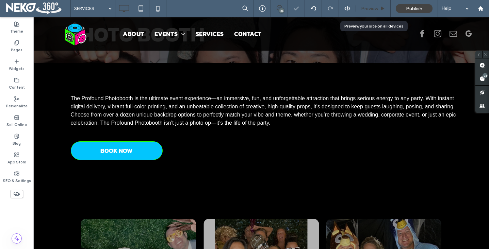
click at [365, 8] on span "Preview" at bounding box center [369, 9] width 17 height 6
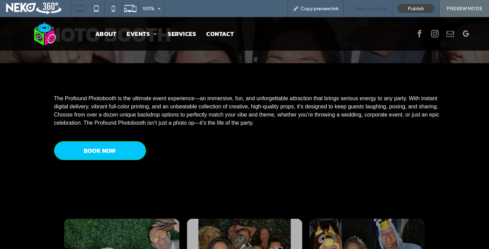
click at [362, 14] on div "Back to editor" at bounding box center [368, 8] width 49 height 17
click at [362, 9] on span "Back to editor" at bounding box center [371, 9] width 31 height 6
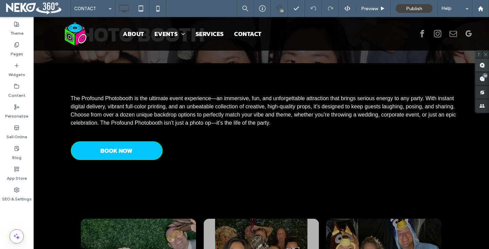
click at [482, 64] on use at bounding box center [481, 65] width 5 height 5
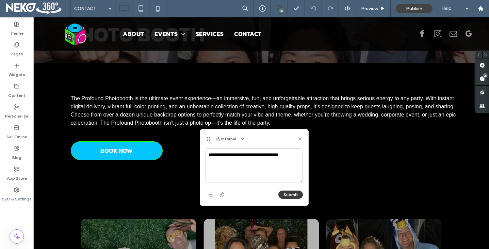
type textarea "**********"
click at [293, 192] on button "Submit" at bounding box center [290, 195] width 24 height 8
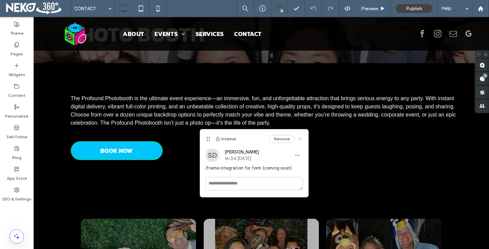
click at [300, 139] on use at bounding box center [299, 139] width 3 height 3
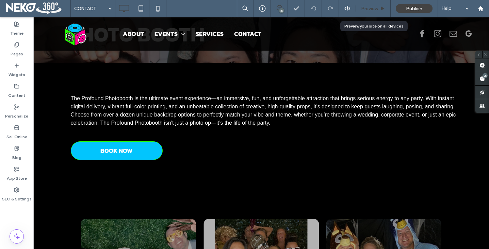
click at [368, 10] on span "Preview" at bounding box center [369, 9] width 17 height 6
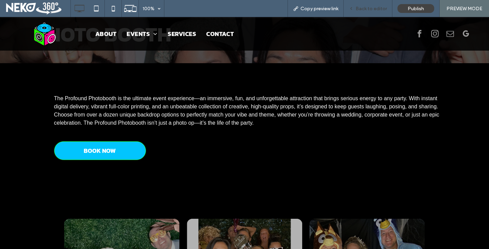
click at [367, 12] on div "Back to editor" at bounding box center [368, 8] width 49 height 17
click at [367, 10] on span "Back to editor" at bounding box center [371, 9] width 31 height 6
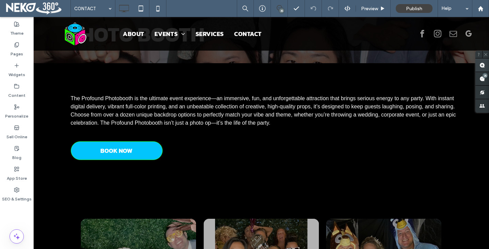
click at [483, 66] on use at bounding box center [481, 65] width 5 height 5
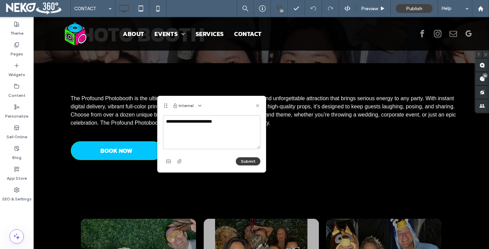
type textarea "**********"
click at [254, 161] on button "Submit" at bounding box center [248, 162] width 24 height 8
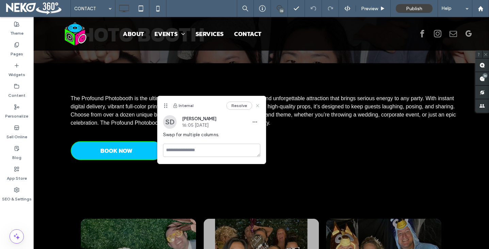
click at [257, 104] on icon at bounding box center [257, 105] width 5 height 5
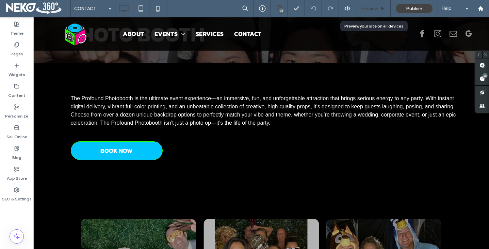
click at [368, 7] on span "Preview" at bounding box center [369, 9] width 17 height 6
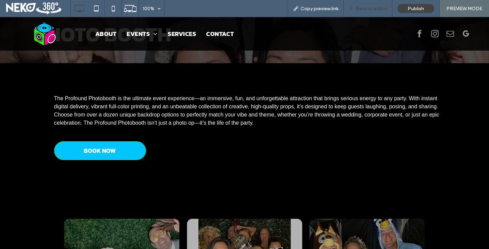
click at [371, 10] on span "Back to editor" at bounding box center [371, 9] width 31 height 6
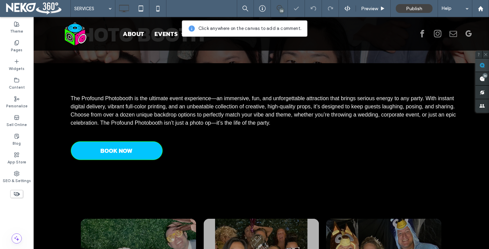
click at [480, 64] on use at bounding box center [481, 65] width 5 height 5
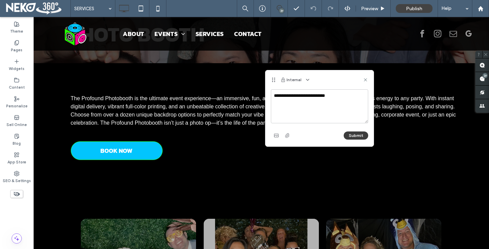
type textarea "**********"
click at [351, 135] on button "Submit" at bounding box center [356, 136] width 24 height 8
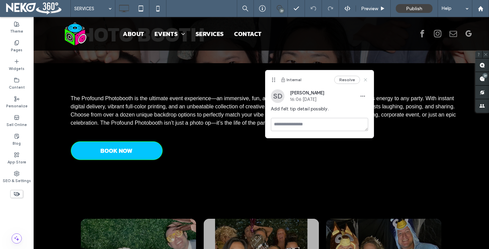
click at [366, 81] on use at bounding box center [365, 80] width 3 height 3
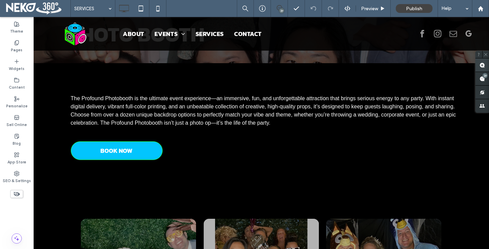
click at [485, 62] on span at bounding box center [482, 65] width 14 height 13
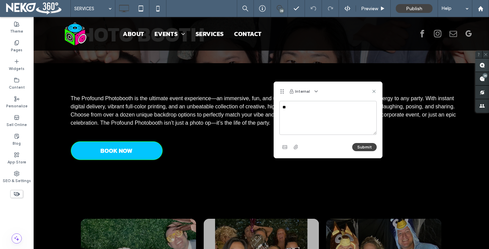
type textarea "*"
click at [373, 92] on icon at bounding box center [373, 91] width 5 height 5
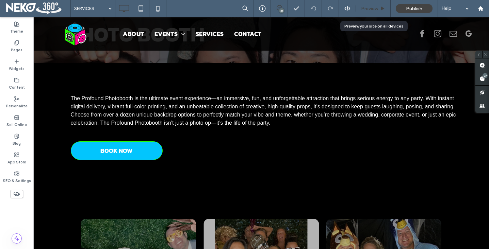
click at [365, 6] on span "Preview" at bounding box center [369, 9] width 17 height 6
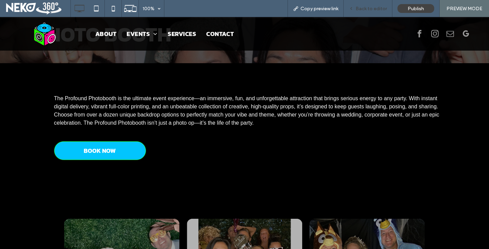
click at [366, 11] on div "Back to editor" at bounding box center [368, 8] width 49 height 17
click at [363, 10] on span "Back to editor" at bounding box center [371, 9] width 31 height 6
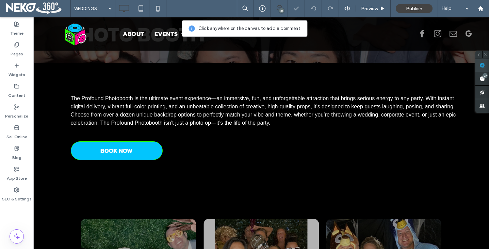
click at [481, 65] on use at bounding box center [481, 65] width 5 height 5
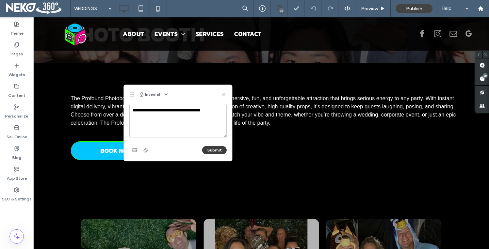
type textarea "**********"
click at [214, 150] on button "Submit" at bounding box center [214, 150] width 24 height 8
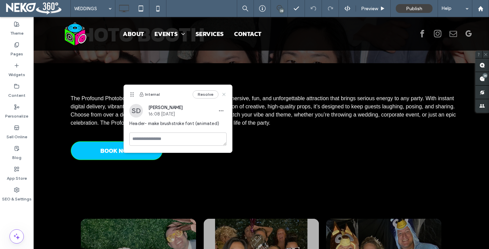
click at [222, 96] on icon at bounding box center [223, 94] width 5 height 5
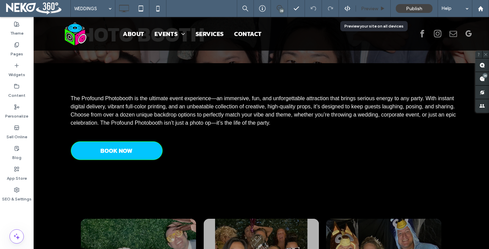
click at [372, 9] on span "Preview" at bounding box center [369, 9] width 17 height 6
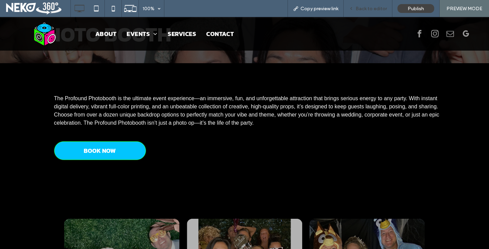
click at [358, 6] on span "Back to editor" at bounding box center [371, 9] width 31 height 6
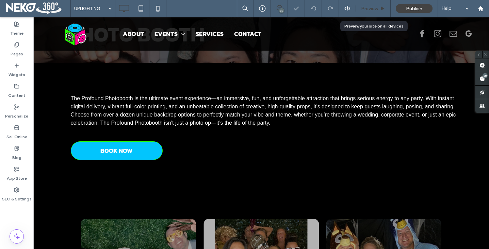
click at [373, 10] on span "Preview" at bounding box center [369, 9] width 17 height 6
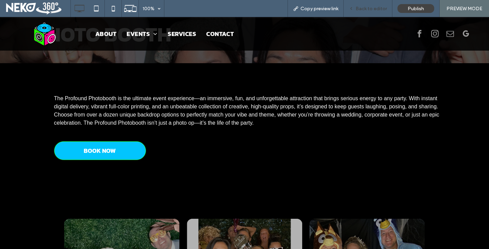
click at [366, 10] on span "Back to editor" at bounding box center [371, 9] width 31 height 6
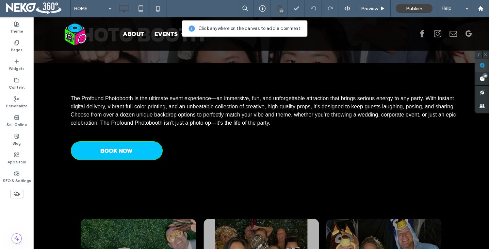
click at [479, 65] on span at bounding box center [482, 65] width 14 height 13
click at [371, 9] on span "Preview" at bounding box center [369, 9] width 17 height 6
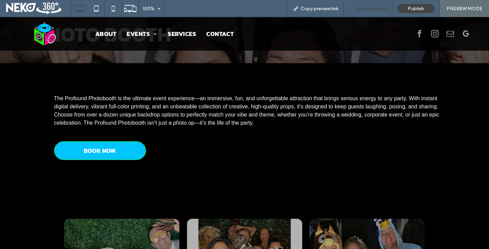
click at [360, 8] on span "Back to editor" at bounding box center [371, 9] width 31 height 6
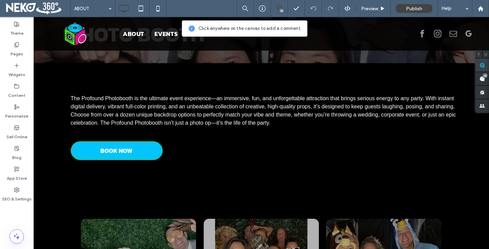
click at [482, 64] on use at bounding box center [481, 65] width 5 height 5
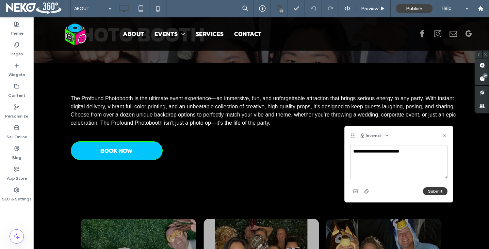
type textarea "**********"
click at [429, 191] on button "Submit" at bounding box center [435, 191] width 24 height 8
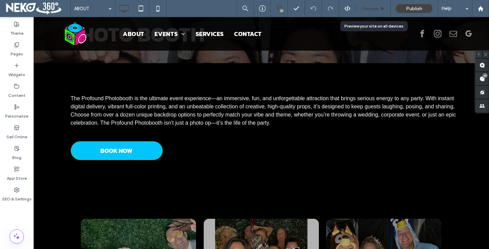
click at [366, 9] on span "Preview" at bounding box center [369, 9] width 17 height 6
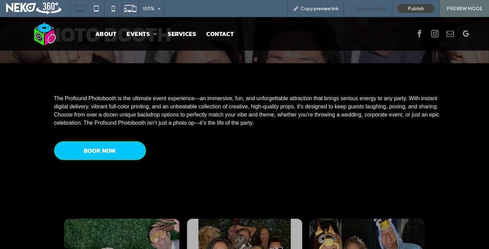
click at [363, 12] on div "Back to editor" at bounding box center [368, 8] width 49 height 17
click at [367, 8] on span "Back to editor" at bounding box center [371, 9] width 31 height 6
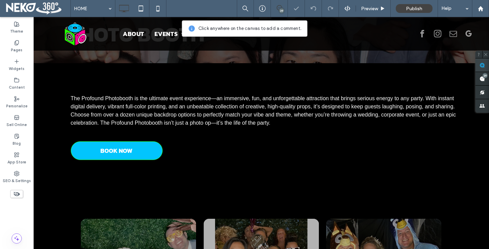
click at [485, 64] on span at bounding box center [482, 65] width 14 height 13
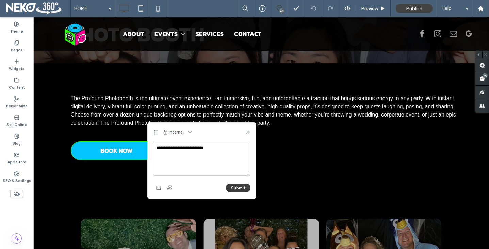
type textarea "**********"
click at [247, 187] on button "Submit" at bounding box center [238, 188] width 24 height 8
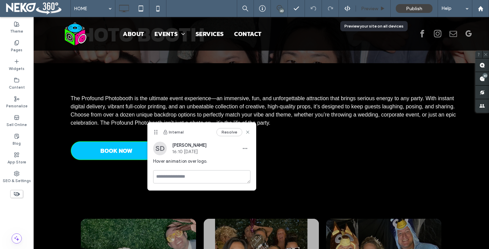
click at [373, 12] on div "Preview" at bounding box center [373, 8] width 35 height 17
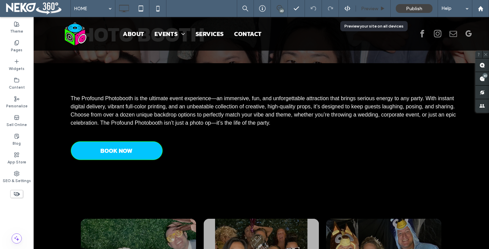
click at [369, 8] on span "Preview" at bounding box center [369, 9] width 17 height 6
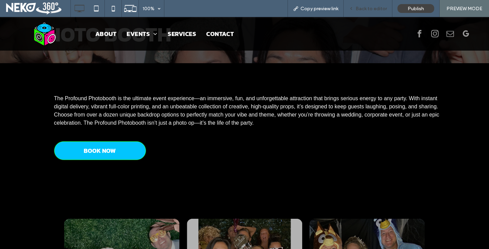
click at [367, 7] on span "Back to editor" at bounding box center [371, 9] width 31 height 6
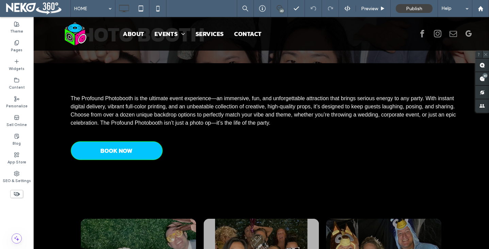
click at [486, 55] on icon at bounding box center [485, 54] width 4 height 4
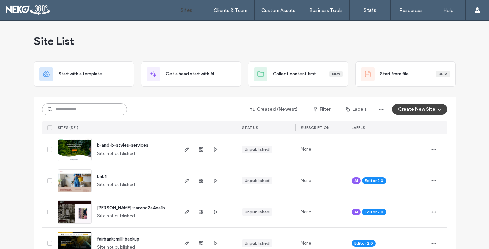
click at [56, 111] on input at bounding box center [84, 109] width 85 height 12
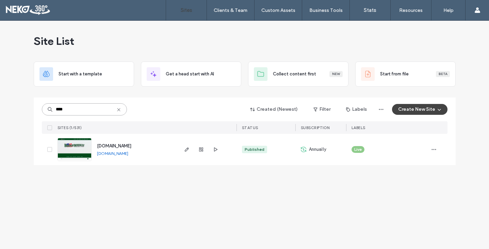
type input "****"
click at [78, 141] on img at bounding box center [74, 161] width 33 height 46
